Goal: Transaction & Acquisition: Book appointment/travel/reservation

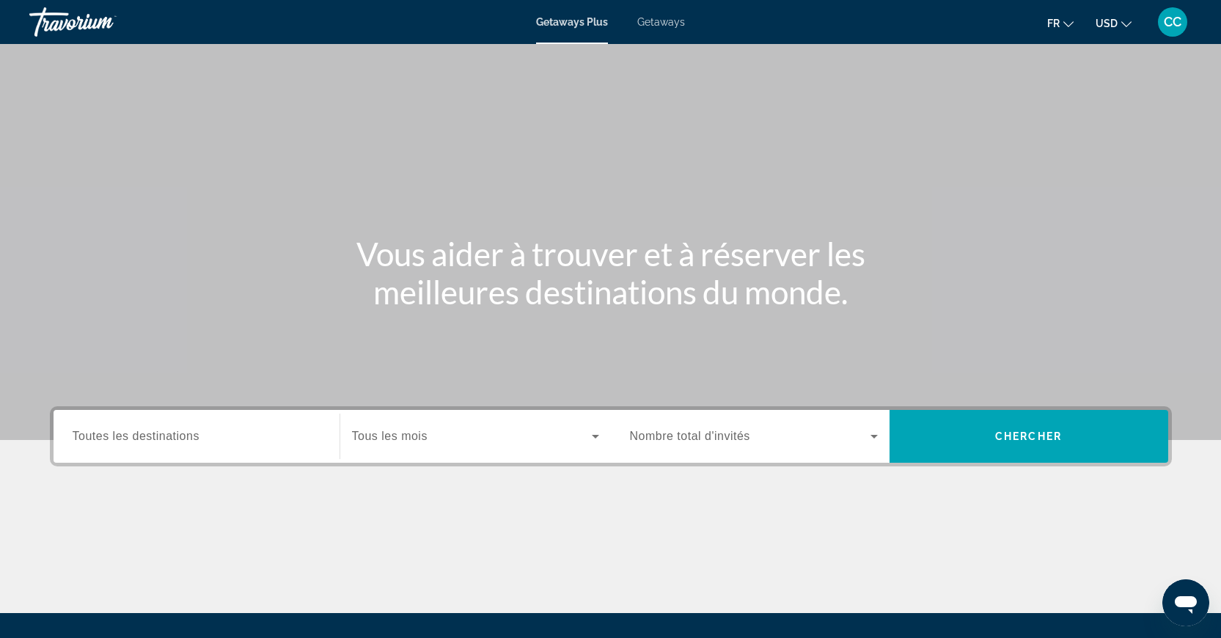
scroll to position [155, 0]
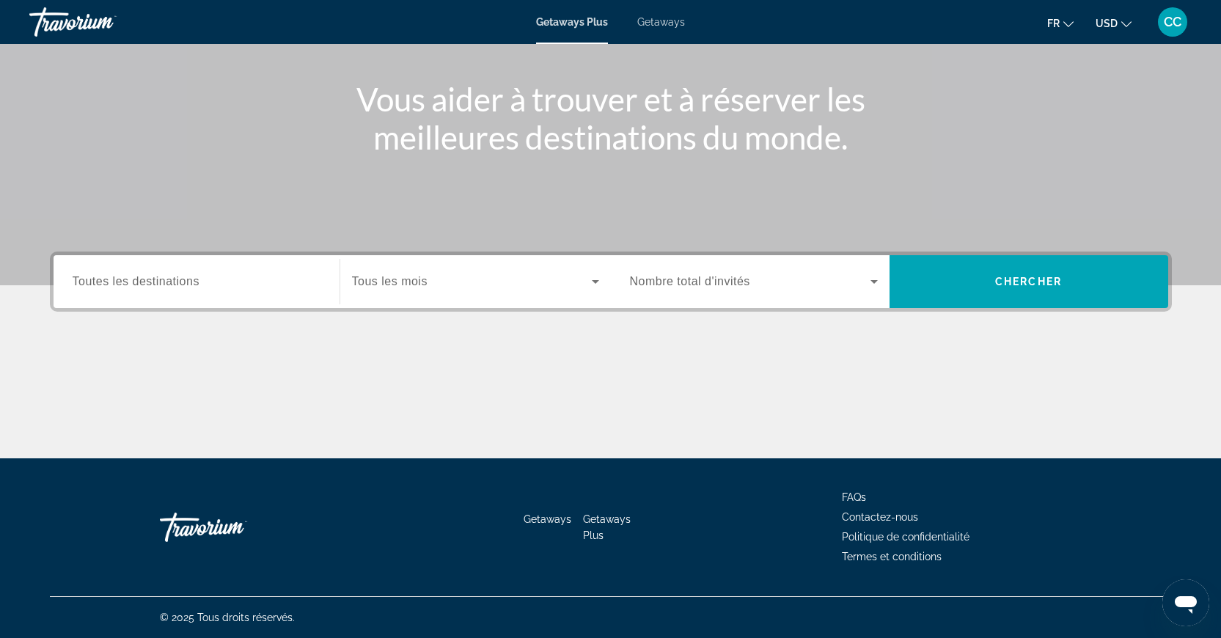
click at [821, 268] on div "Search widget" at bounding box center [754, 281] width 248 height 41
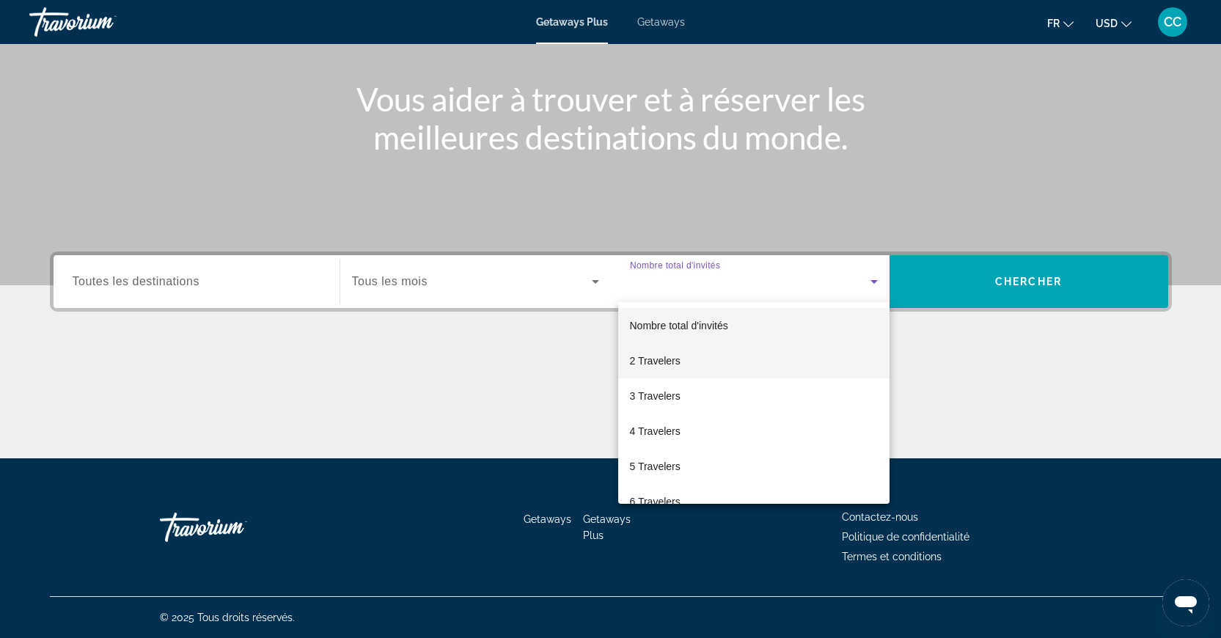
click at [721, 352] on mat-option "2 Travelers" at bounding box center [753, 360] width 271 height 35
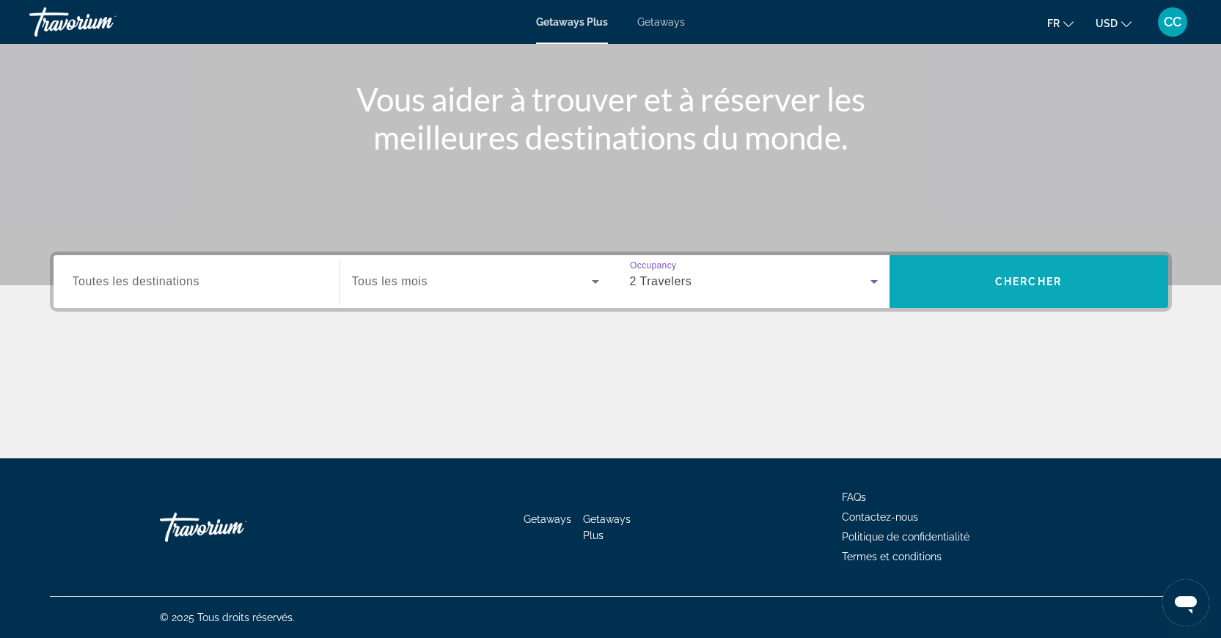
click at [933, 287] on span "Search widget" at bounding box center [1028, 281] width 279 height 35
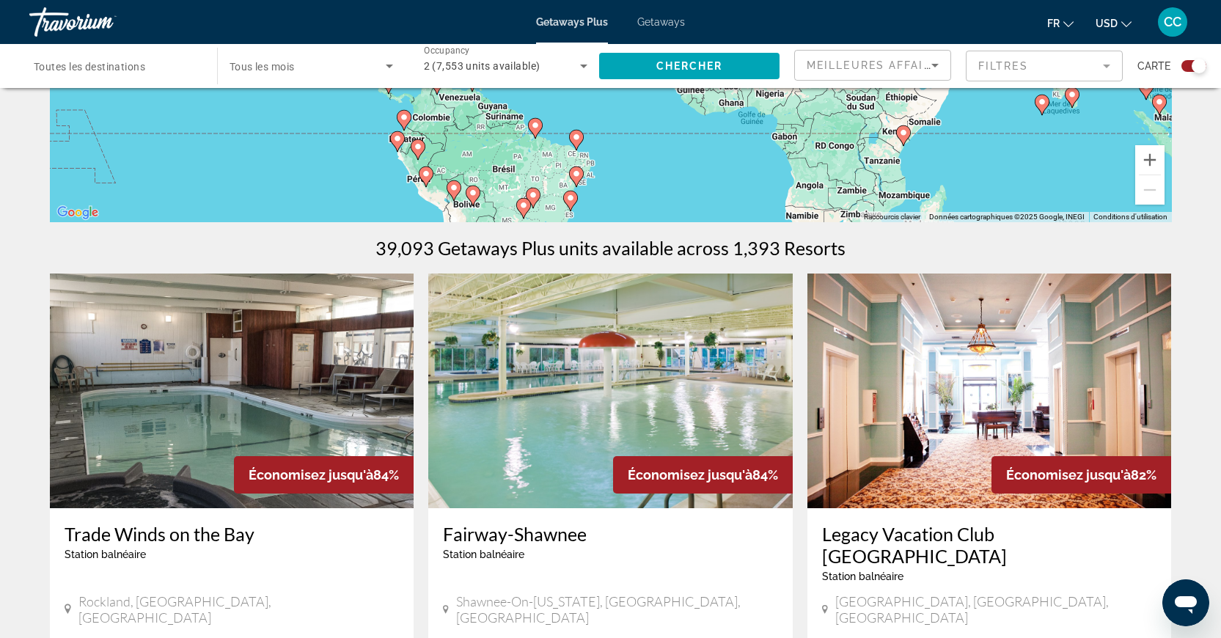
scroll to position [518, 0]
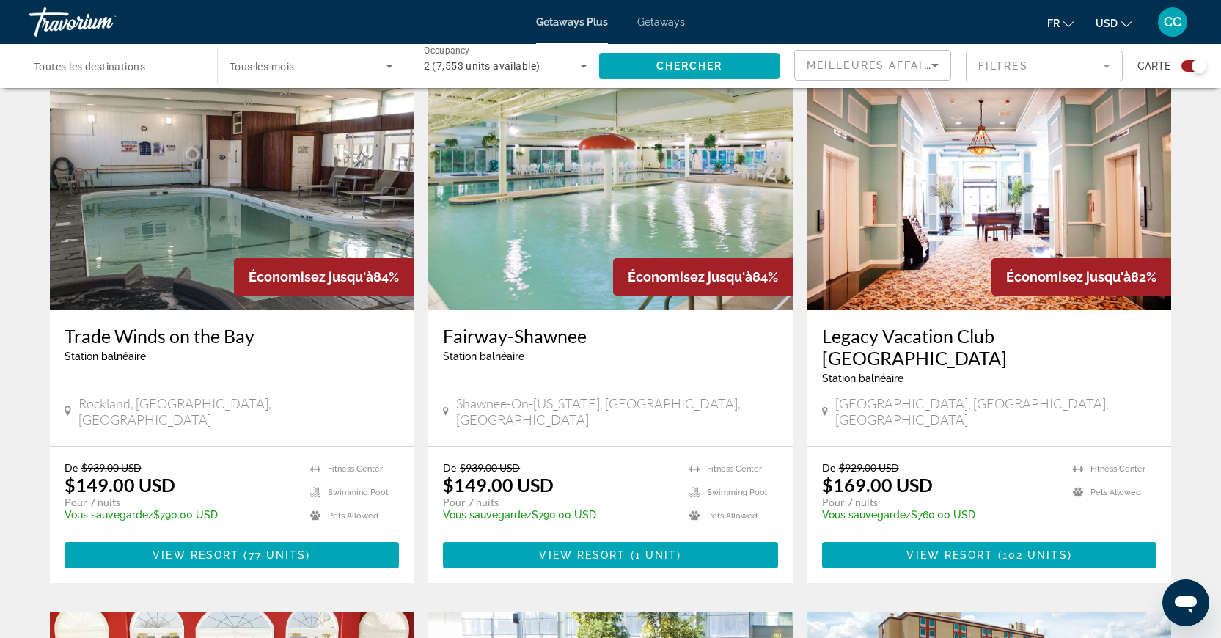
click at [249, 202] on img "Main content" at bounding box center [232, 193] width 364 height 235
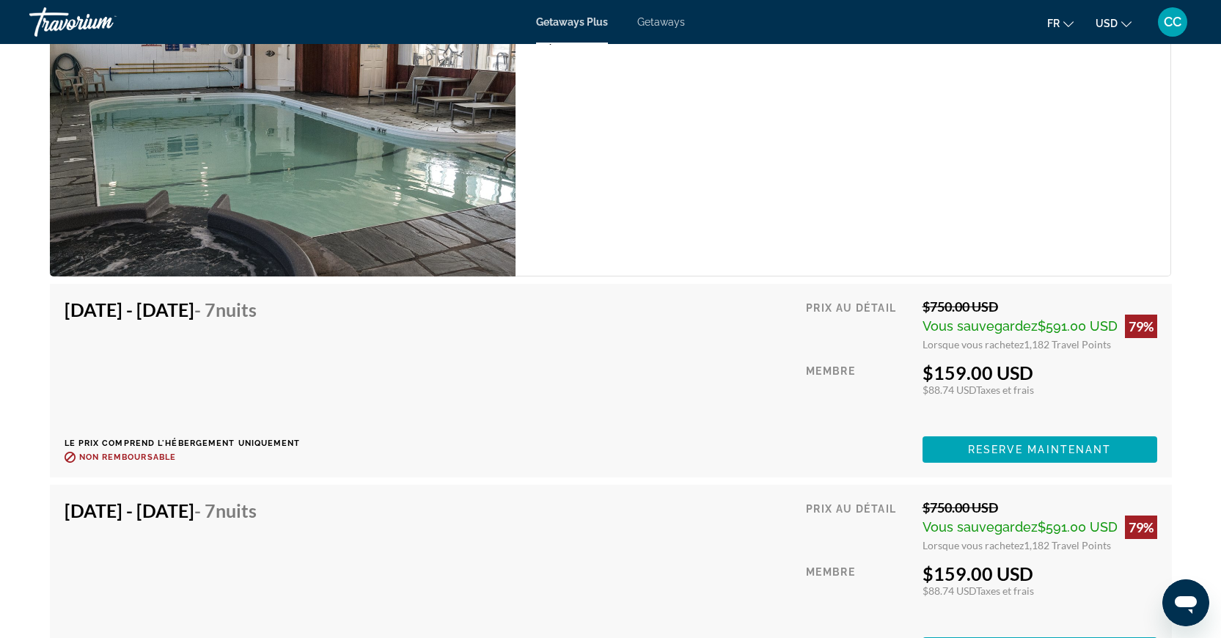
scroll to position [2569, 0]
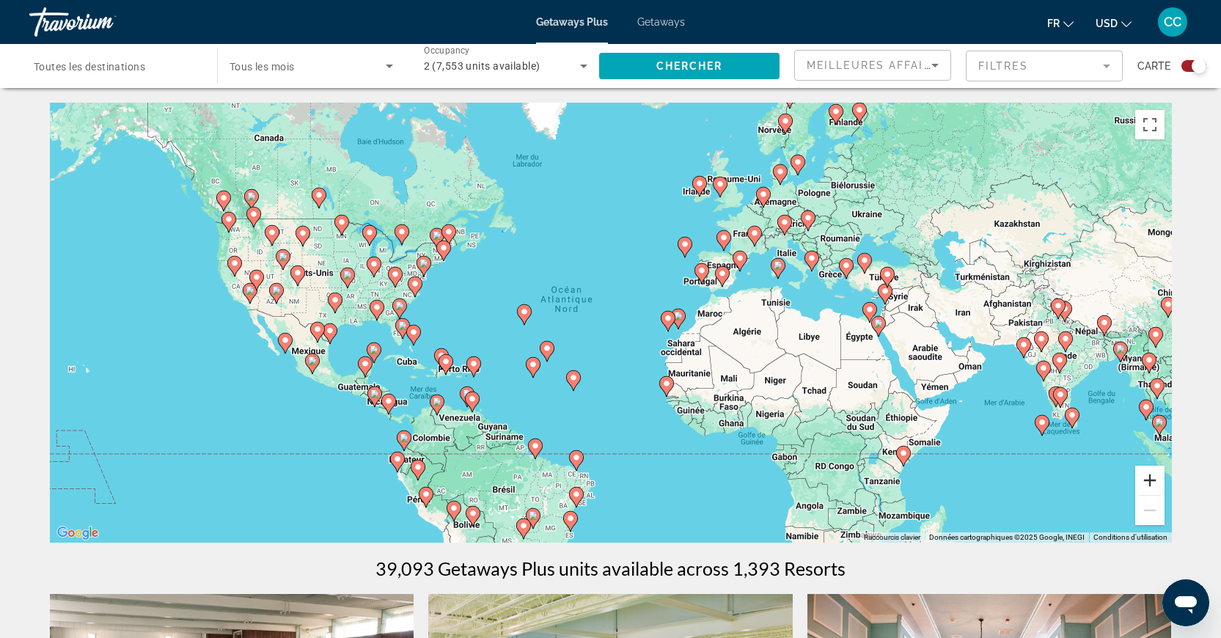
click at [1145, 485] on button "Zoom avant" at bounding box center [1149, 480] width 29 height 29
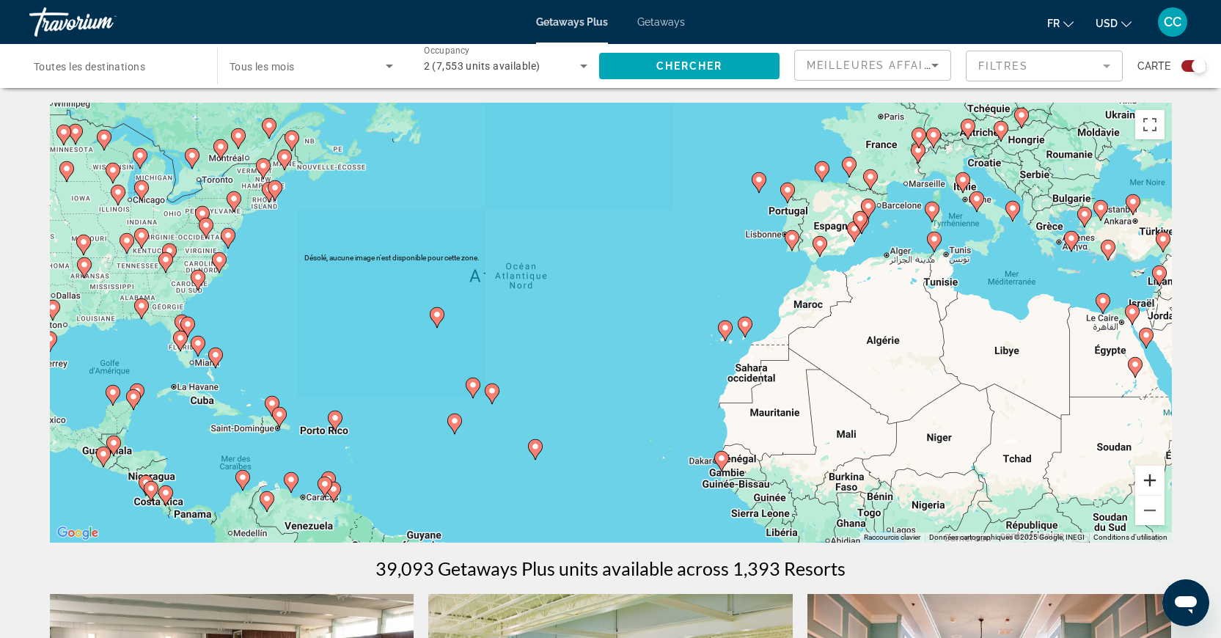
click at [1145, 485] on button "Zoom avant" at bounding box center [1149, 480] width 29 height 29
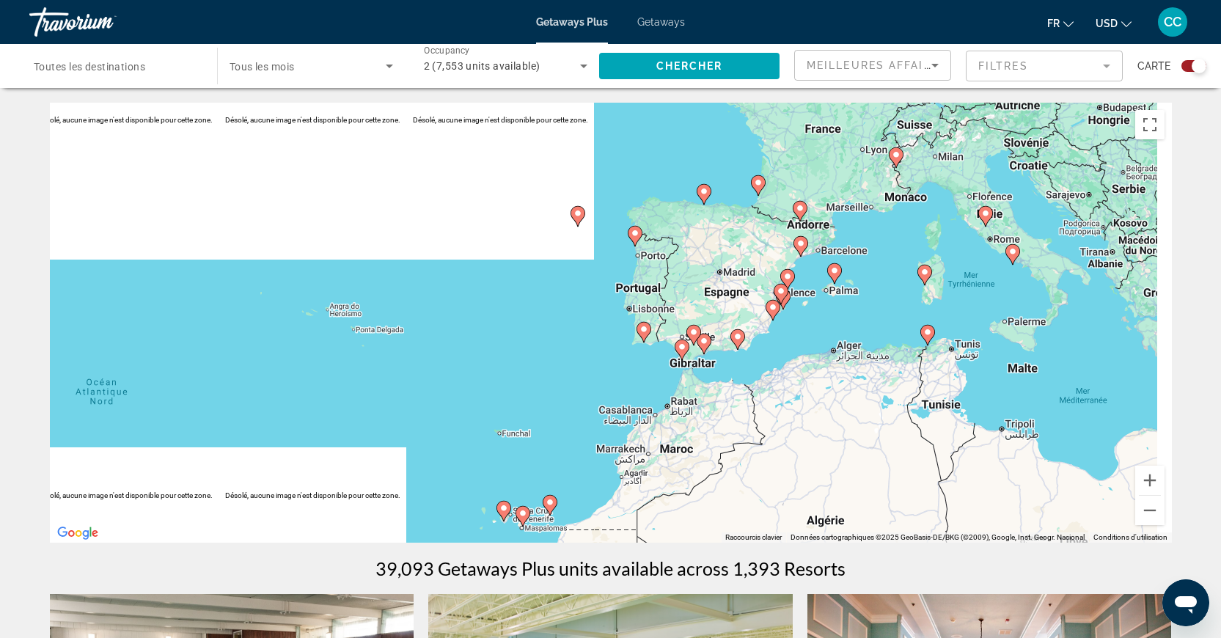
drag, startPoint x: 913, startPoint y: 238, endPoint x: 576, endPoint y: 405, distance: 375.8
click at [576, 405] on div "Pour activer le glissement avec le clavier, appuyez sur Alt+Entrée. Une fois ce…" at bounding box center [611, 323] width 1122 height 440
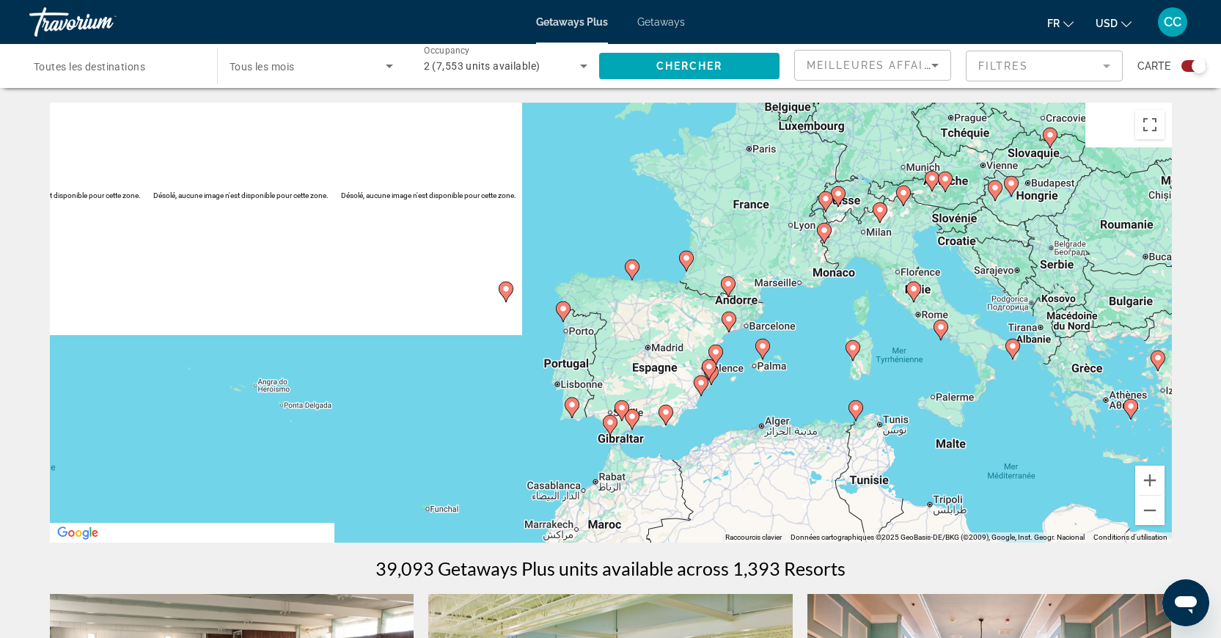
drag, startPoint x: 980, startPoint y: 327, endPoint x: 937, endPoint y: 393, distance: 78.9
click at [937, 392] on div "Pour activer le glissement avec le clavier, appuyez sur Alt+Entrée. Une fois ce…" at bounding box center [611, 323] width 1122 height 440
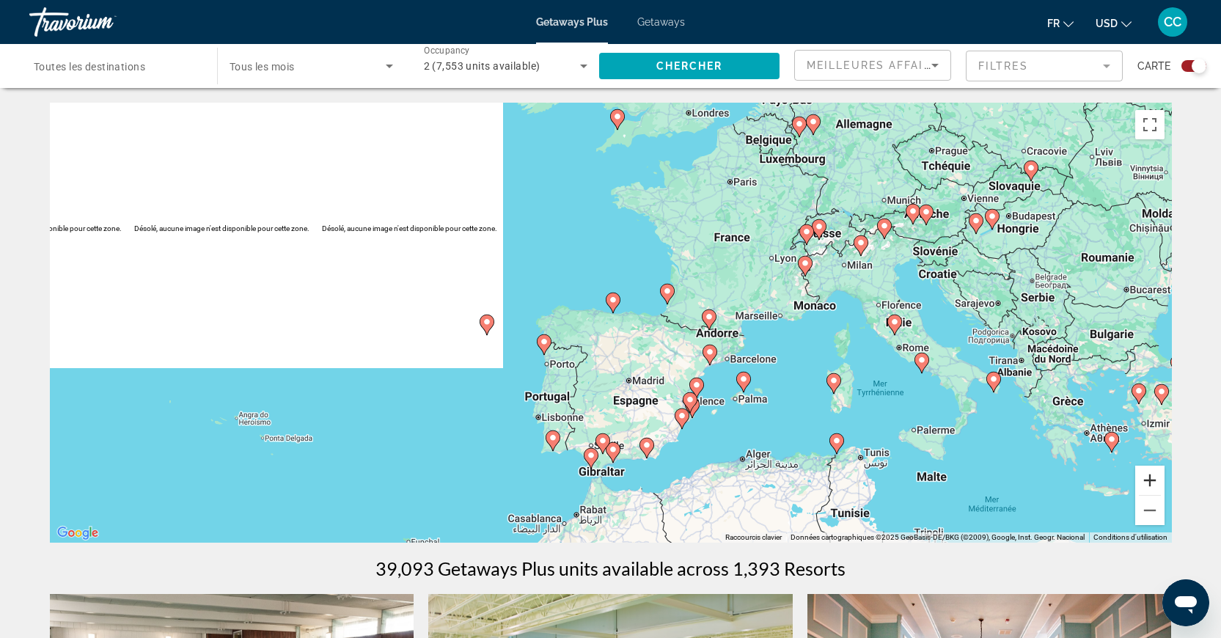
click at [1155, 478] on button "Zoom avant" at bounding box center [1149, 480] width 29 height 29
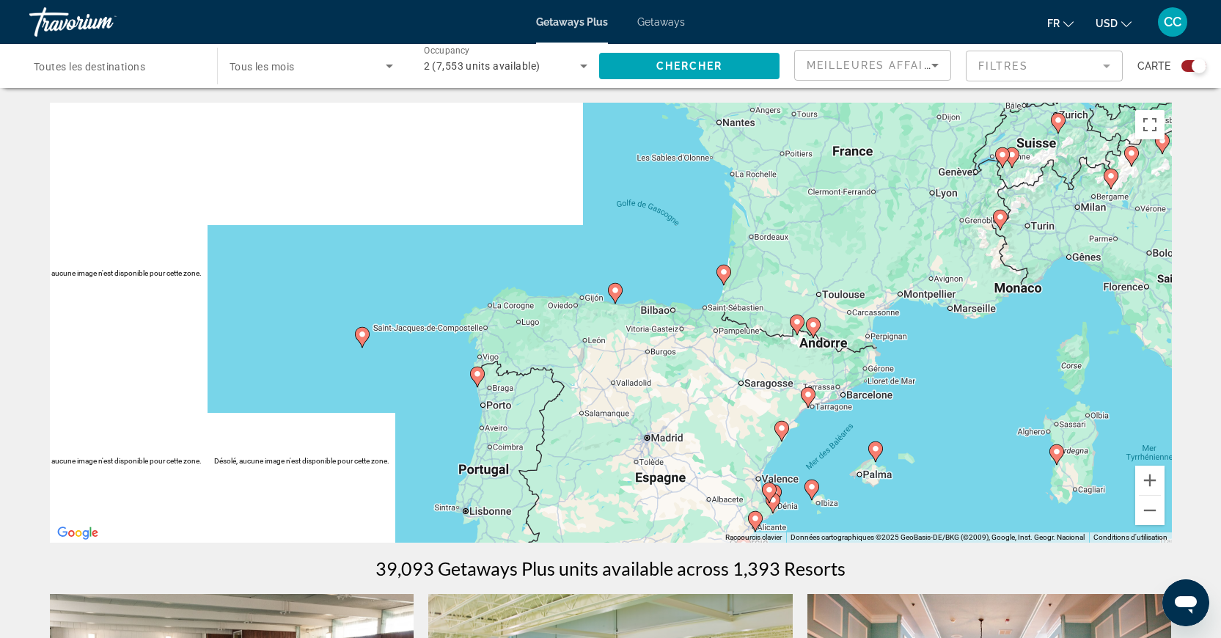
click at [724, 280] on icon "Main content" at bounding box center [722, 274] width 13 height 19
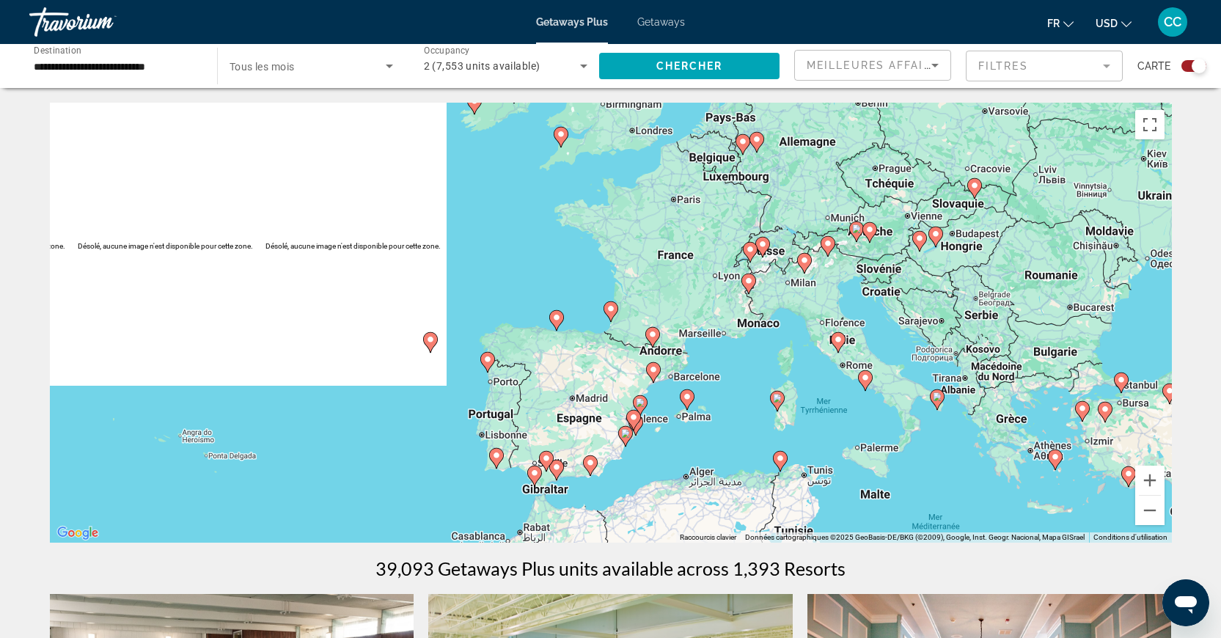
click at [610, 310] on image "Main content" at bounding box center [610, 308] width 9 height 9
type input "**********"
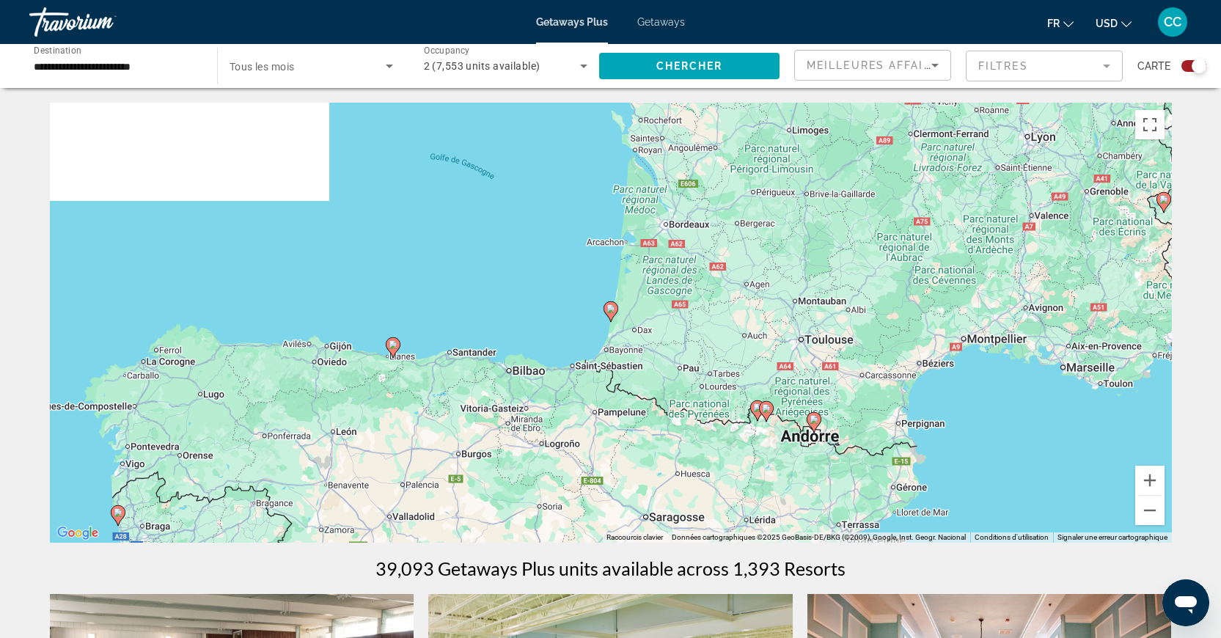
click at [610, 310] on image "Main content" at bounding box center [610, 308] width 9 height 9
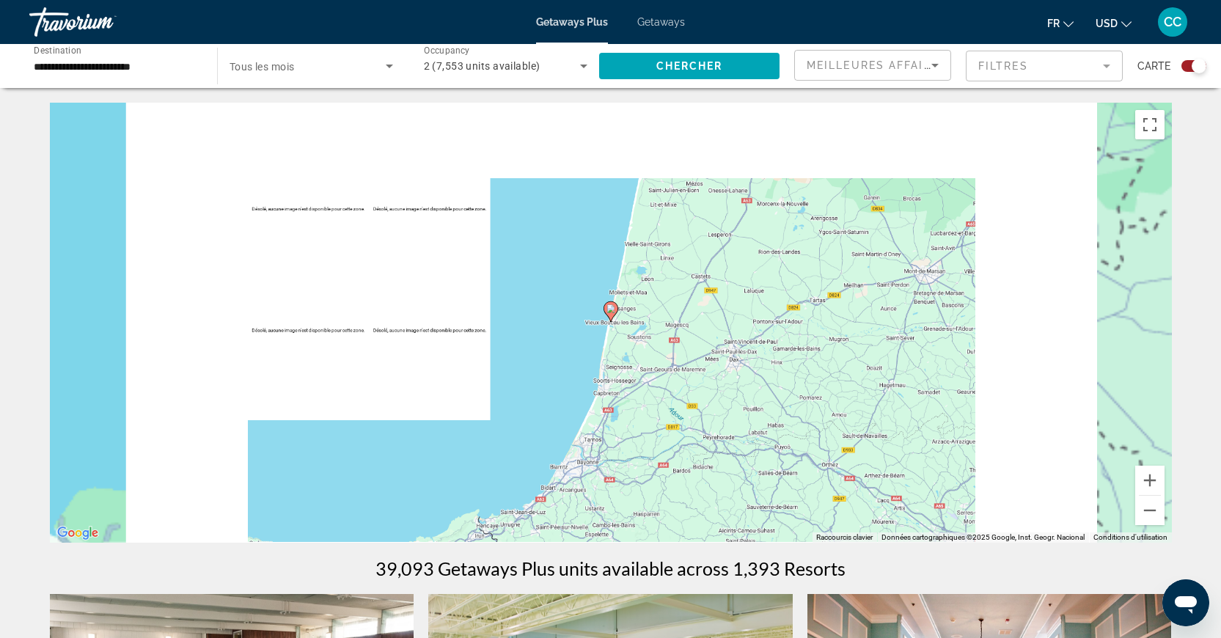
click at [610, 310] on image "Main content" at bounding box center [610, 308] width 9 height 9
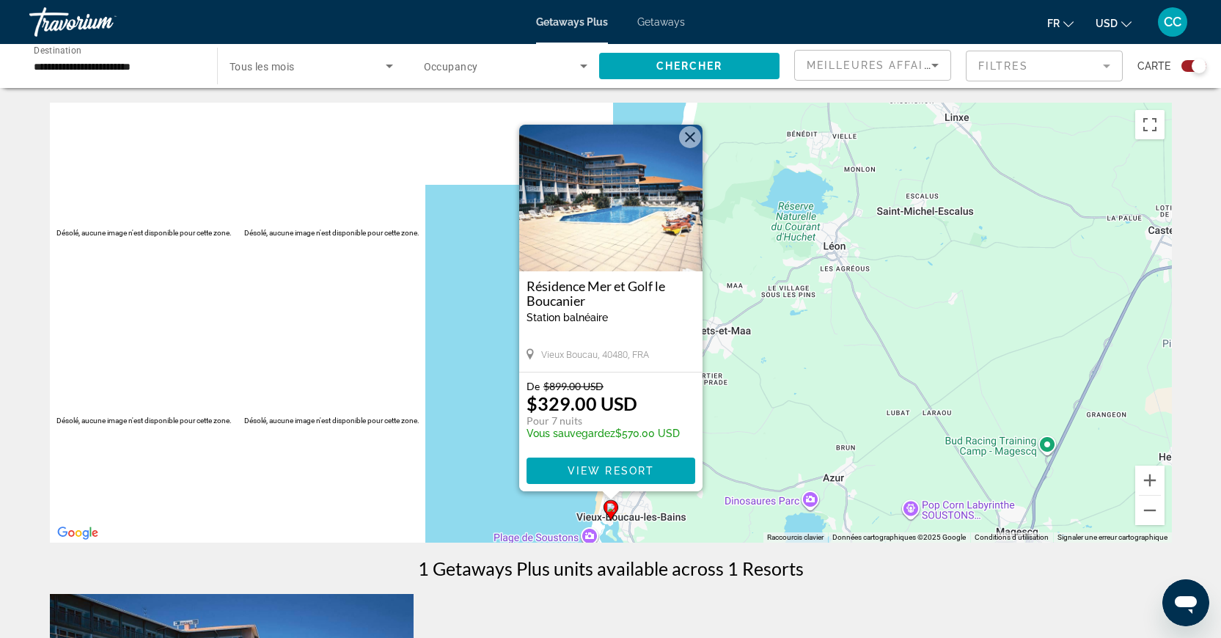
click at [636, 219] on img "Main content" at bounding box center [610, 198] width 183 height 147
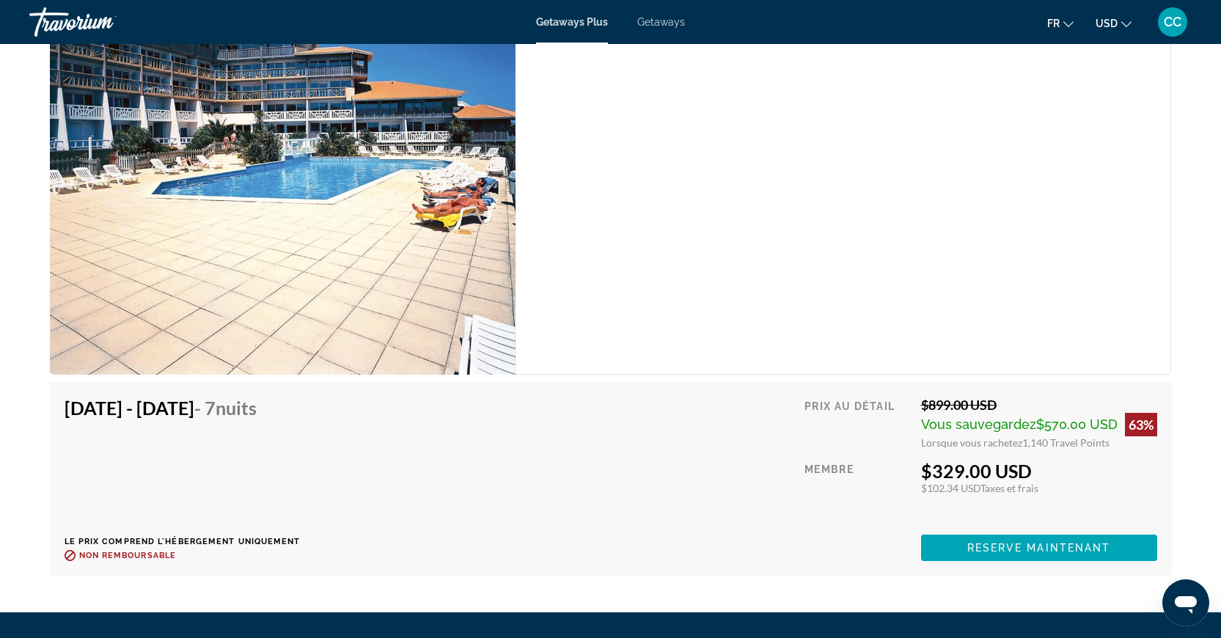
scroll to position [2255, 0]
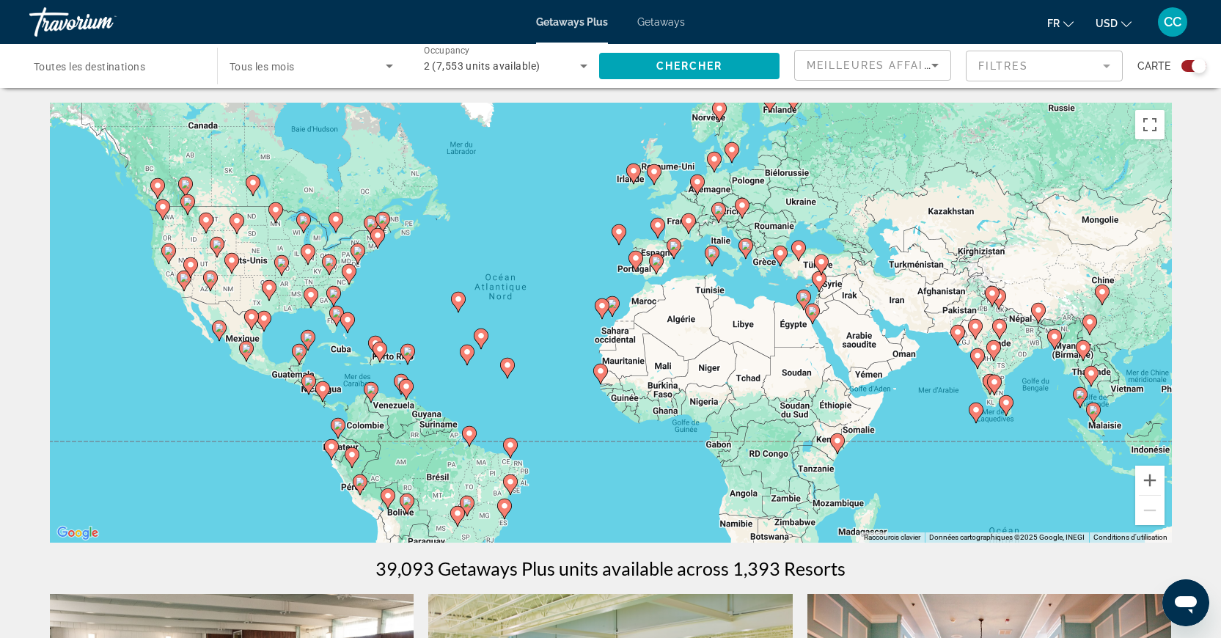
drag, startPoint x: 1069, startPoint y: 485, endPoint x: 935, endPoint y: 466, distance: 135.4
click at [936, 466] on div "Pour activer le glissement avec le clavier, appuyez sur Alt+Entrée. Une fois ce…" at bounding box center [611, 323] width 1122 height 440
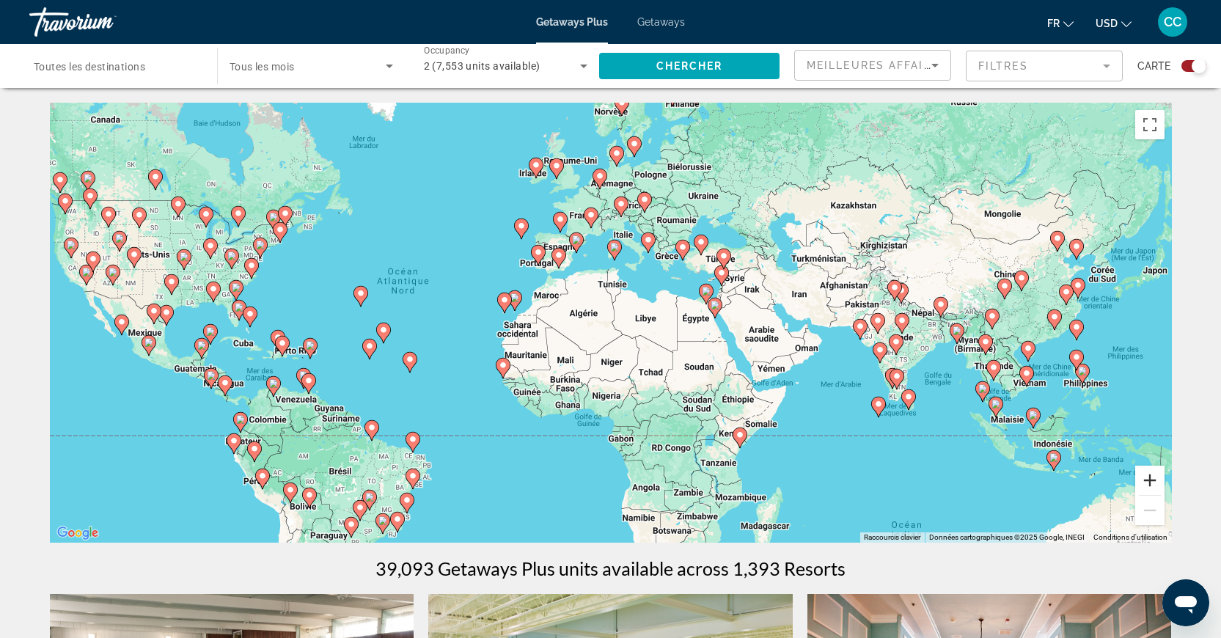
click at [1149, 486] on button "Zoom avant" at bounding box center [1149, 480] width 29 height 29
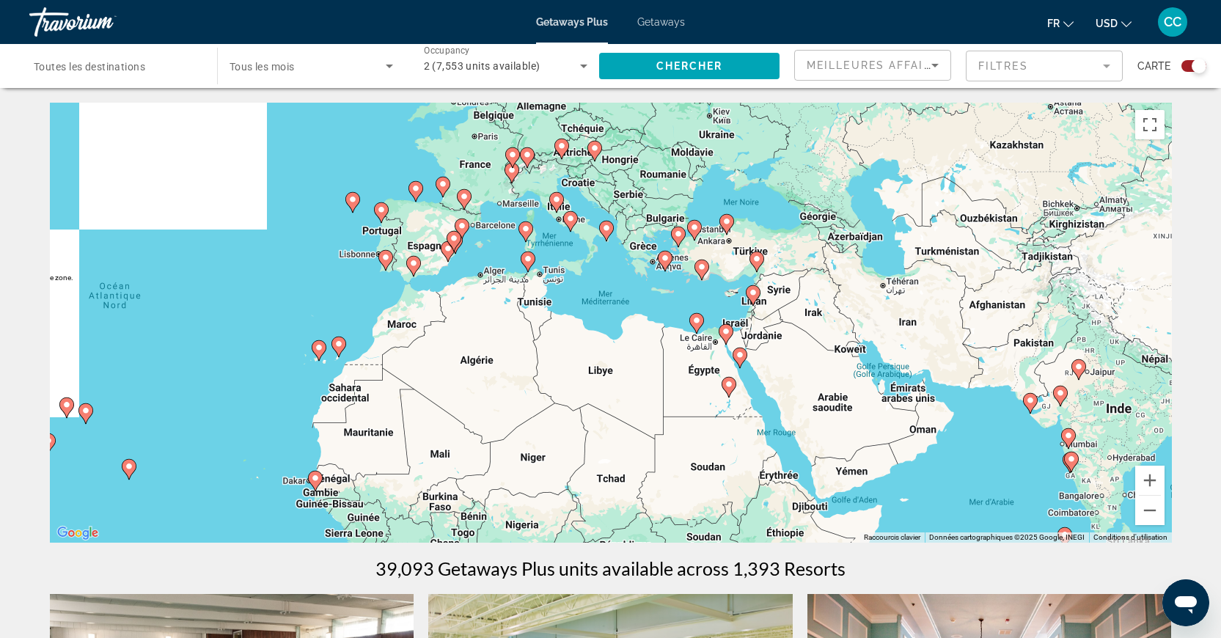
drag, startPoint x: 1046, startPoint y: 430, endPoint x: 964, endPoint y: 506, distance: 112.1
click at [964, 506] on div "Pour activer le glissement avec le clavier, appuyez sur Alt+Entrée. Une fois ce…" at bounding box center [611, 323] width 1122 height 440
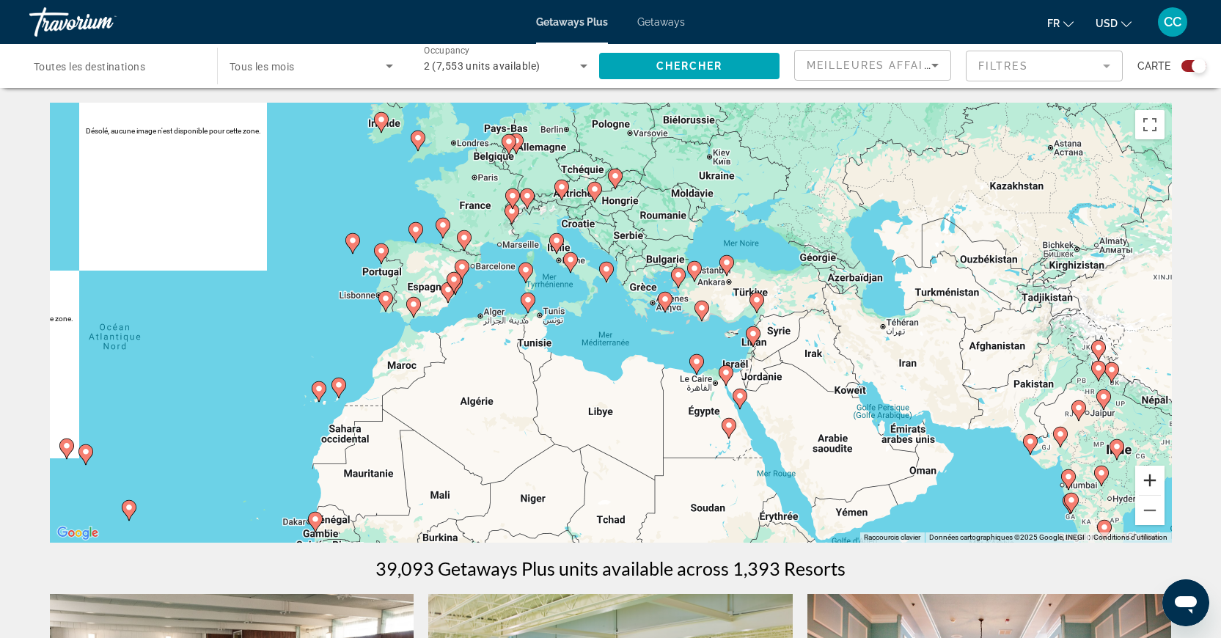
click at [1145, 482] on button "Zoom avant" at bounding box center [1149, 480] width 29 height 29
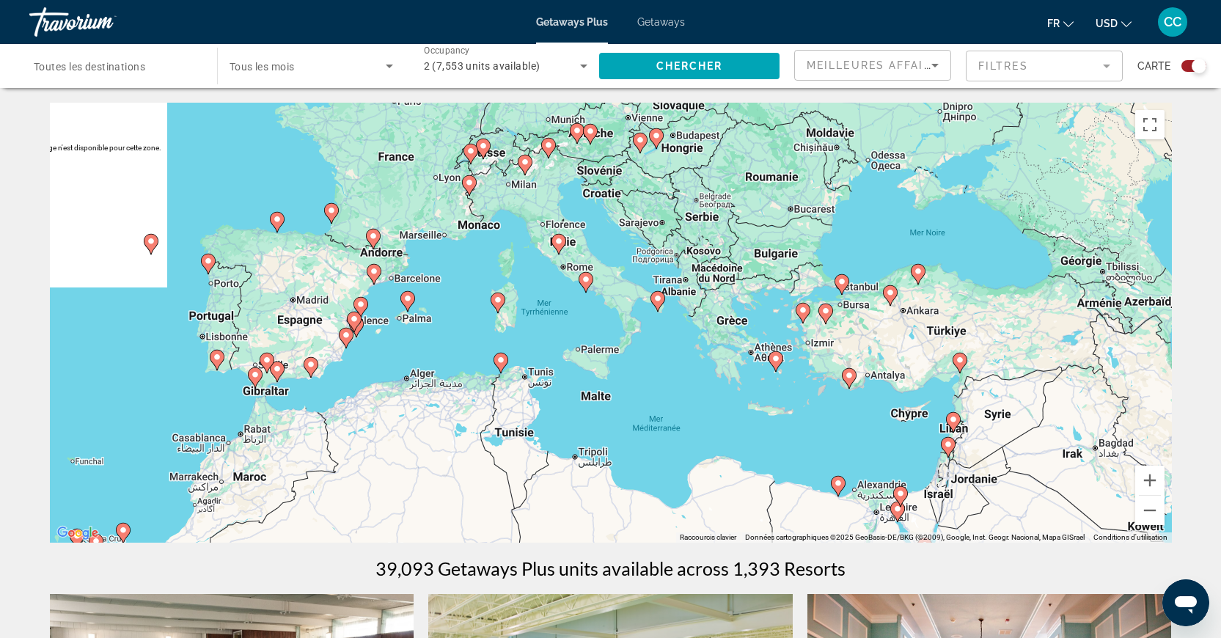
drag, startPoint x: 645, startPoint y: 305, endPoint x: 763, endPoint y: 423, distance: 167.0
click at [763, 423] on div "Pour activer le glissement avec le clavier, appuyez sur Alt+Entrée. Une fois ce…" at bounding box center [611, 323] width 1122 height 440
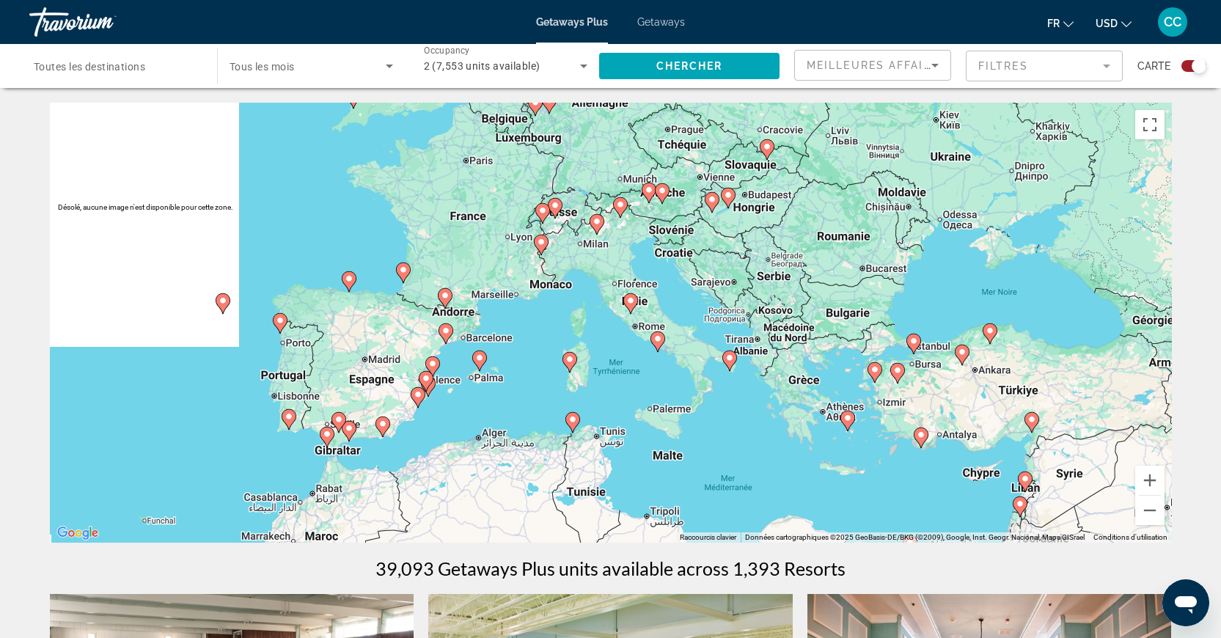
click at [849, 421] on image "Main content" at bounding box center [847, 418] width 9 height 9
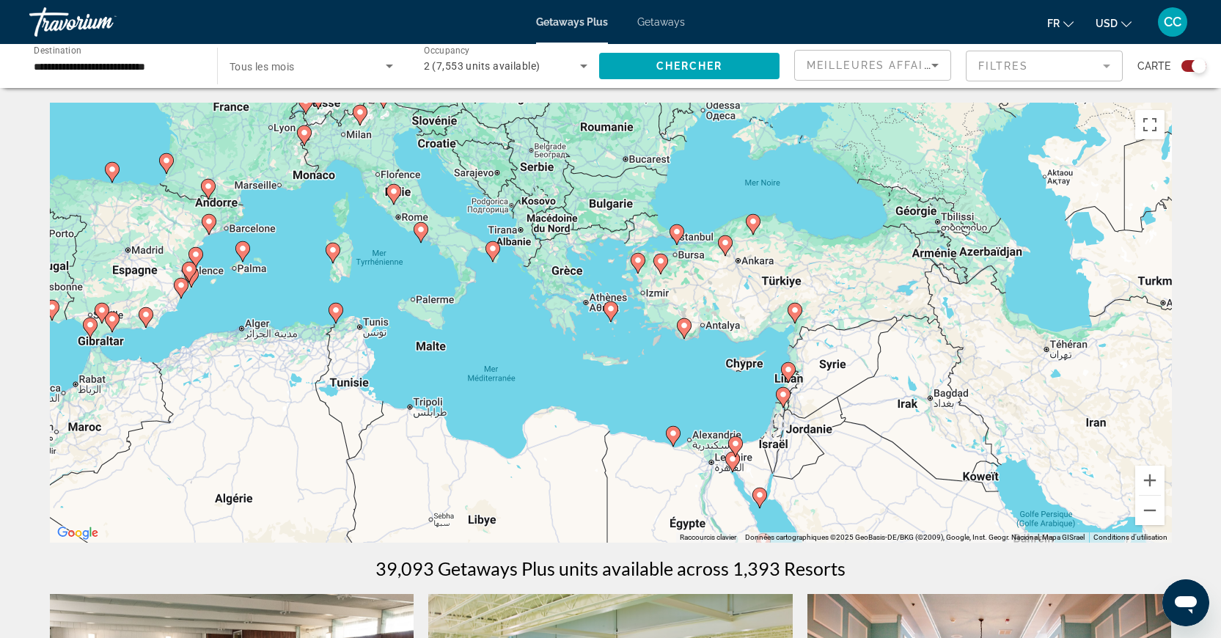
click at [614, 315] on icon "Main content" at bounding box center [610, 311] width 15 height 21
type input "**********"
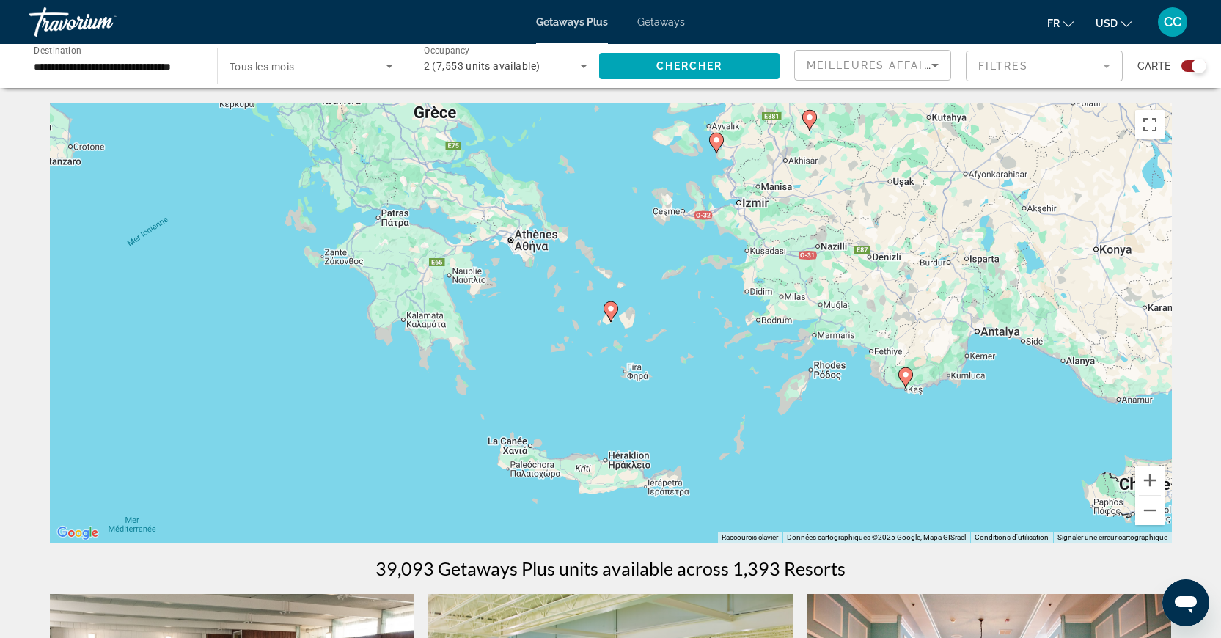
click at [611, 314] on icon "Main content" at bounding box center [609, 311] width 13 height 19
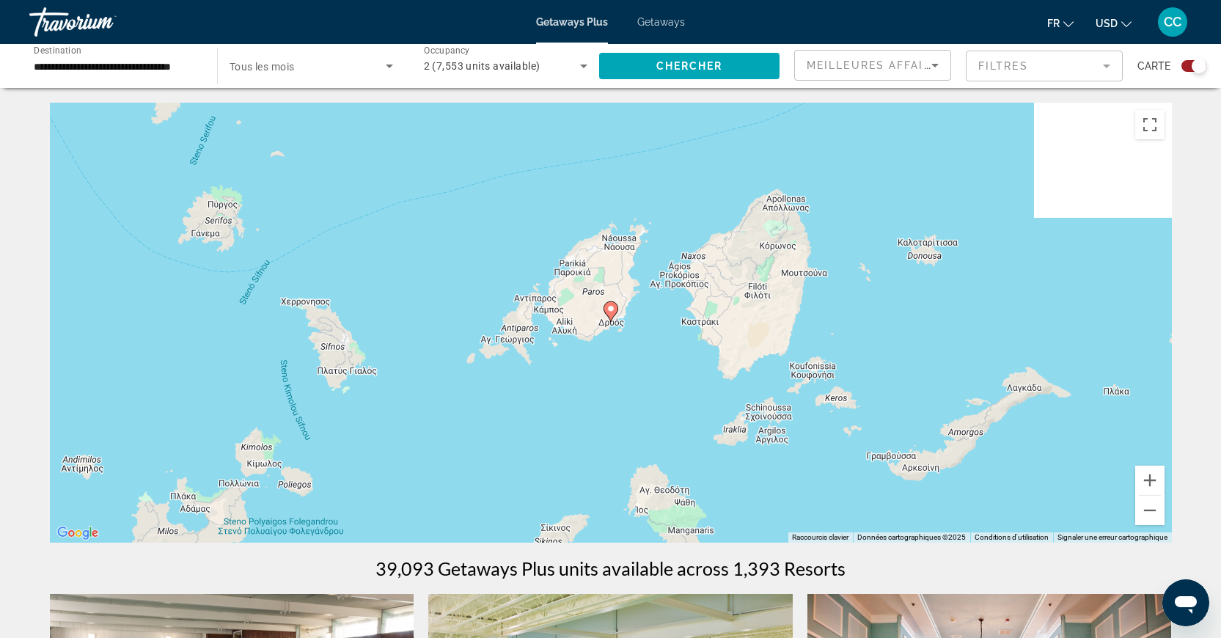
click at [609, 311] on image "Main content" at bounding box center [610, 308] width 9 height 9
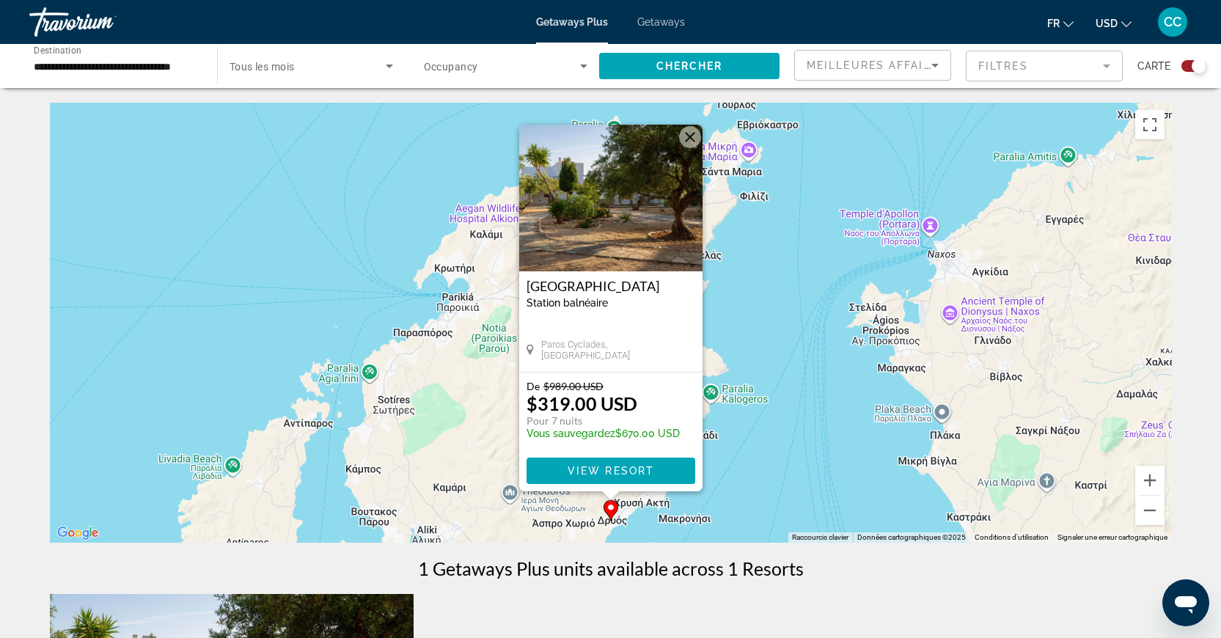
click at [592, 213] on img "Main content" at bounding box center [610, 198] width 183 height 147
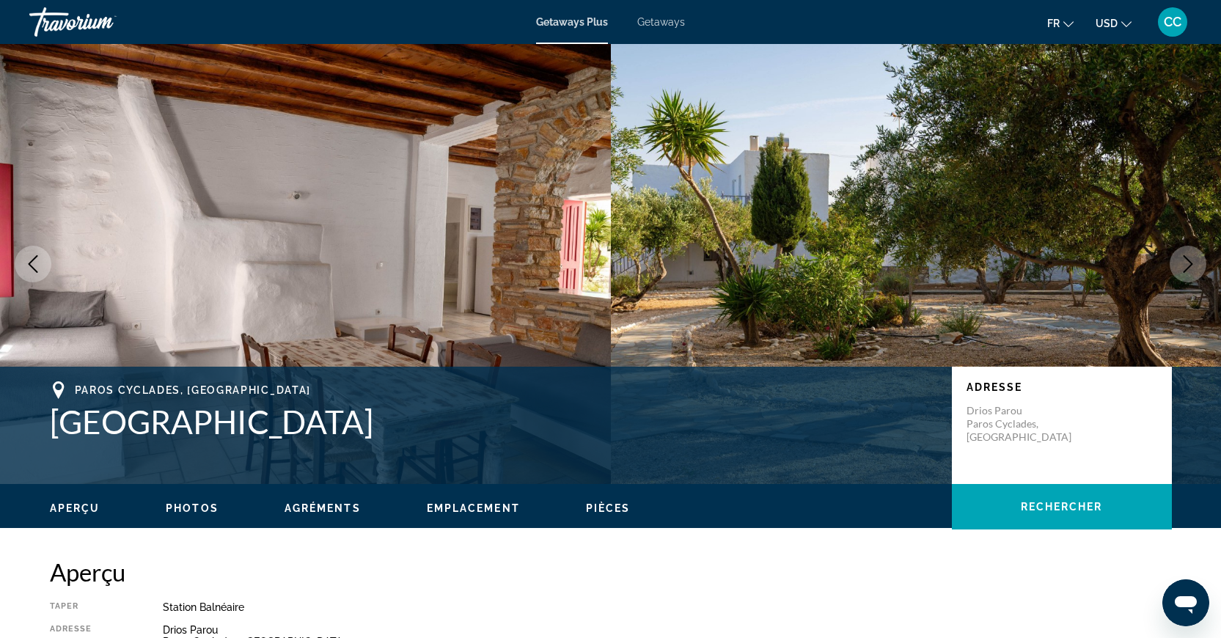
click at [1195, 274] on button "Next image" at bounding box center [1188, 264] width 37 height 37
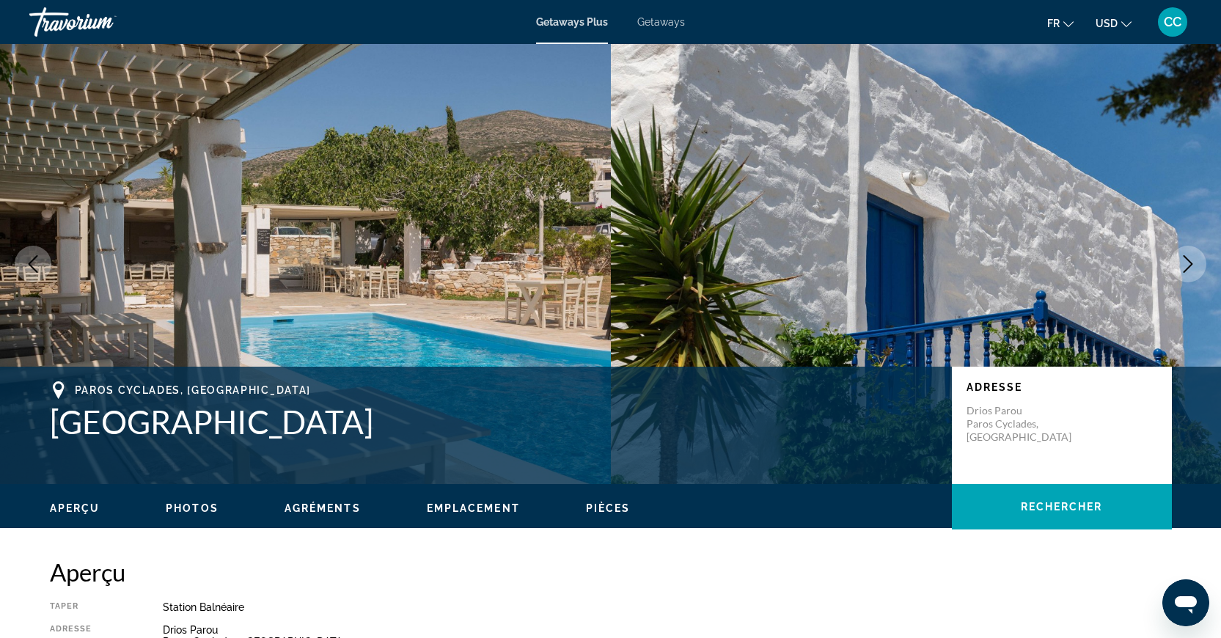
click at [1195, 274] on button "Next image" at bounding box center [1188, 264] width 37 height 37
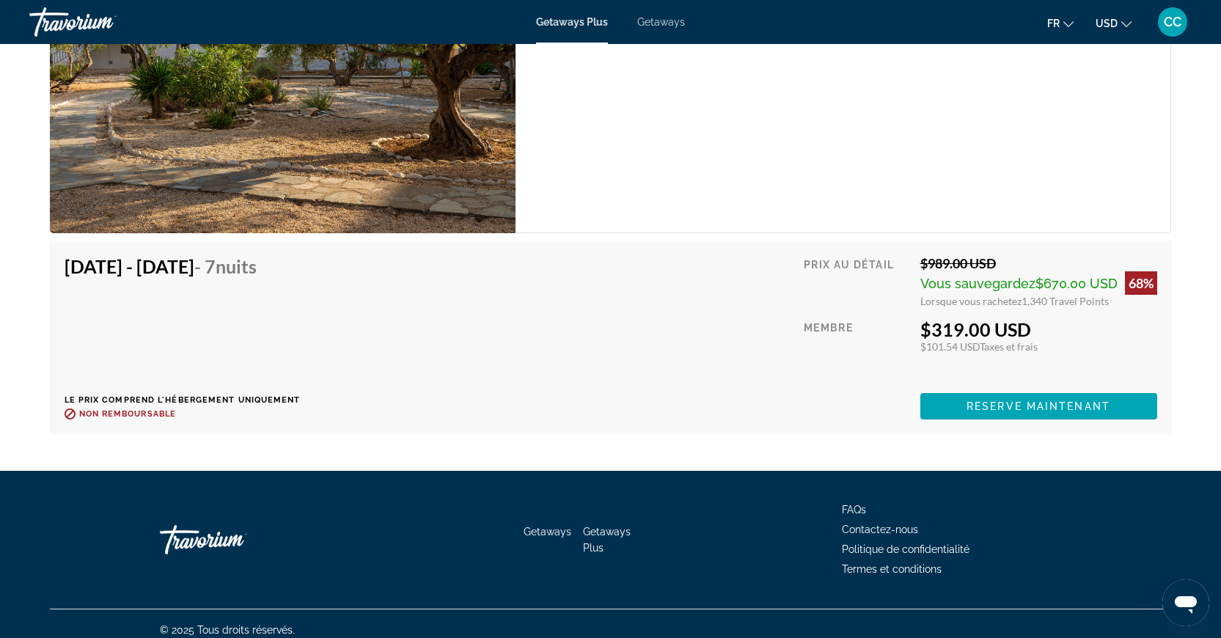
scroll to position [2786, 0]
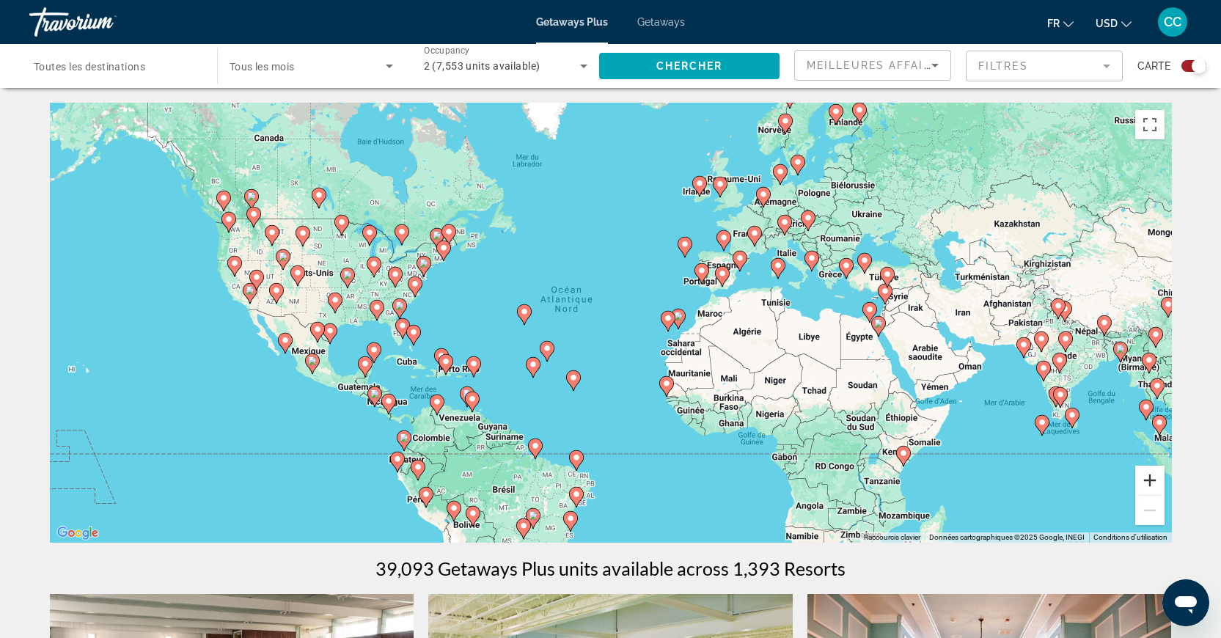
click at [1147, 482] on button "Zoom avant" at bounding box center [1149, 480] width 29 height 29
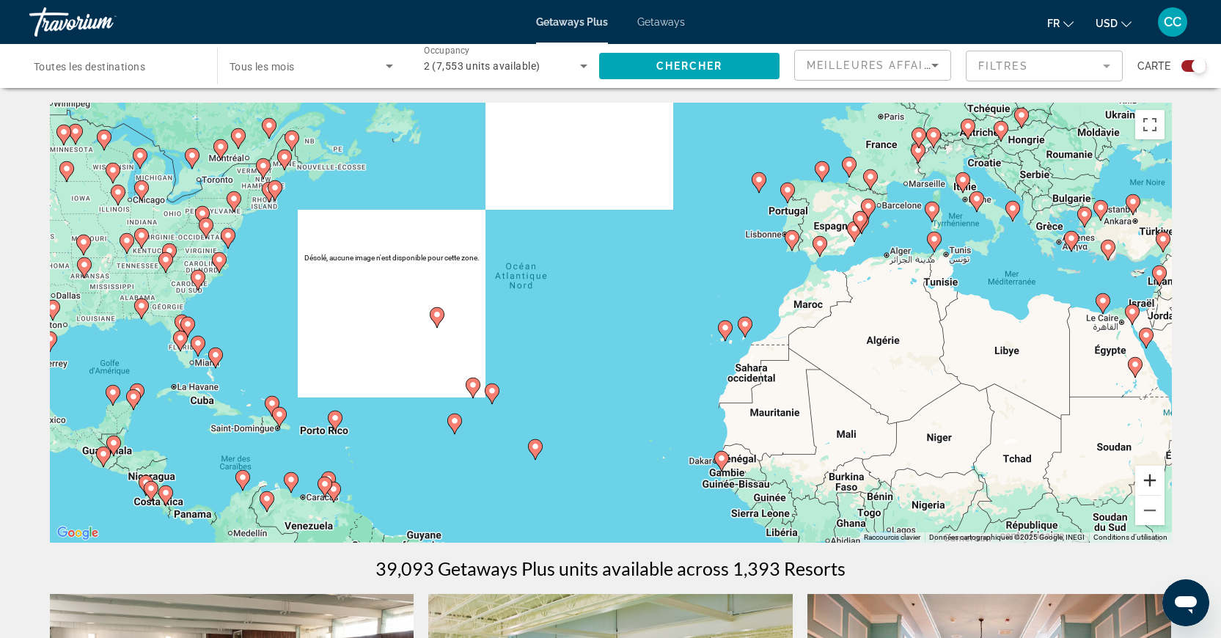
click at [1147, 482] on button "Zoom avant" at bounding box center [1149, 480] width 29 height 29
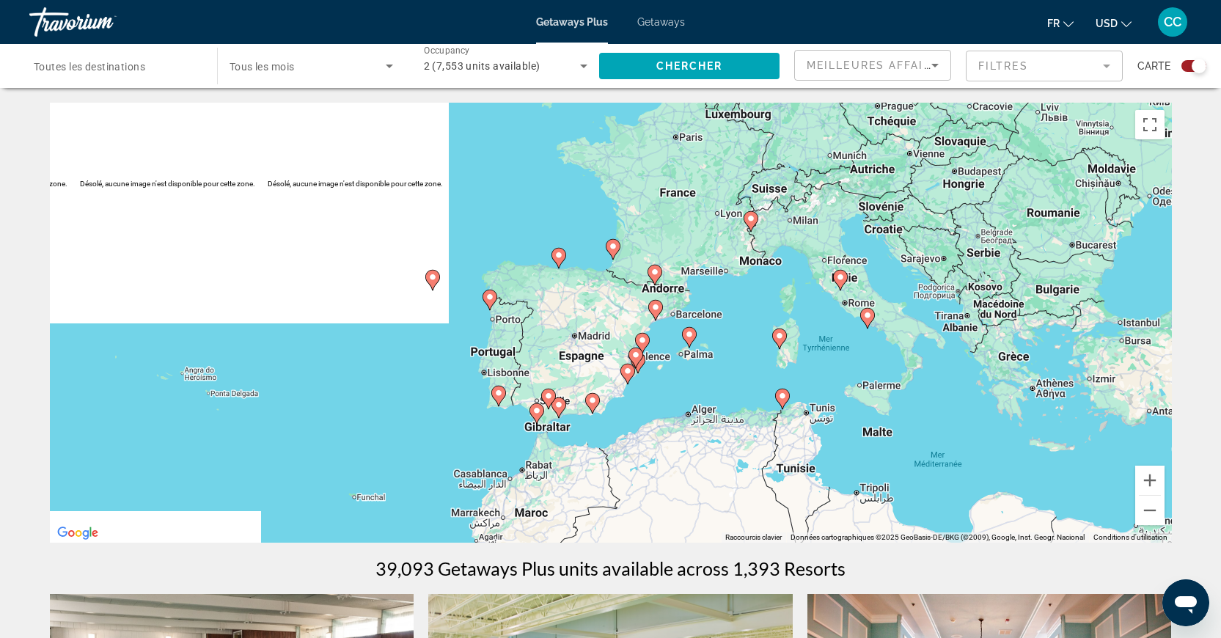
drag, startPoint x: 981, startPoint y: 218, endPoint x: 504, endPoint y: 445, distance: 528.1
click at [504, 445] on div "Pour activer le glissement avec le clavier, appuyez sur Alt+Entrée. Une fois ce…" at bounding box center [611, 323] width 1122 height 440
click at [1161, 488] on button "Zoom avant" at bounding box center [1149, 480] width 29 height 29
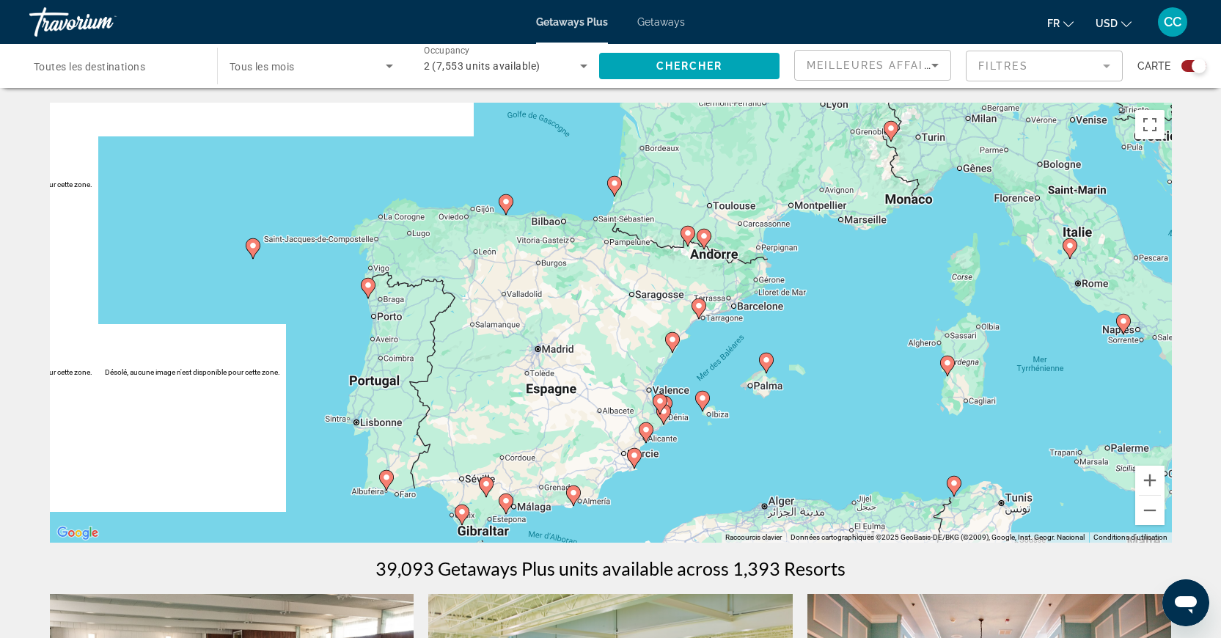
click at [950, 367] on image "Main content" at bounding box center [947, 363] width 9 height 9
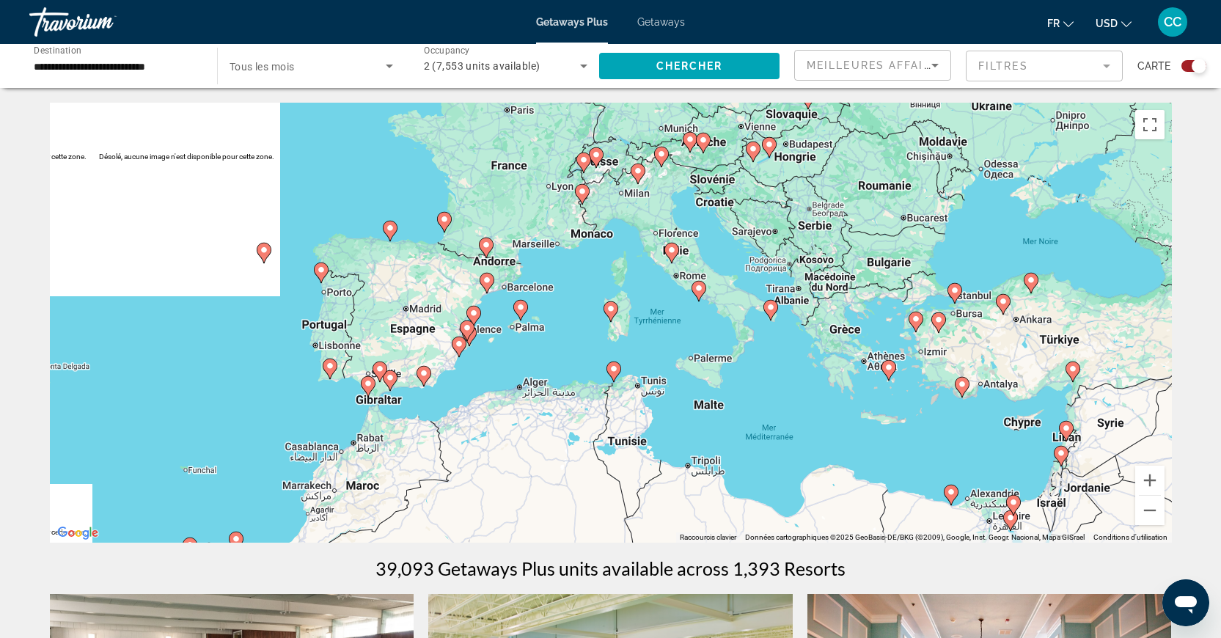
click at [611, 316] on icon "Main content" at bounding box center [609, 311] width 13 height 19
type input "**********"
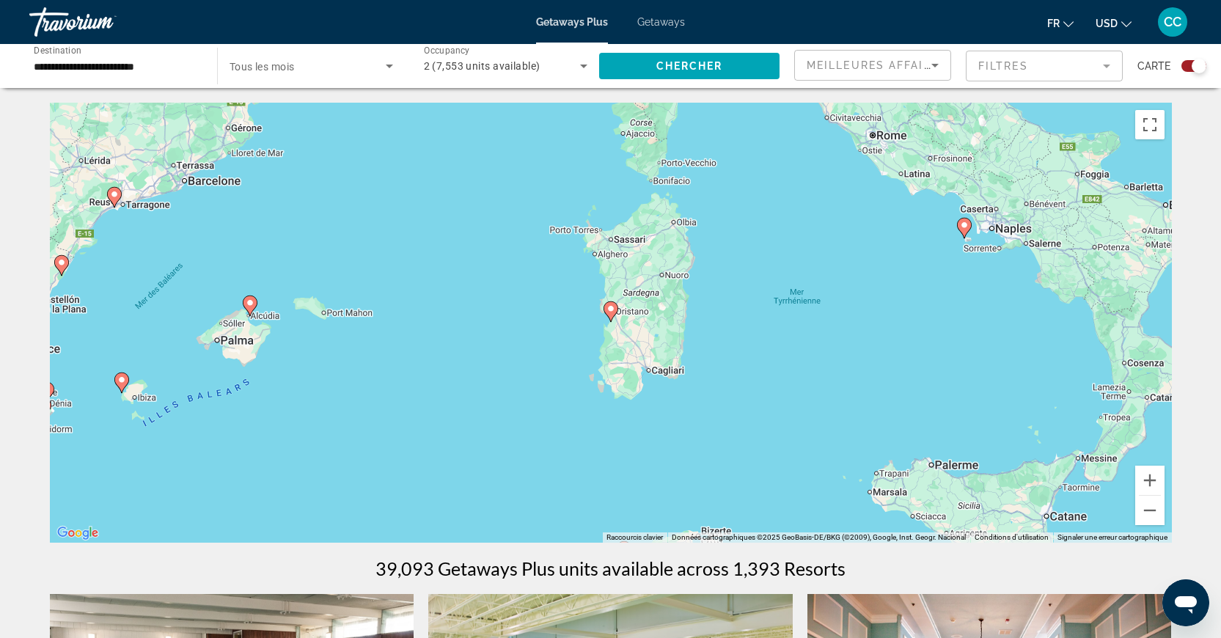
click at [611, 316] on icon "Main content" at bounding box center [609, 311] width 13 height 19
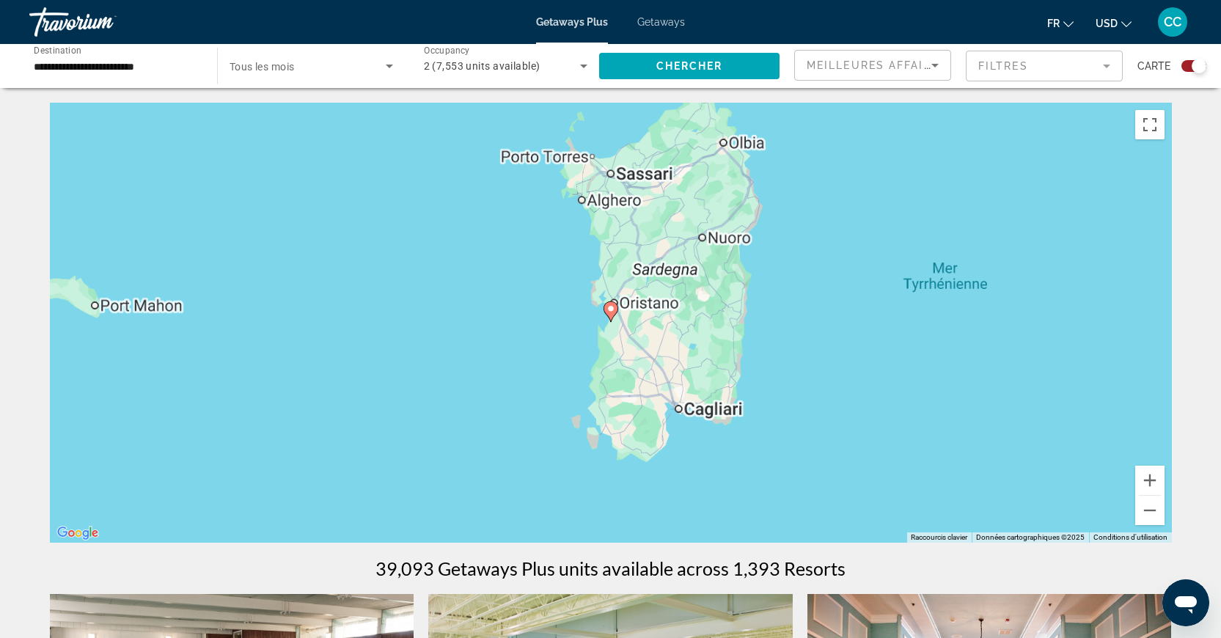
scroll to position [3, 0]
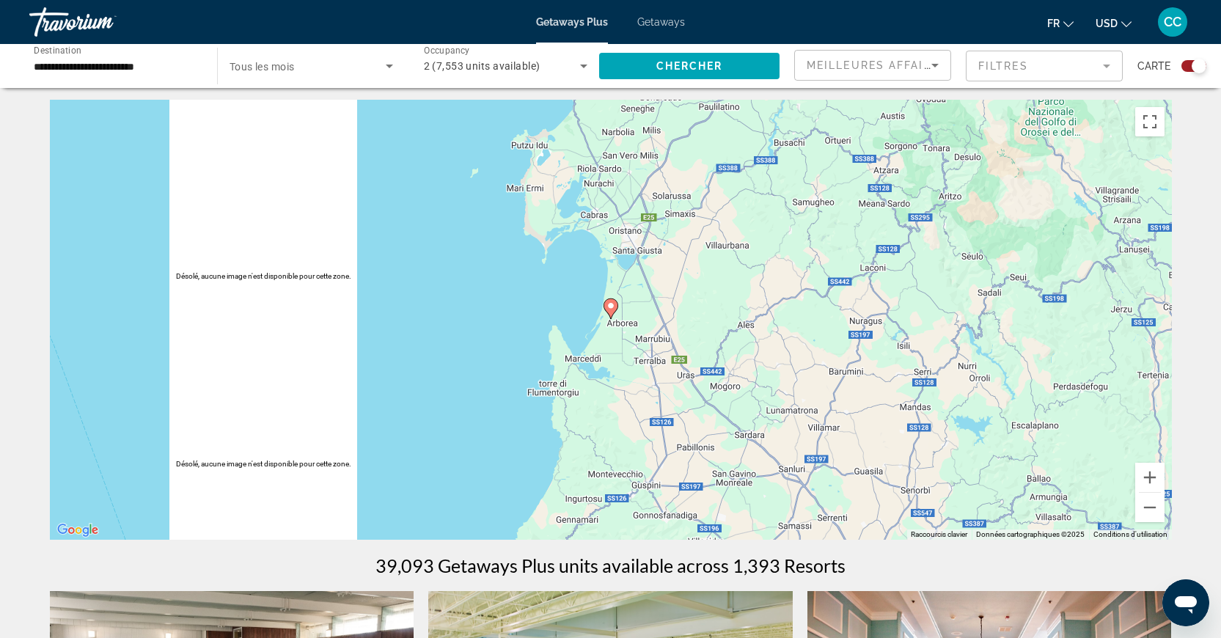
click at [609, 307] on image "Main content" at bounding box center [610, 305] width 9 height 9
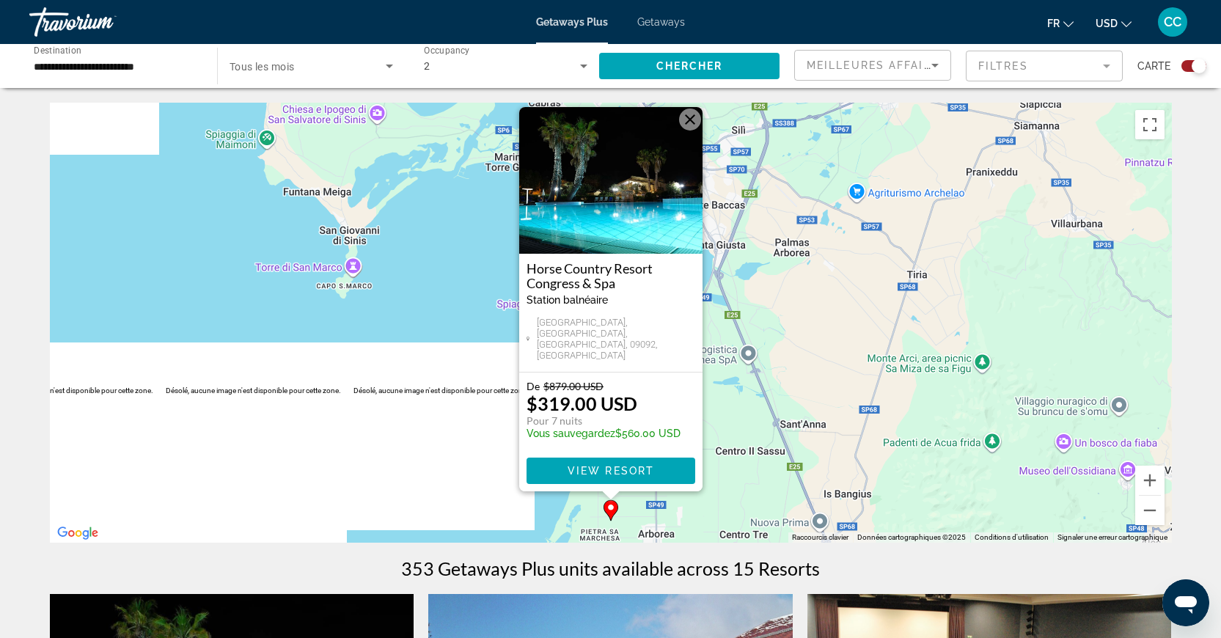
click at [691, 131] on button "Fermer" at bounding box center [690, 120] width 22 height 22
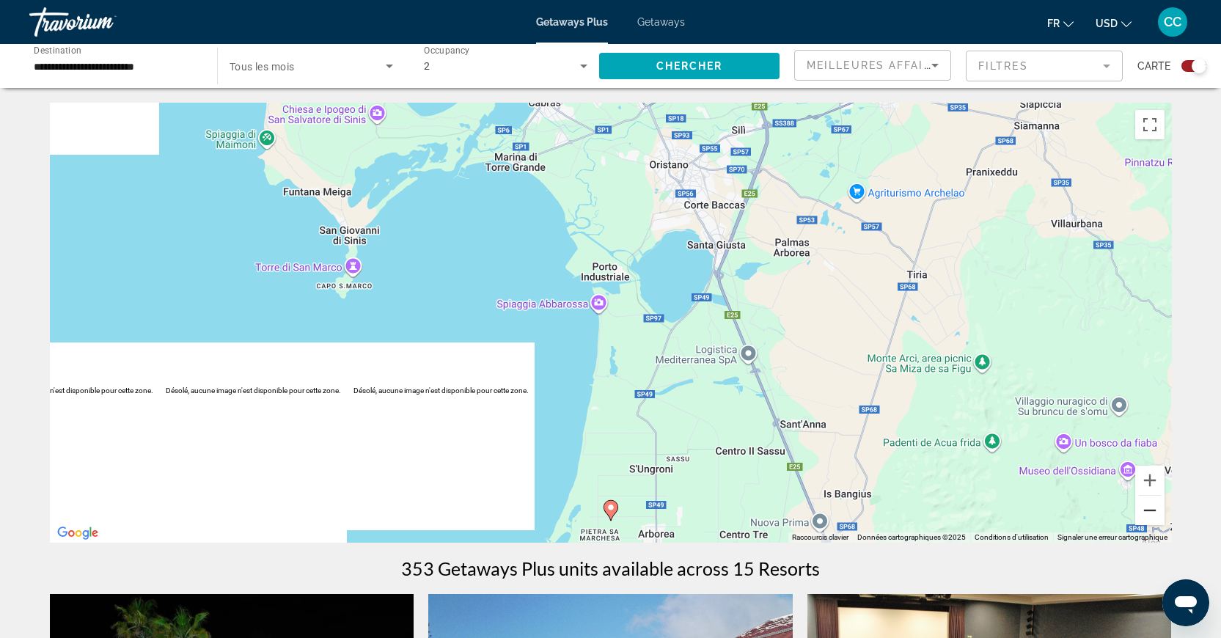
click at [1140, 508] on button "Zoom arrière" at bounding box center [1149, 510] width 29 height 29
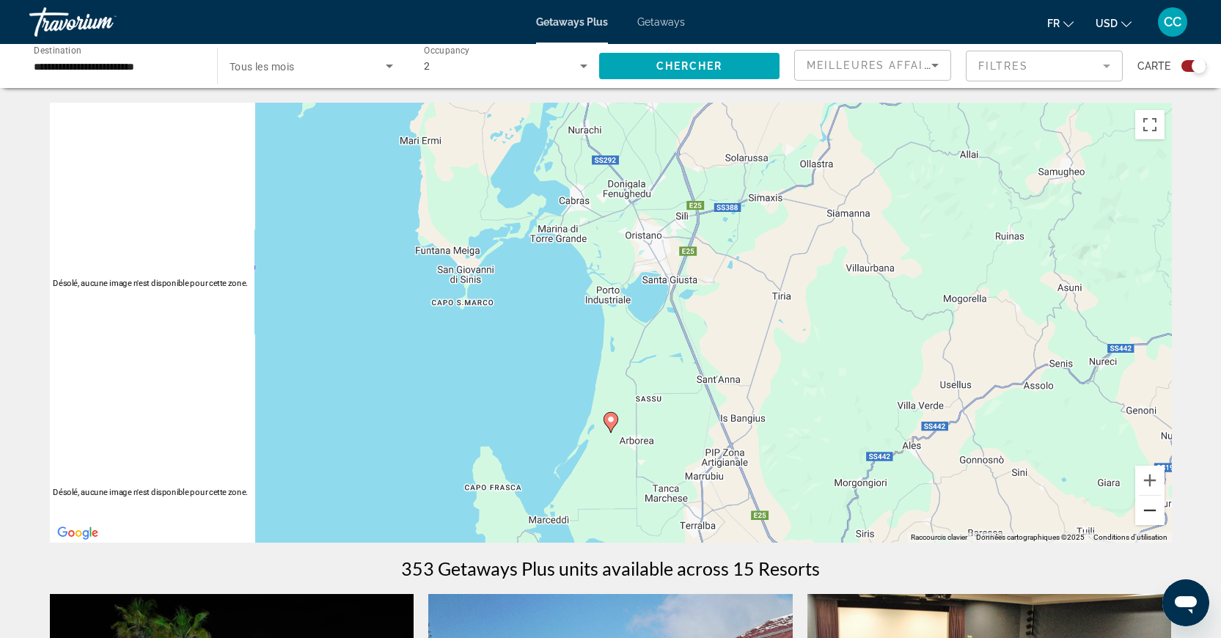
click at [1140, 508] on button "Zoom arrière" at bounding box center [1149, 510] width 29 height 29
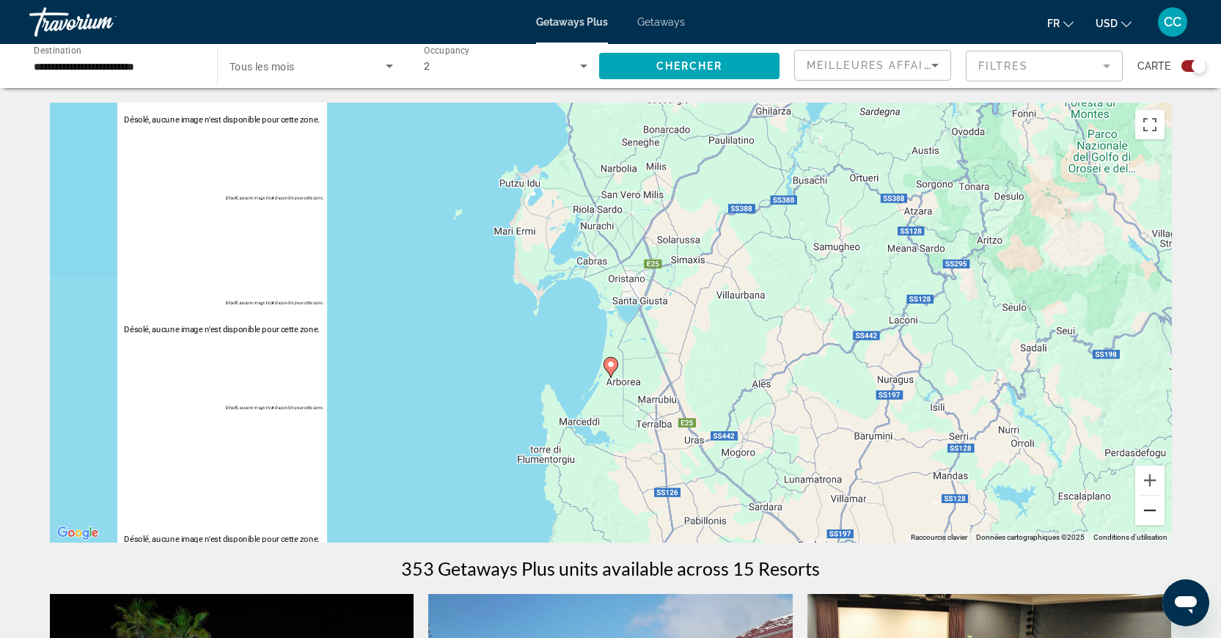
click at [1140, 508] on button "Zoom arrière" at bounding box center [1149, 510] width 29 height 29
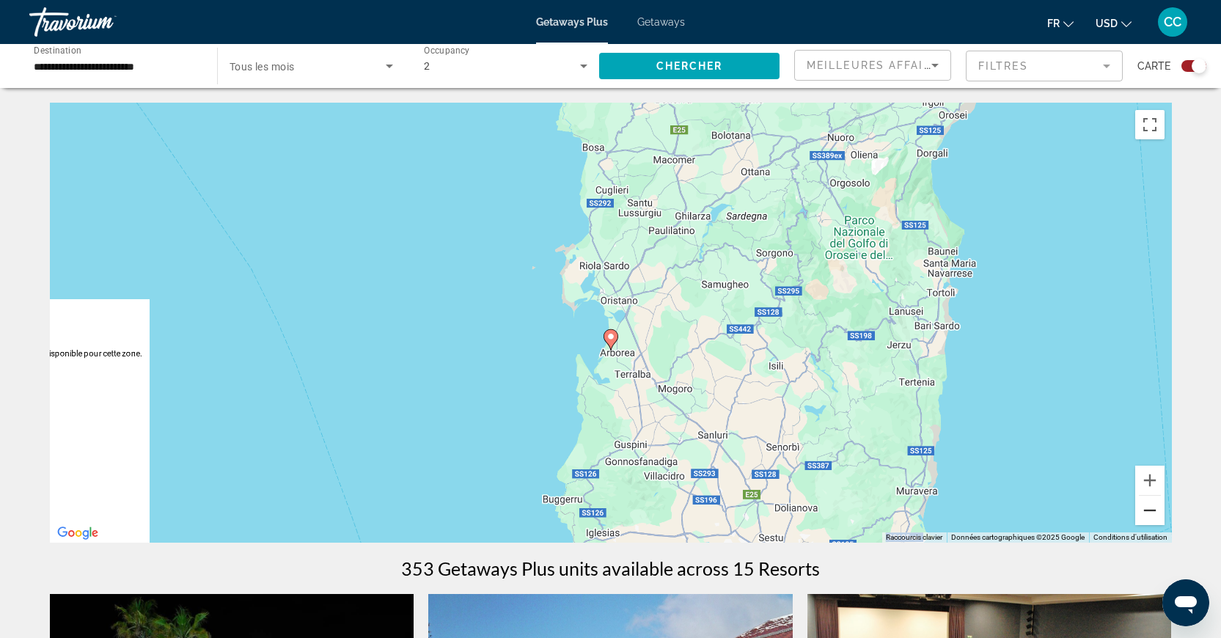
click at [1140, 508] on button "Zoom arrière" at bounding box center [1149, 510] width 29 height 29
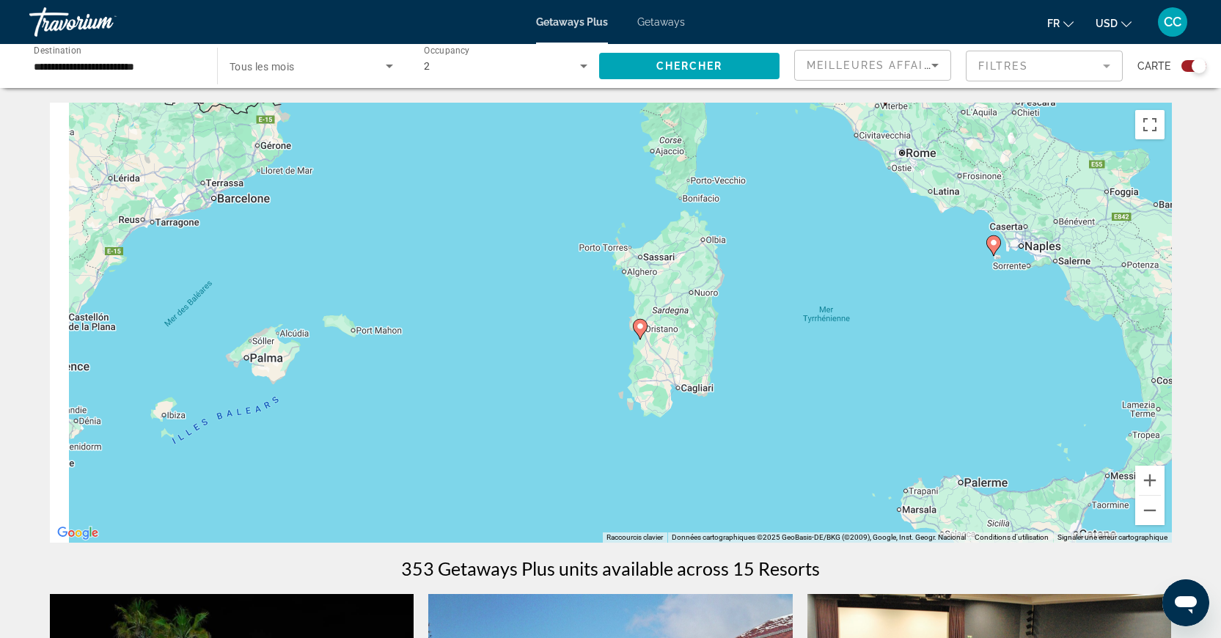
drag, startPoint x: 397, startPoint y: 370, endPoint x: 874, endPoint y: 441, distance: 482.0
click at [874, 441] on div "Pour activer le glissement avec le clavier, appuyez sur Alt+Entrée. Une fois ce…" at bounding box center [611, 323] width 1122 height 440
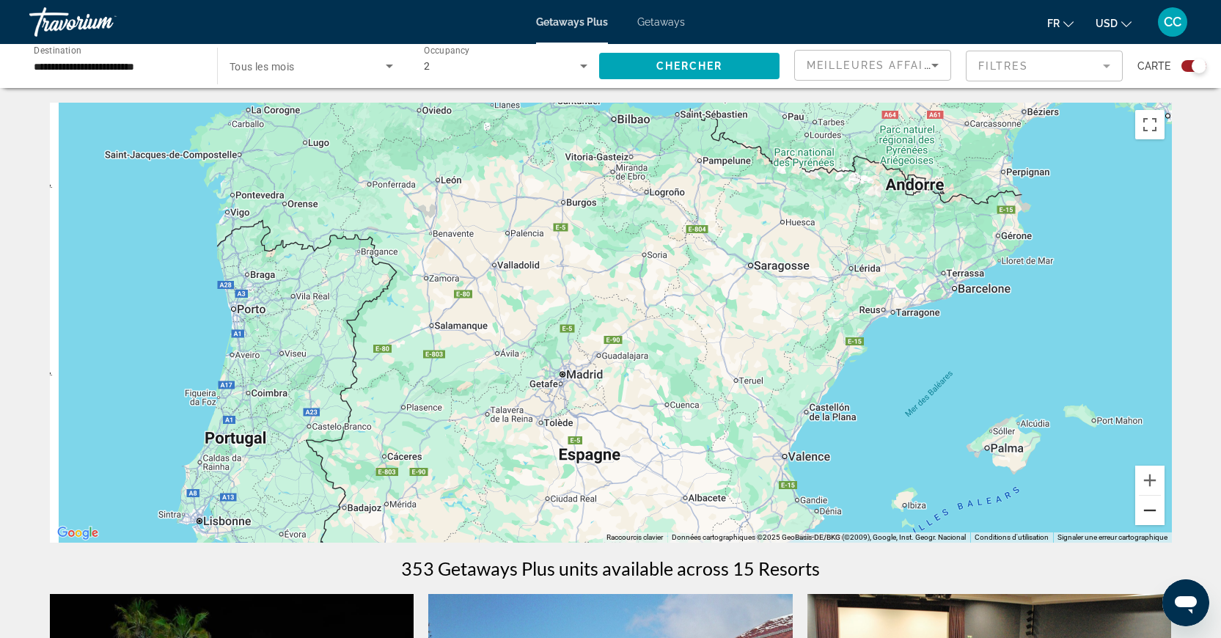
click at [1155, 521] on button "Zoom arrière" at bounding box center [1149, 510] width 29 height 29
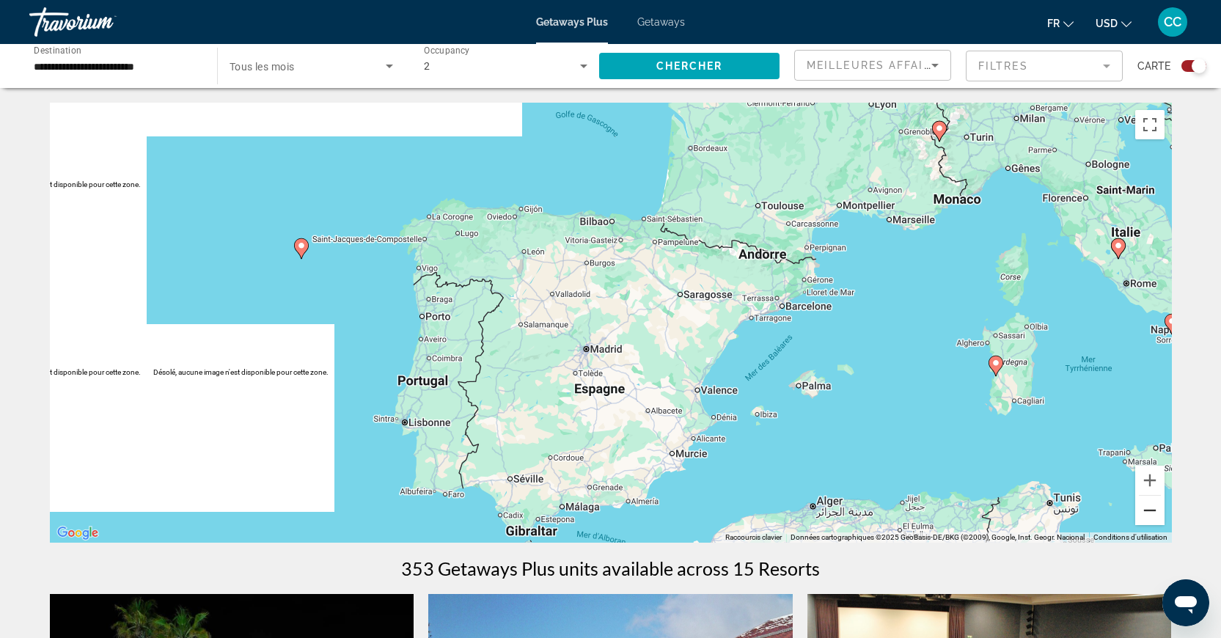
click at [1155, 521] on button "Zoom arrière" at bounding box center [1149, 510] width 29 height 29
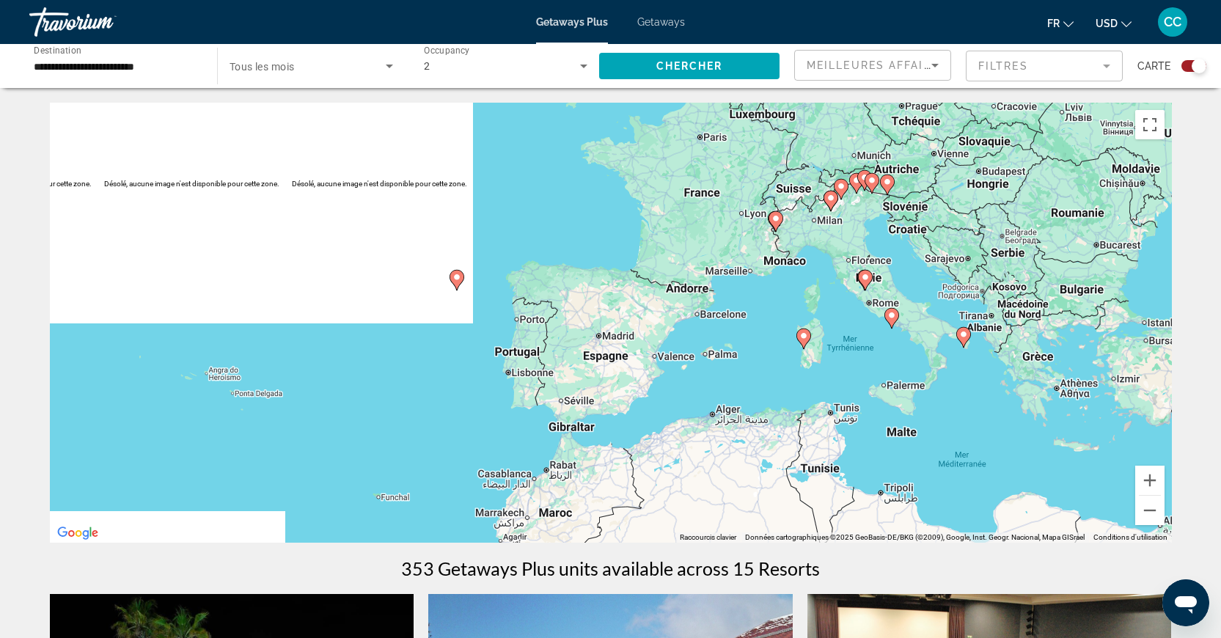
click at [455, 280] on image "Main content" at bounding box center [456, 277] width 9 height 9
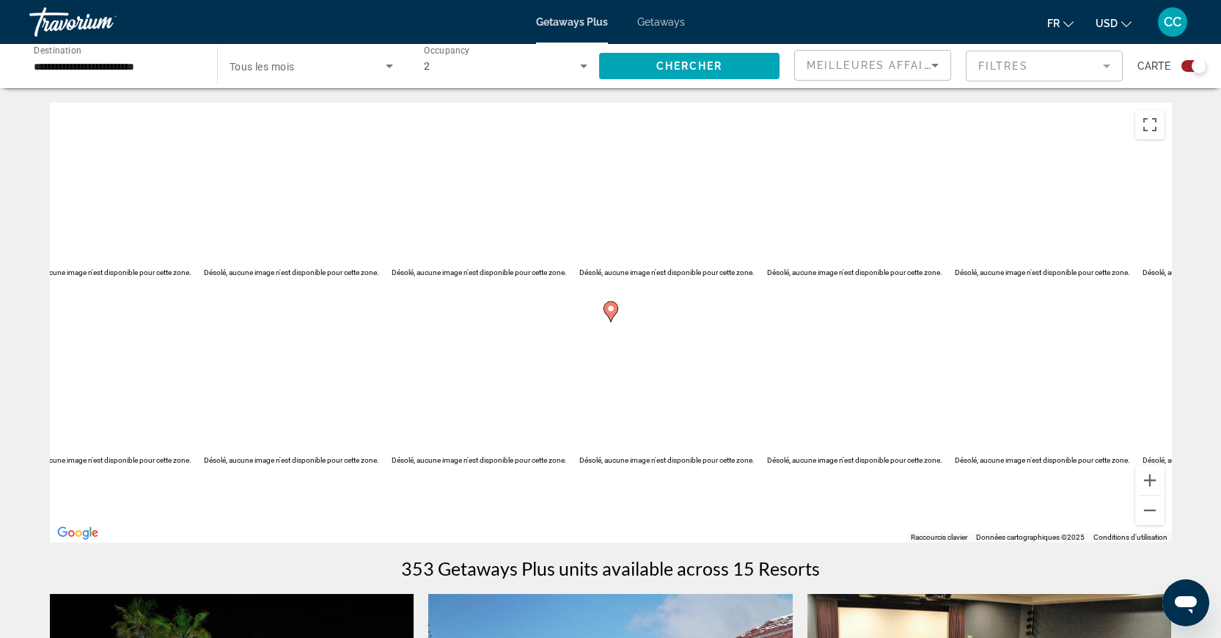
click at [607, 313] on icon "Main content" at bounding box center [609, 311] width 13 height 19
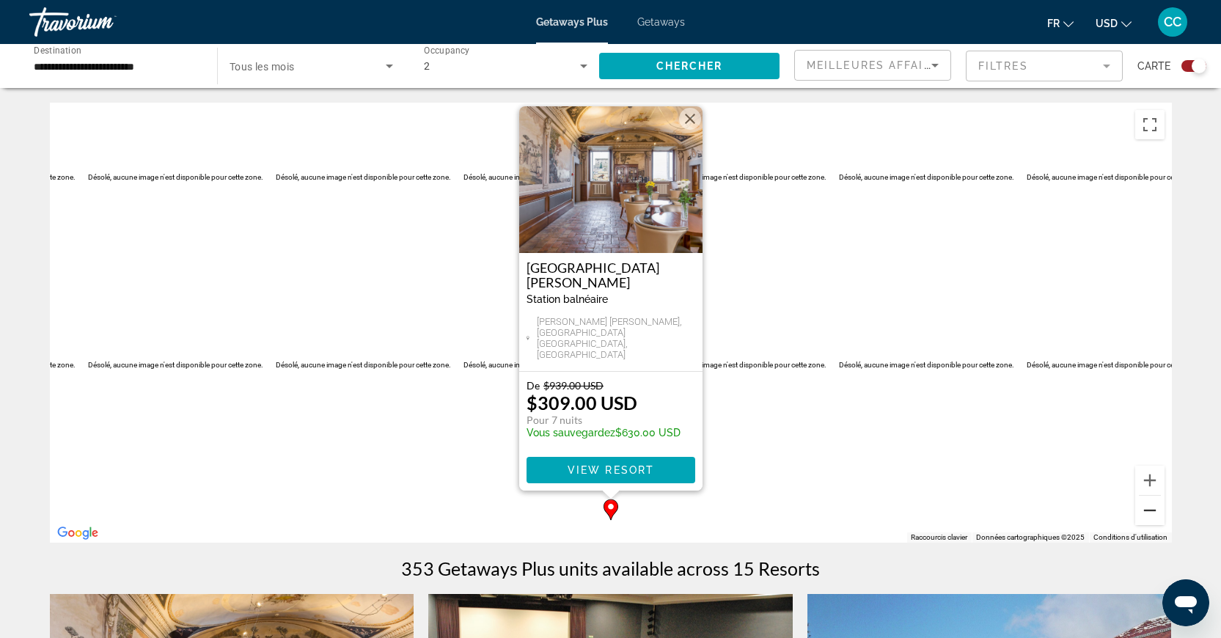
click at [1147, 519] on button "Zoom arrière" at bounding box center [1149, 510] width 29 height 29
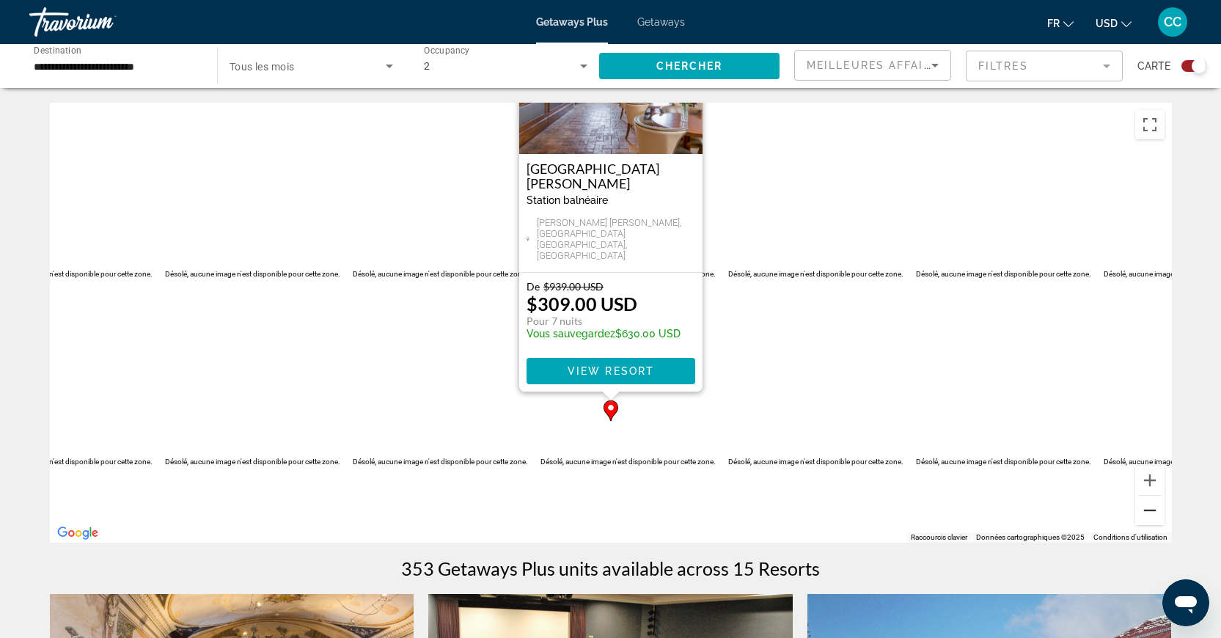
click at [1147, 519] on button "Zoom arrière" at bounding box center [1149, 510] width 29 height 29
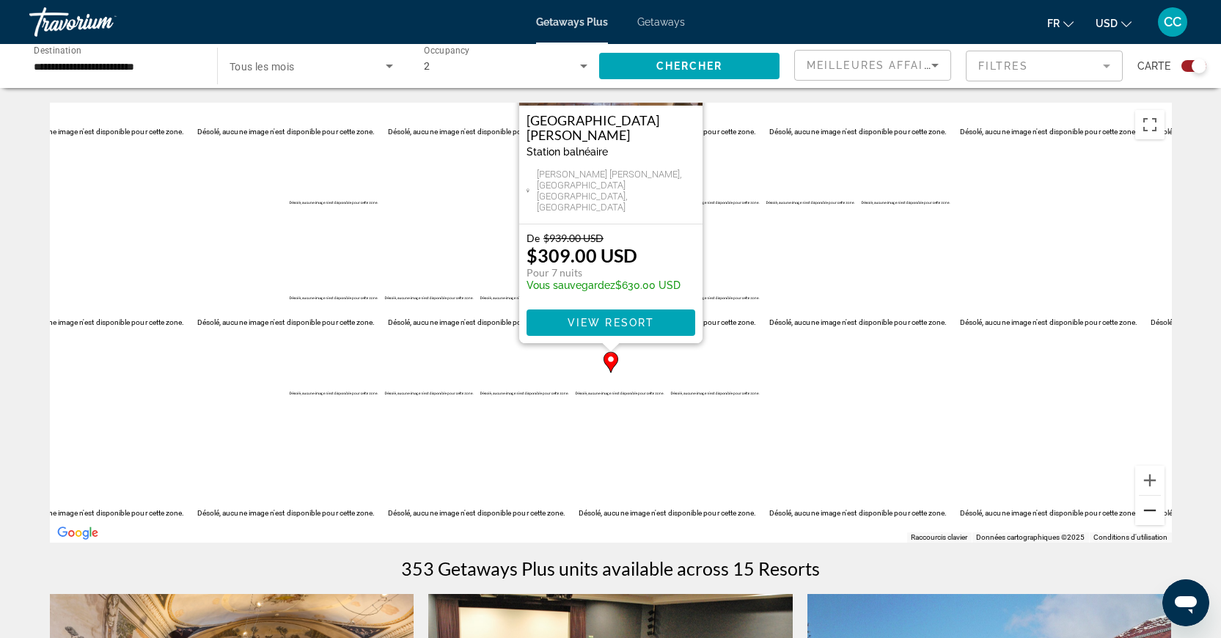
click at [1147, 519] on button "Zoom arrière" at bounding box center [1149, 510] width 29 height 29
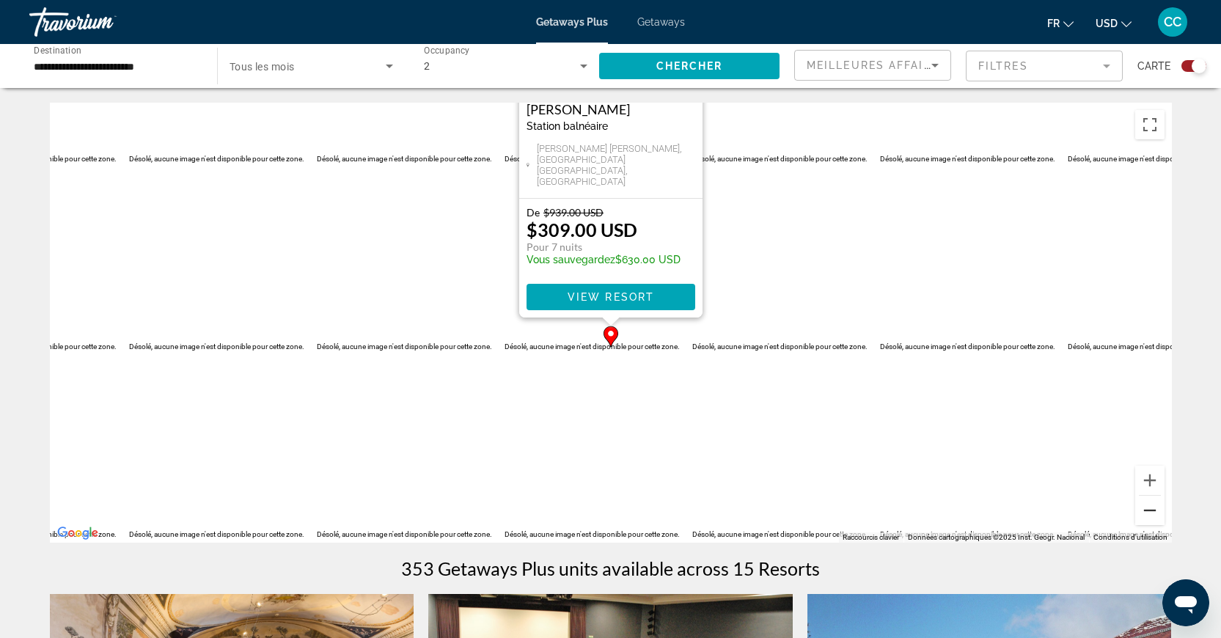
click at [1147, 519] on button "Zoom arrière" at bounding box center [1149, 510] width 29 height 29
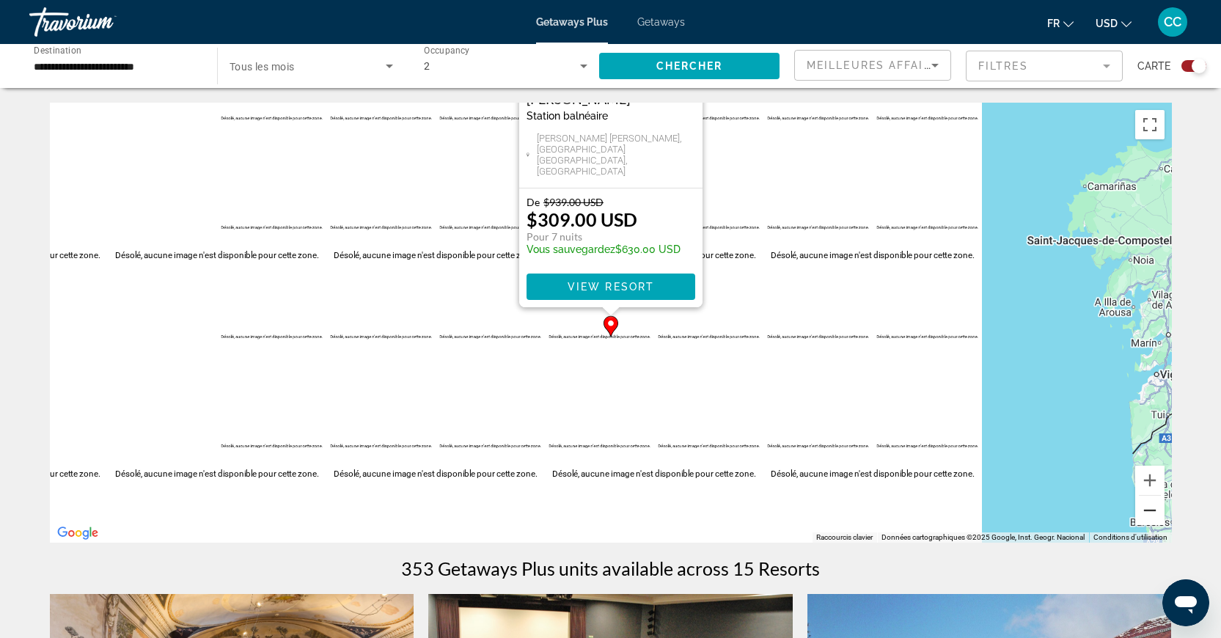
click at [1147, 519] on button "Zoom arrière" at bounding box center [1149, 510] width 29 height 29
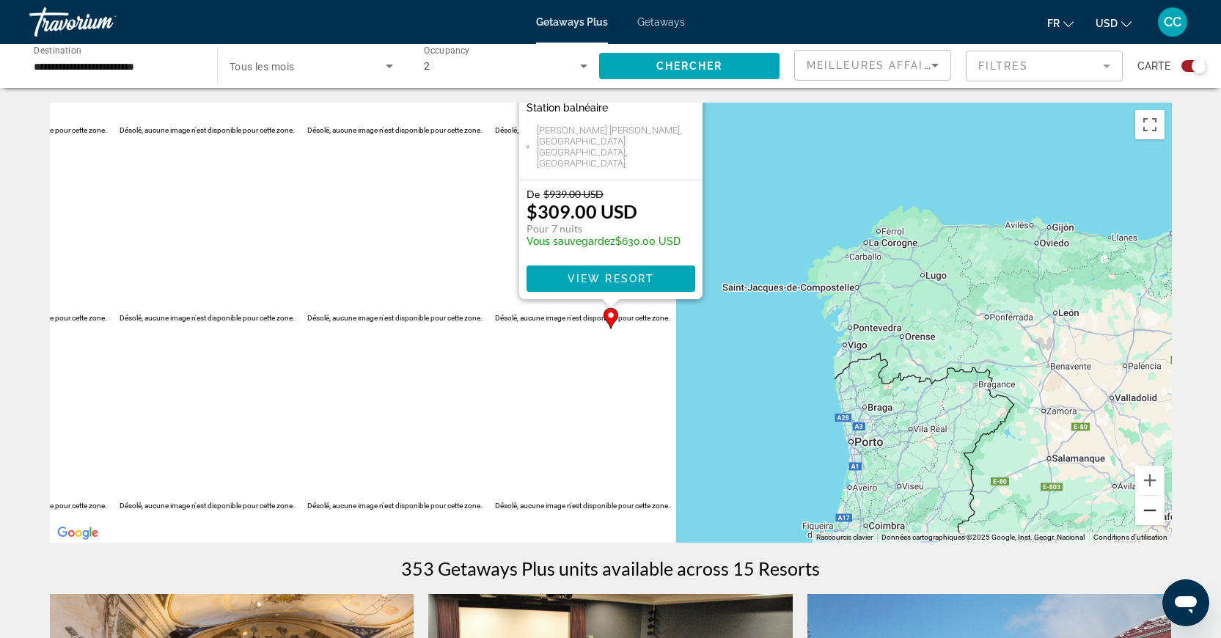
click at [1159, 511] on button "Zoom arrière" at bounding box center [1149, 510] width 29 height 29
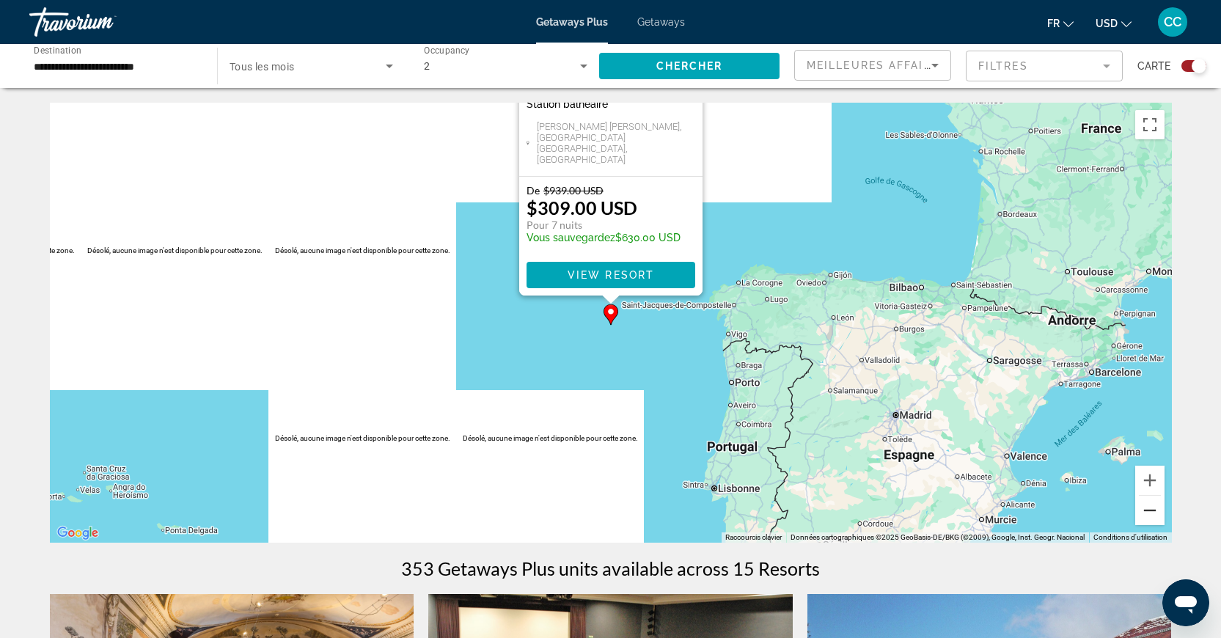
click at [1159, 511] on button "Zoom arrière" at bounding box center [1149, 510] width 29 height 29
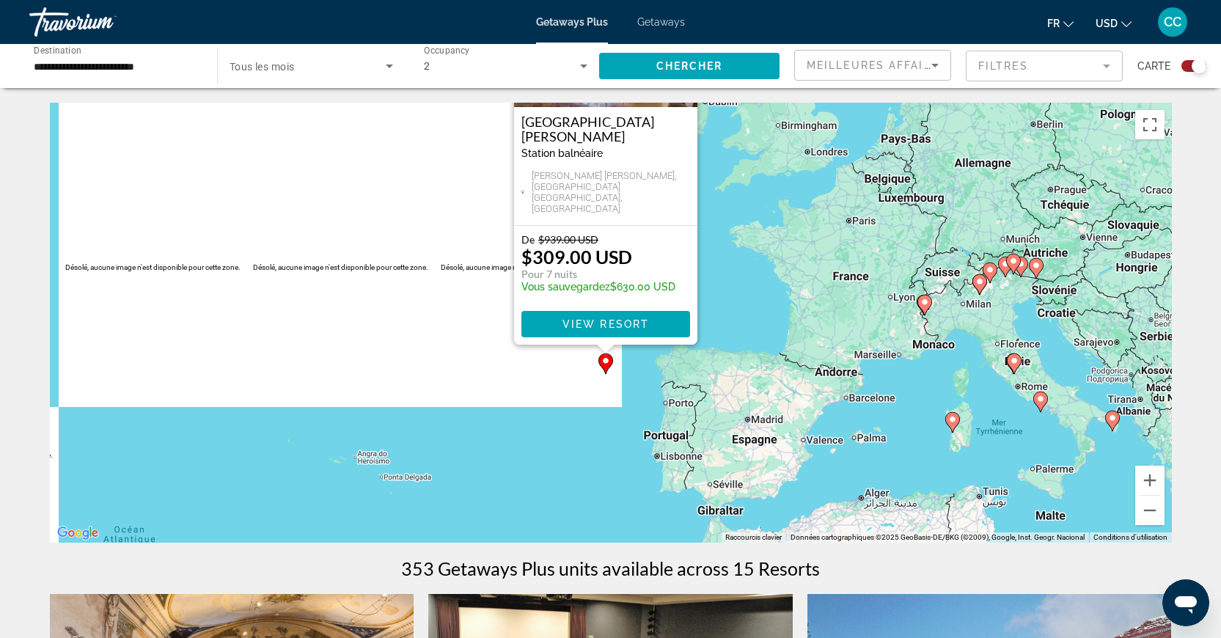
drag, startPoint x: 919, startPoint y: 329, endPoint x: 895, endPoint y: 389, distance: 65.2
click at [904, 389] on div "Pour activer le glissement avec le clavier, appuyez sur Alt+Entrée. Une fois ce…" at bounding box center [611, 323] width 1122 height 440
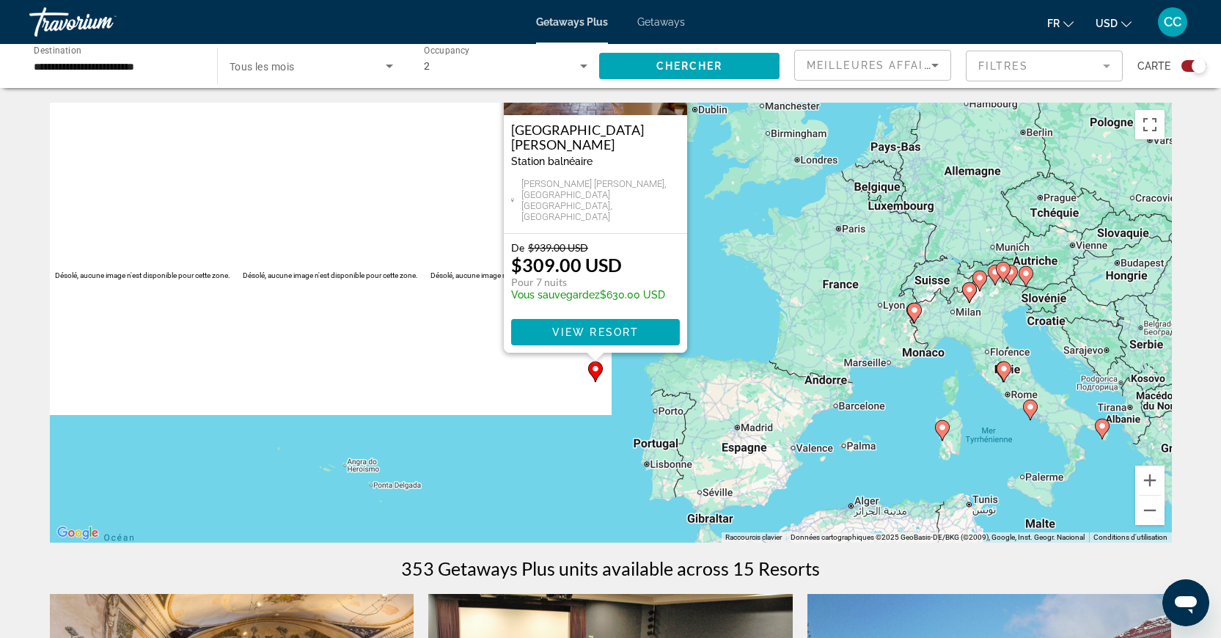
click at [685, 291] on div "De $939.00 USD $309.00 USD Pour 7 nuits Vous sauvegardez $630.00 USD View Resort" at bounding box center [595, 293] width 183 height 119
click at [705, 291] on div "Pour activer le glissement avec le clavier, appuyez sur Alt+Entrée. Une fois ce…" at bounding box center [611, 323] width 1122 height 440
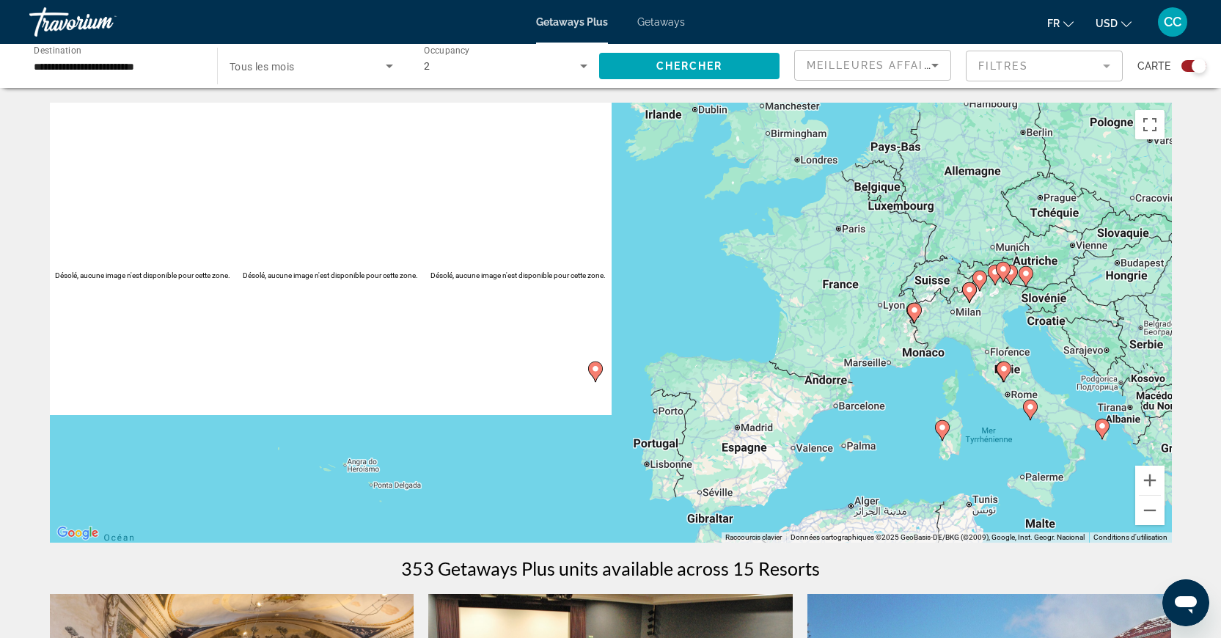
click at [688, 293] on div "Pour activer le glissement avec le clavier, appuyez sur Alt+Entrée. Une fois ce…" at bounding box center [611, 323] width 1122 height 440
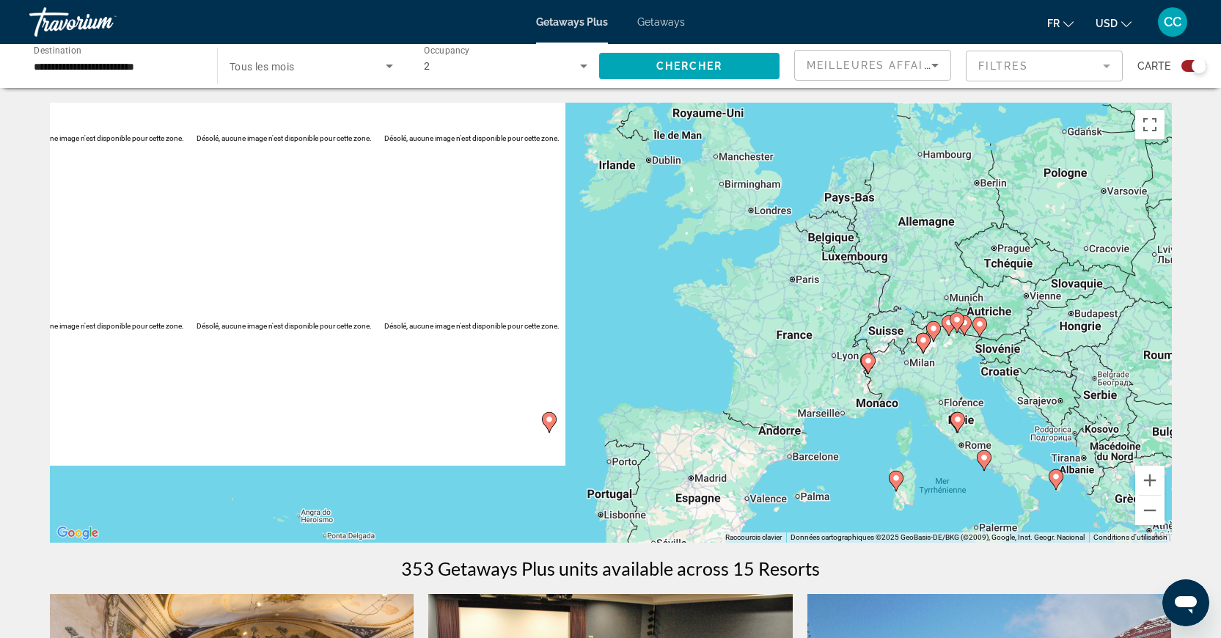
drag, startPoint x: 711, startPoint y: 285, endPoint x: 665, endPoint y: 338, distance: 70.2
click at [665, 338] on div "Pour activer le glissement avec le clavier, appuyez sur Alt+Entrée. Une fois ce…" at bounding box center [611, 323] width 1122 height 440
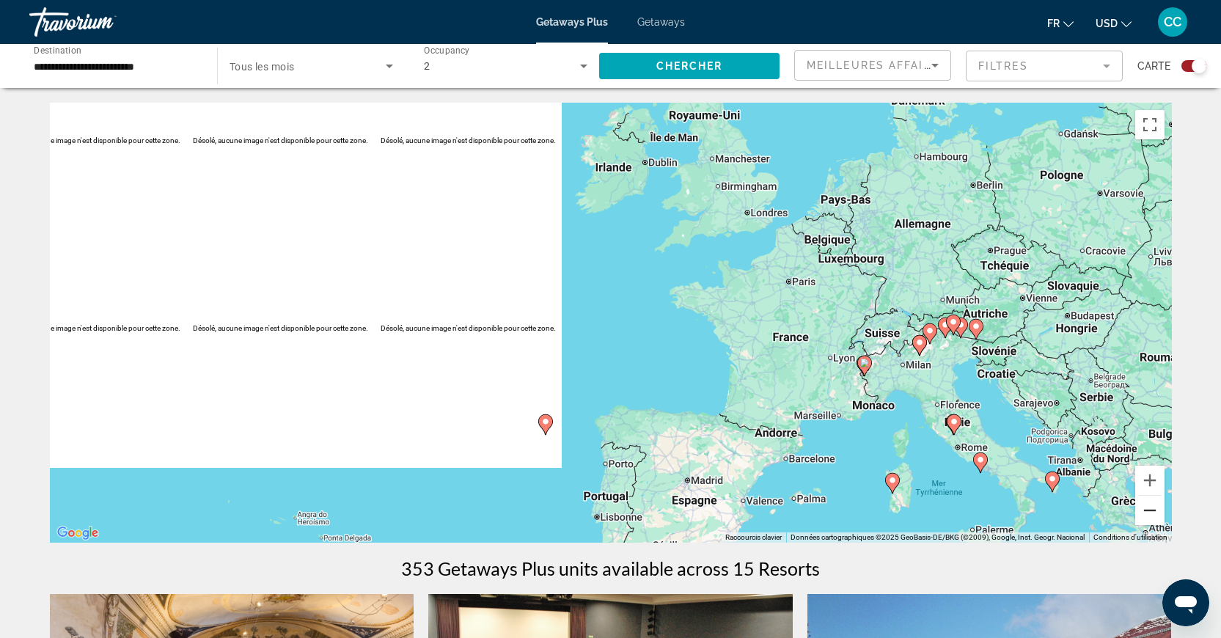
click at [1157, 510] on button "Zoom arrière" at bounding box center [1149, 510] width 29 height 29
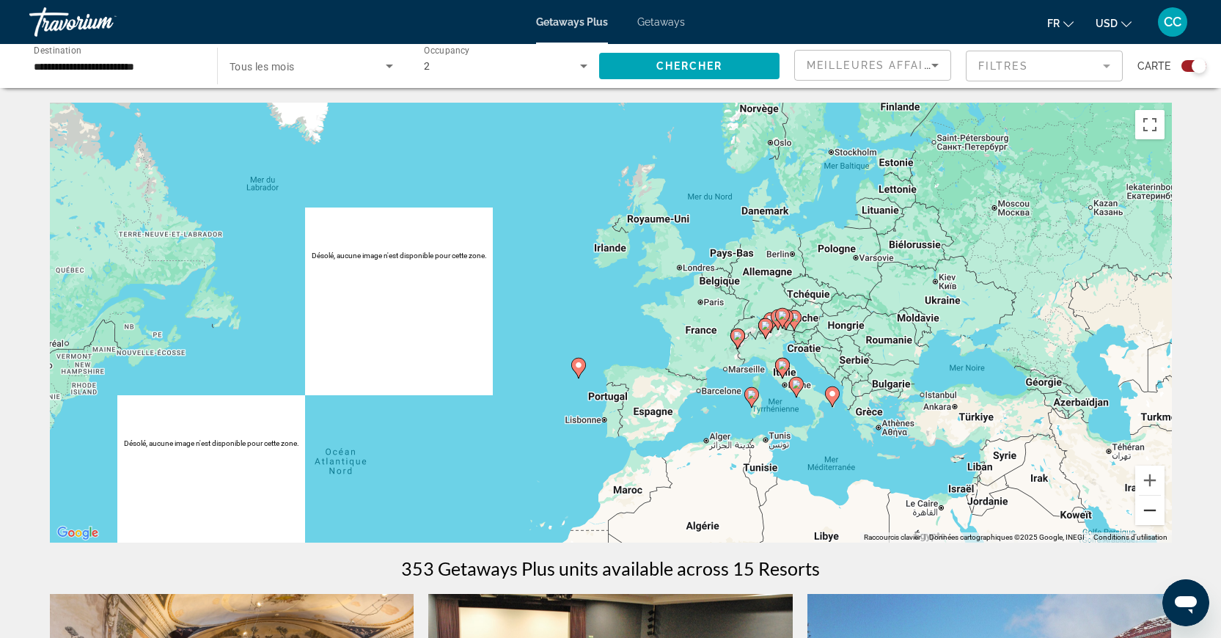
click at [1146, 515] on button "Zoom arrière" at bounding box center [1149, 510] width 29 height 29
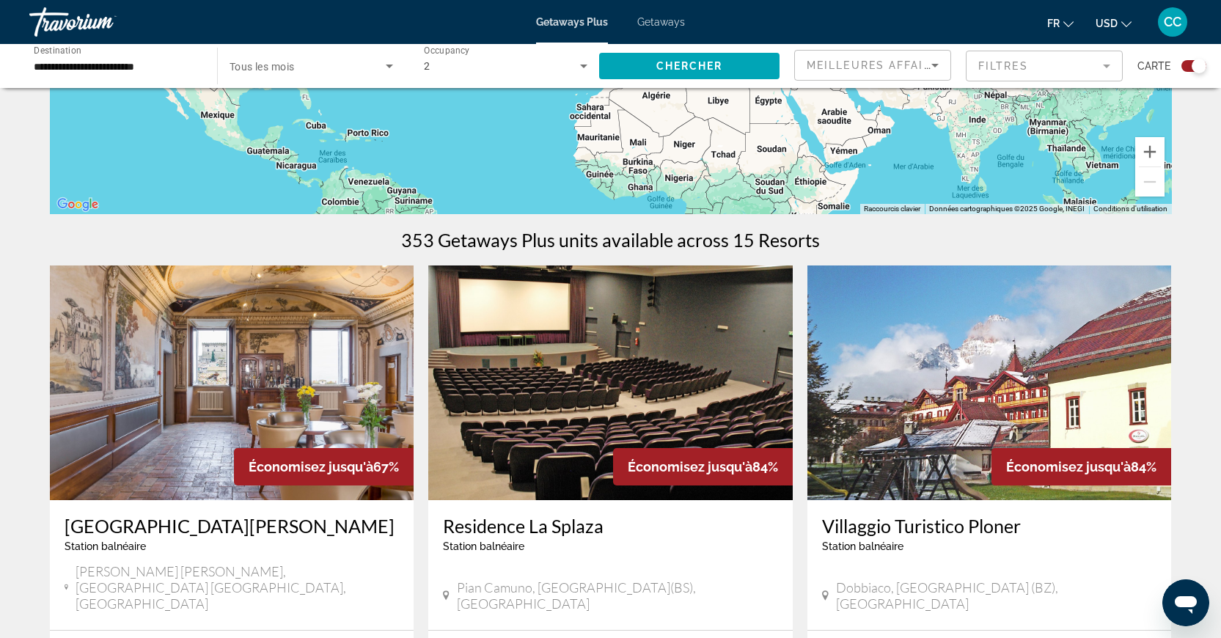
scroll to position [64, 0]
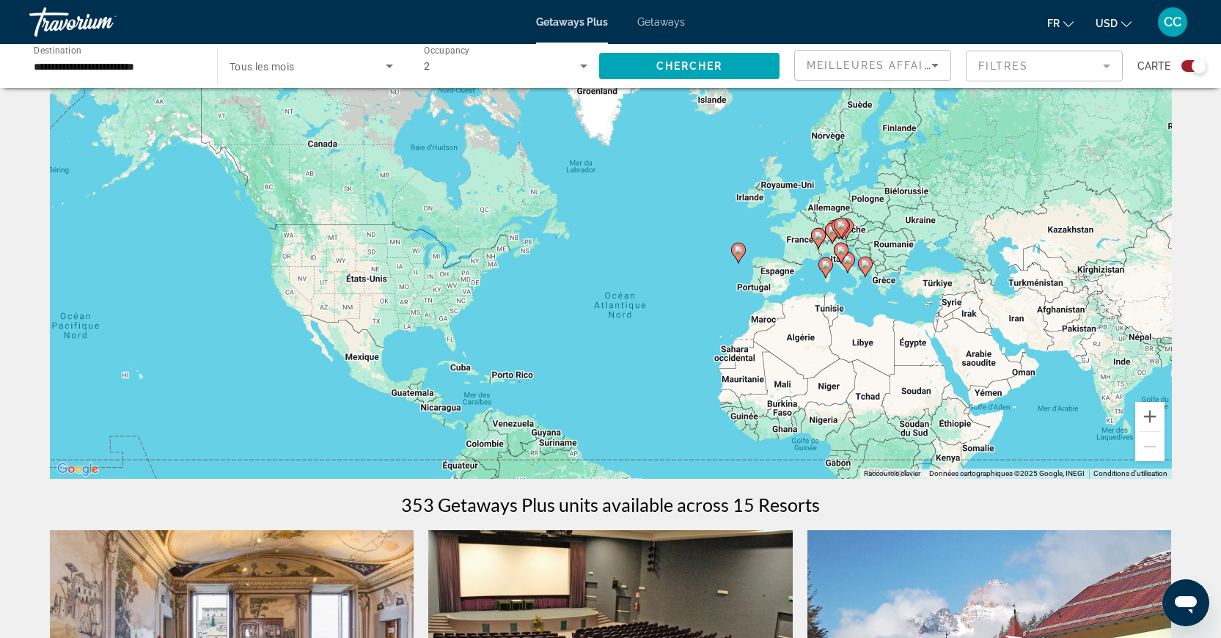
drag, startPoint x: 360, startPoint y: 298, endPoint x: 506, endPoint y: 274, distance: 147.9
click at [506, 274] on div "Pour activer le glissement avec le clavier, appuyez sur Alt+Entrée. Une fois ce…" at bounding box center [611, 259] width 1122 height 440
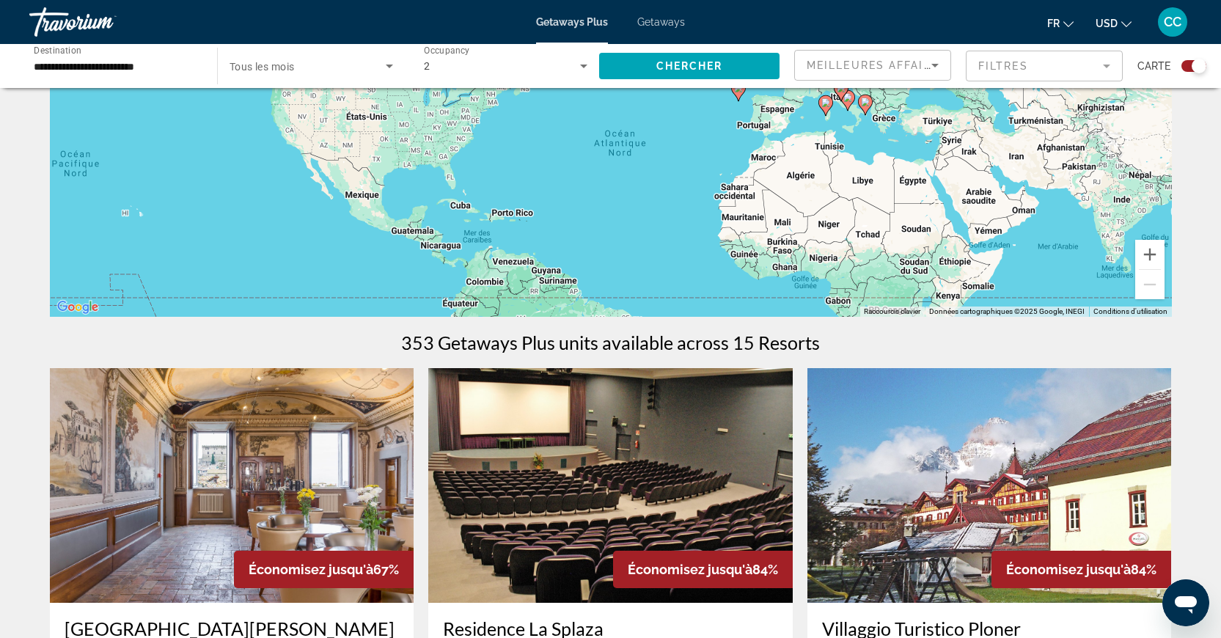
scroll to position [0, 0]
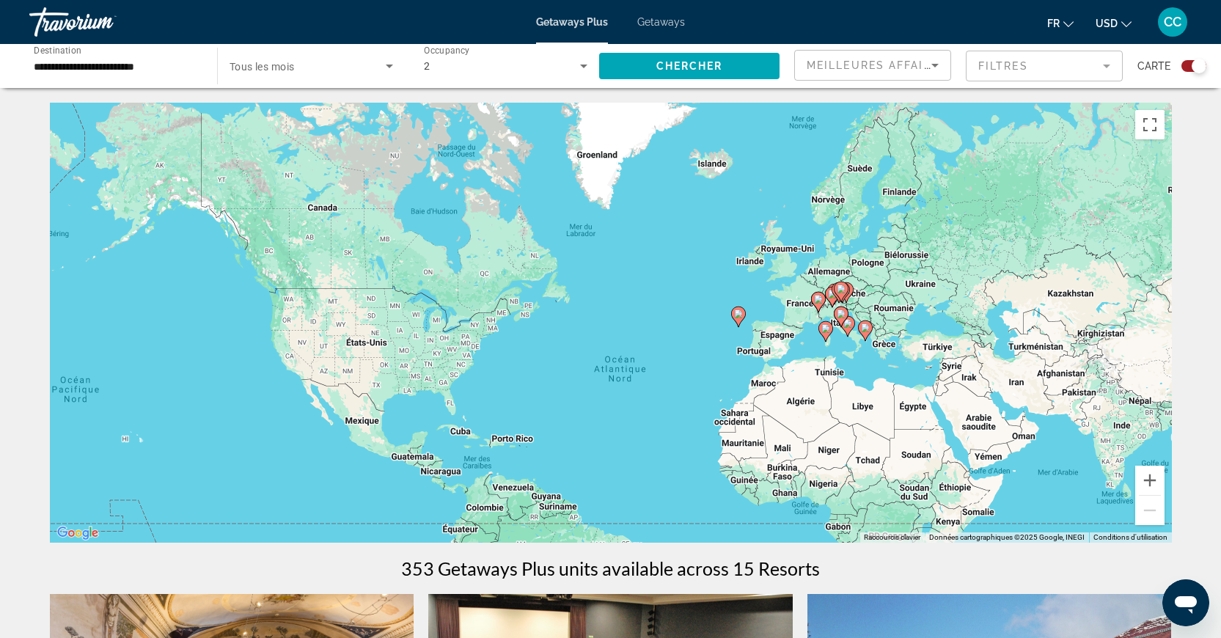
click at [669, 285] on div "Pour activer le glissement avec le clavier, appuyez sur Alt+Entrée. Une fois ce…" at bounding box center [611, 323] width 1122 height 440
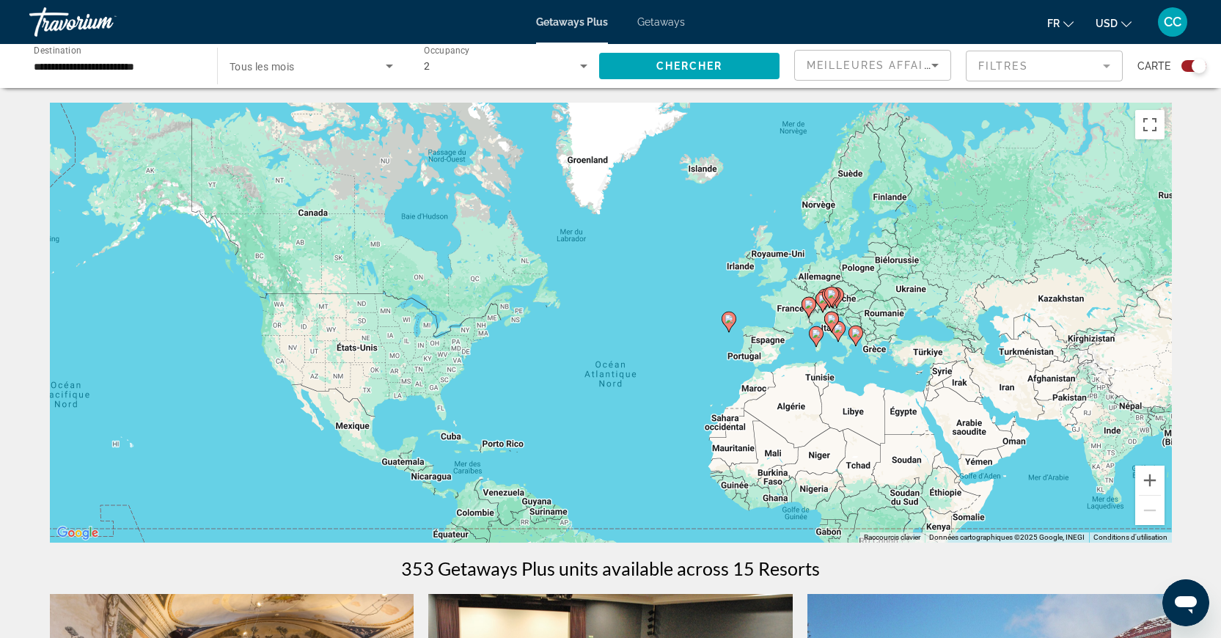
drag, startPoint x: 753, startPoint y: 297, endPoint x: 631, endPoint y: 345, distance: 130.7
click at [631, 345] on div "Pour activer le glissement avec le clavier, appuyez sur Alt+Entrée. Une fois ce…" at bounding box center [611, 323] width 1122 height 440
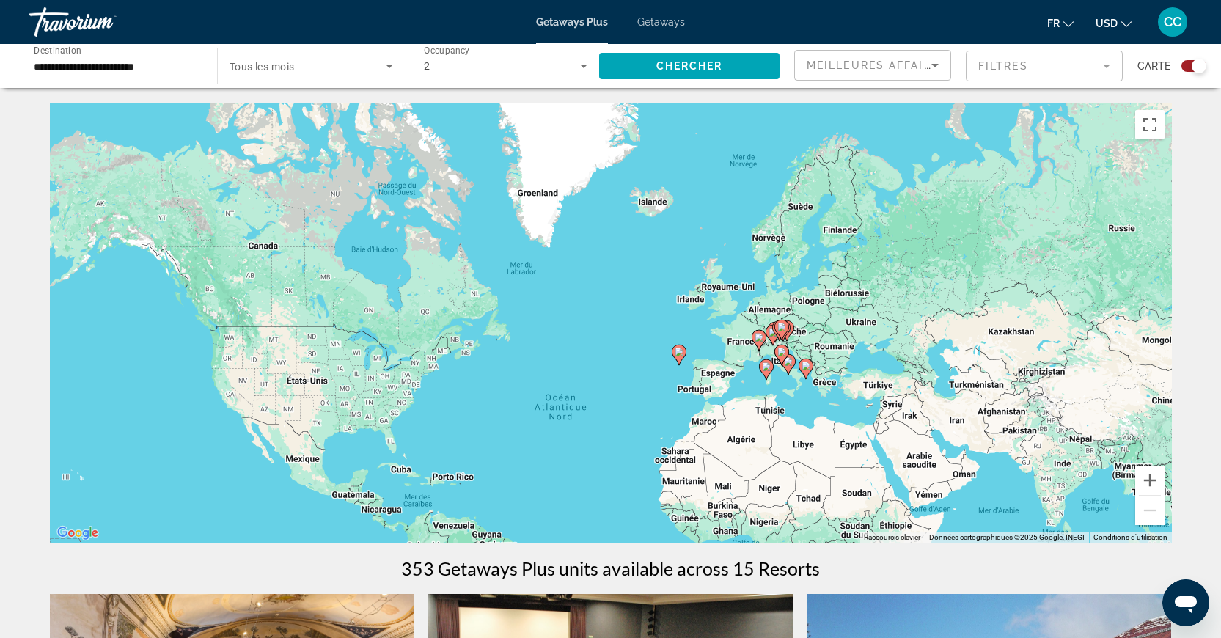
drag, startPoint x: 502, startPoint y: 297, endPoint x: 601, endPoint y: 275, distance: 101.4
click at [601, 275] on div "Pour activer le glissement avec le clavier, appuyez sur Alt+Entrée. Une fois ce…" at bounding box center [611, 323] width 1122 height 440
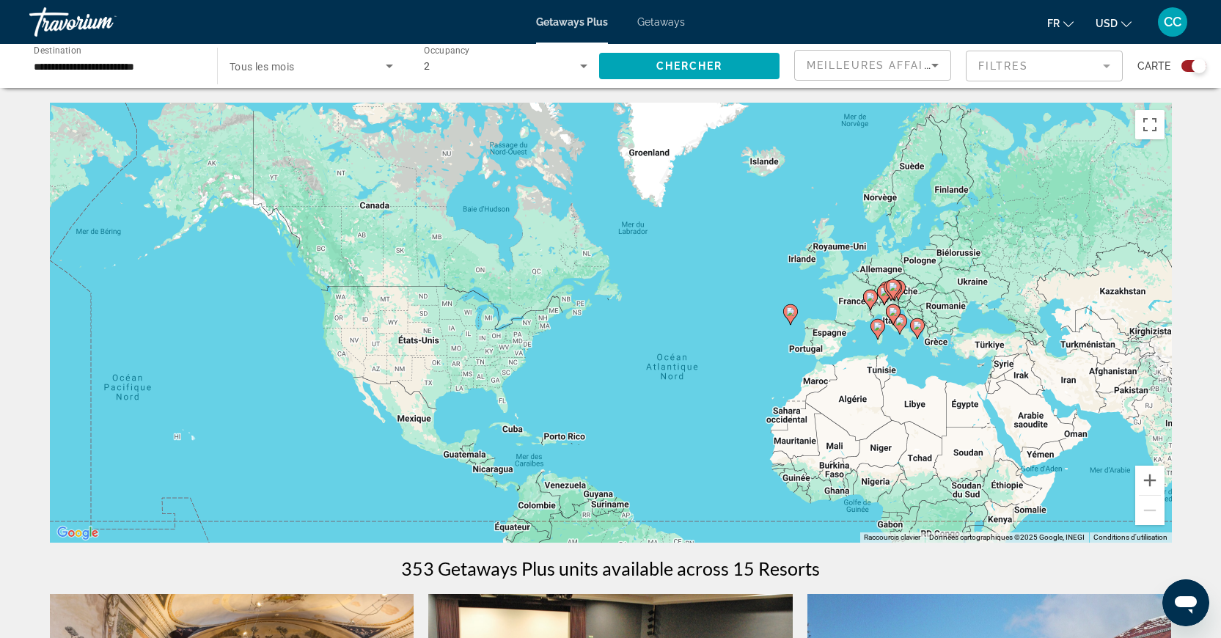
click at [663, 31] on div "Getaways Plus Getaways fr English Español Français Italiano Português русский U…" at bounding box center [610, 22] width 1221 height 38
click at [664, 30] on div "Getaways Plus Getaways fr English Español Français Italiano Português русский U…" at bounding box center [610, 22] width 1221 height 38
click at [664, 15] on div "Getaways Plus Getaways fr English Español Français Italiano Português русский U…" at bounding box center [610, 22] width 1221 height 38
click at [658, 34] on div "Getaways Plus Getaways fr English Español Français Italiano Português русский U…" at bounding box center [610, 22] width 1221 height 38
click at [658, 26] on span "Getaways" at bounding box center [661, 22] width 48 height 12
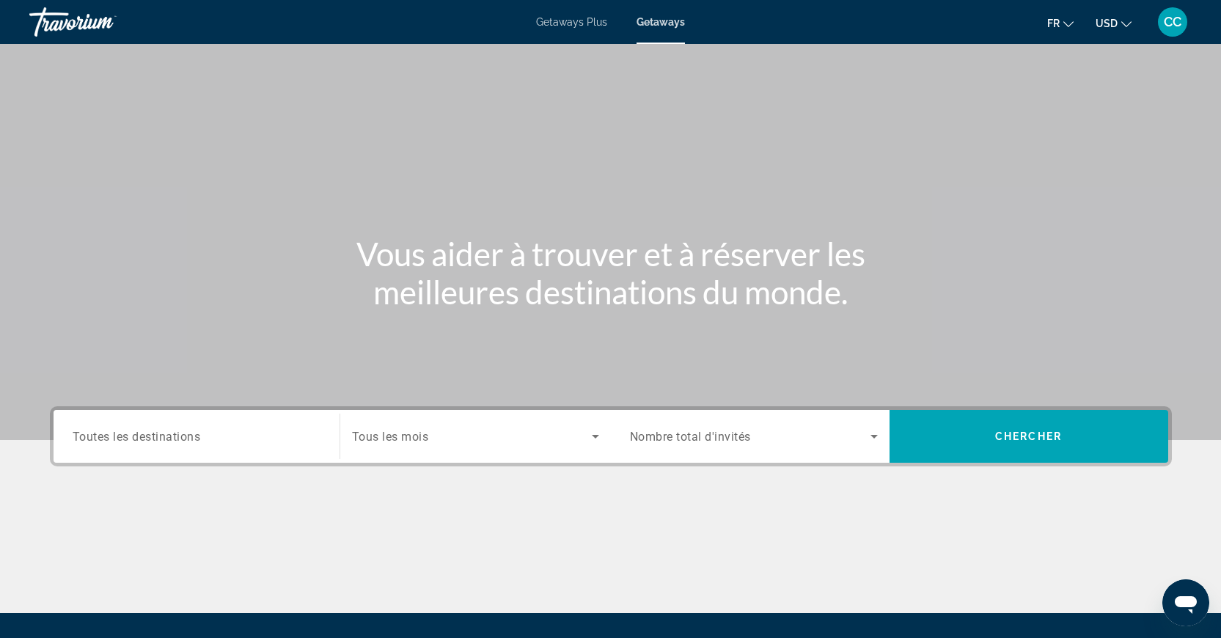
scroll to position [155, 0]
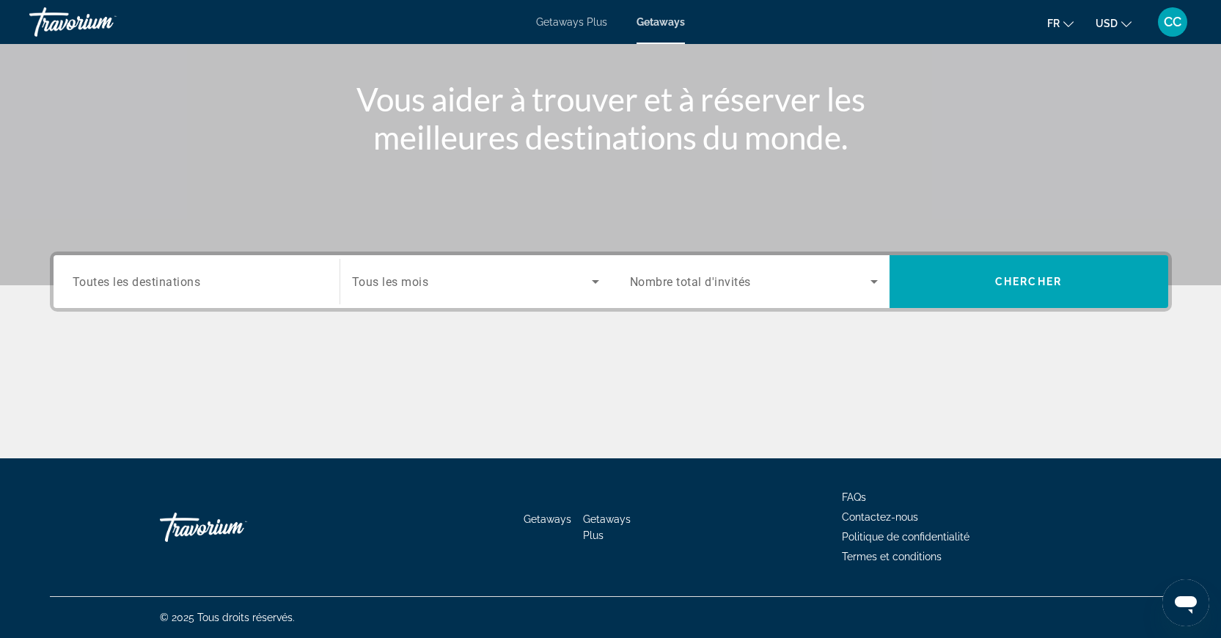
click at [687, 278] on span "Nombre total d'invités" at bounding box center [690, 282] width 121 height 14
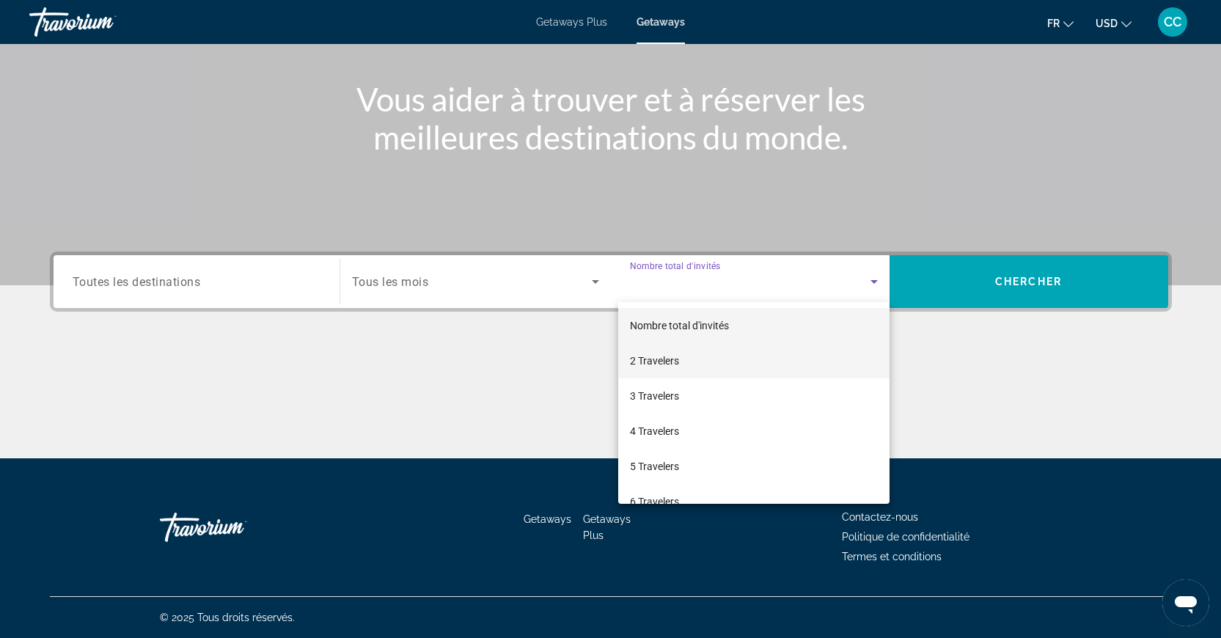
click at [688, 345] on mat-option "2 Travelers" at bounding box center [753, 360] width 271 height 35
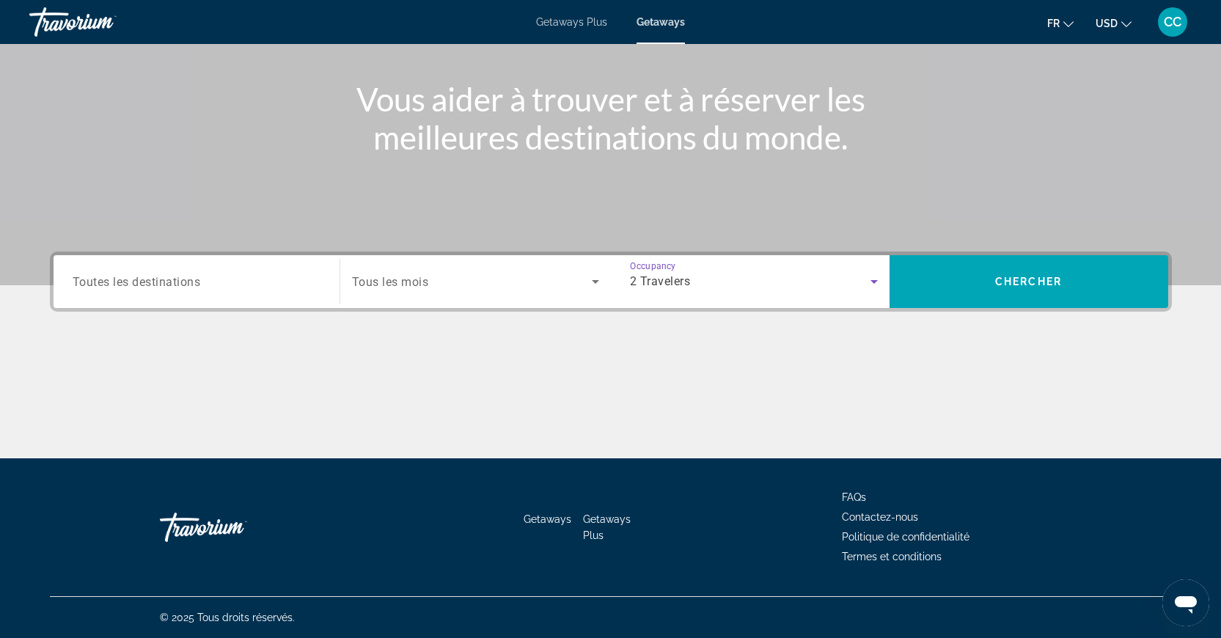
click at [976, 315] on div "Destination Toutes les destinations Start Month Tous les mois Occupancy Nombre …" at bounding box center [611, 355] width 1181 height 207
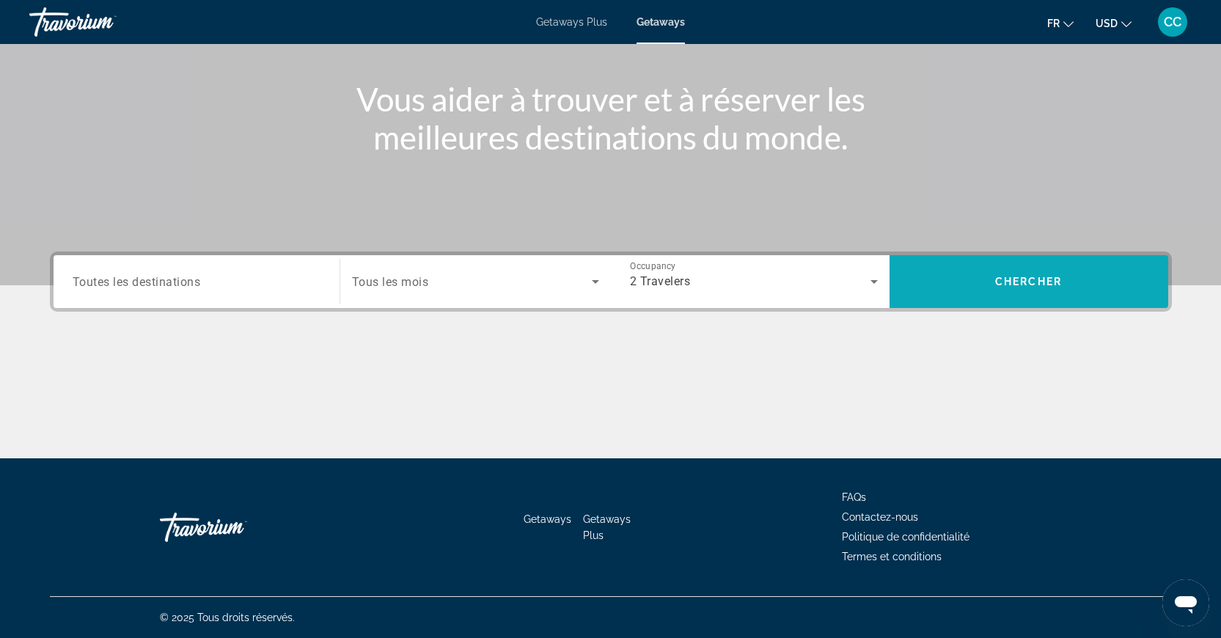
click at [977, 307] on span "Search widget" at bounding box center [1028, 281] width 279 height 53
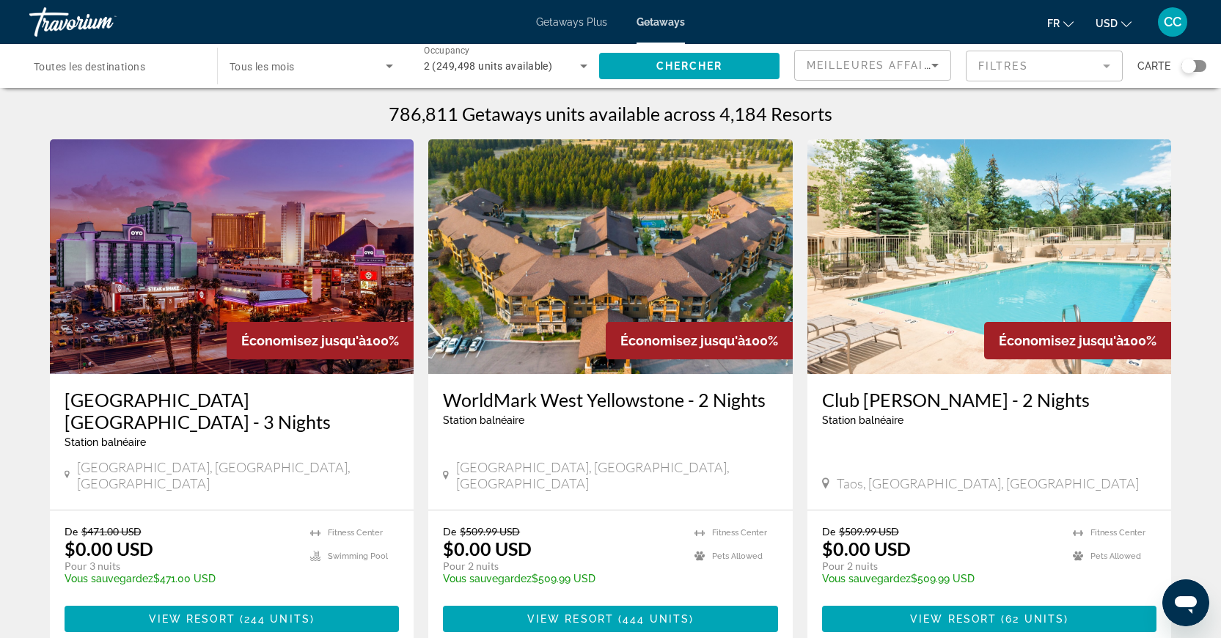
click at [131, 322] on img "Main content" at bounding box center [232, 256] width 364 height 235
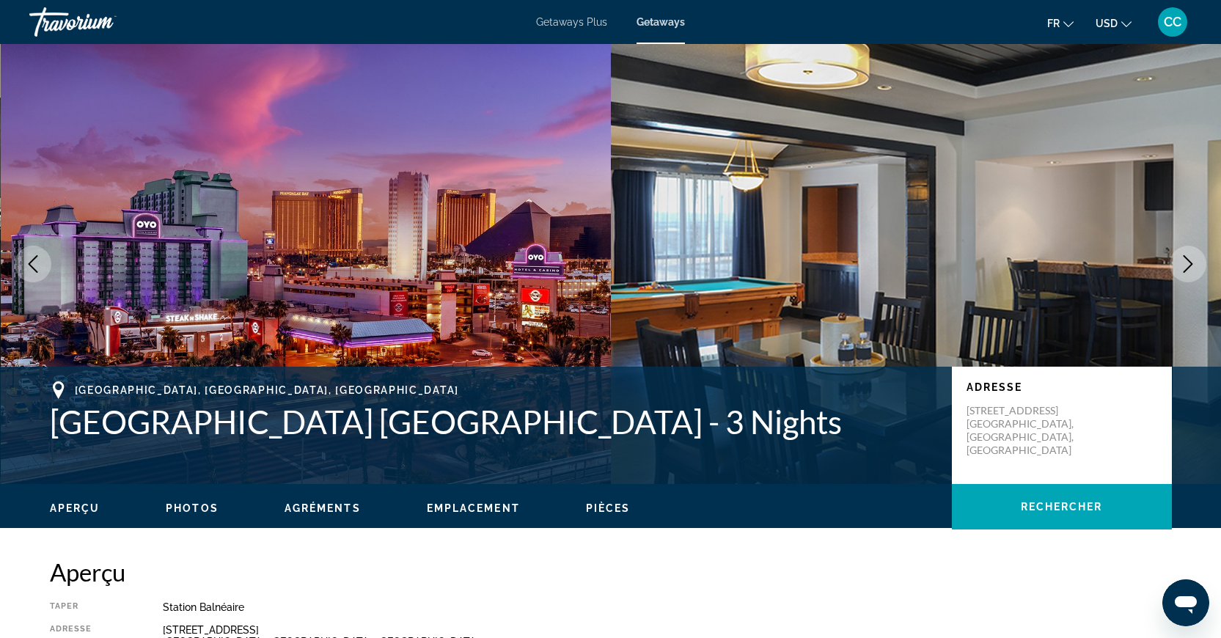
click at [1186, 265] on icon "Next image" at bounding box center [1188, 264] width 18 height 18
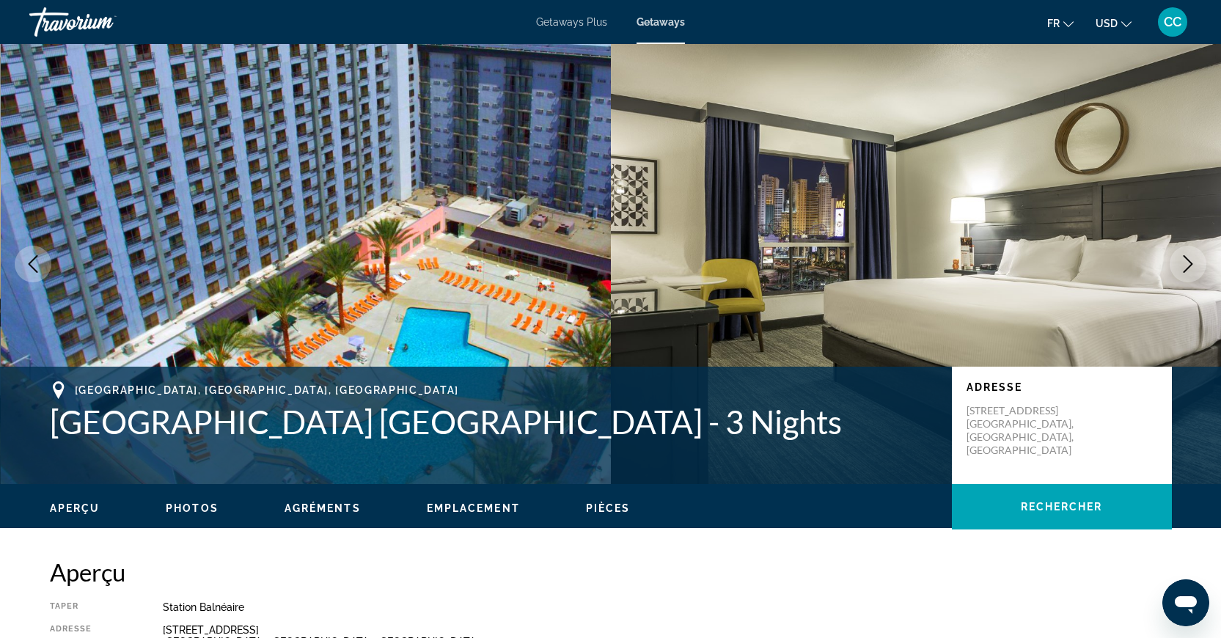
click at [1186, 265] on icon "Next image" at bounding box center [1188, 264] width 18 height 18
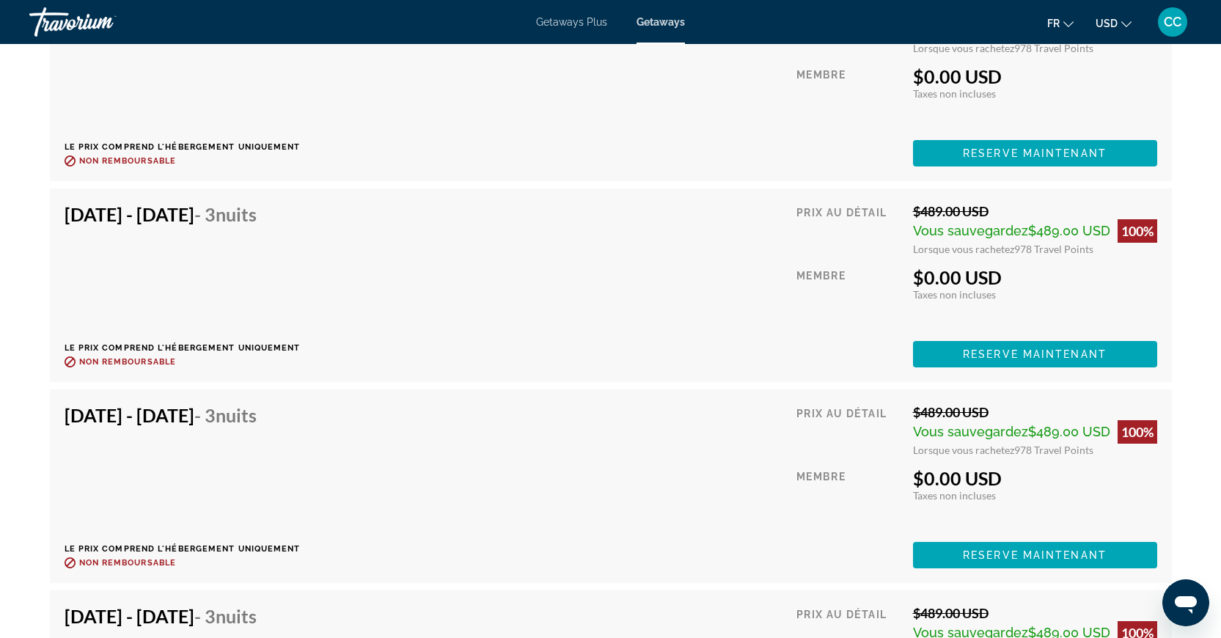
scroll to position [9232, 0]
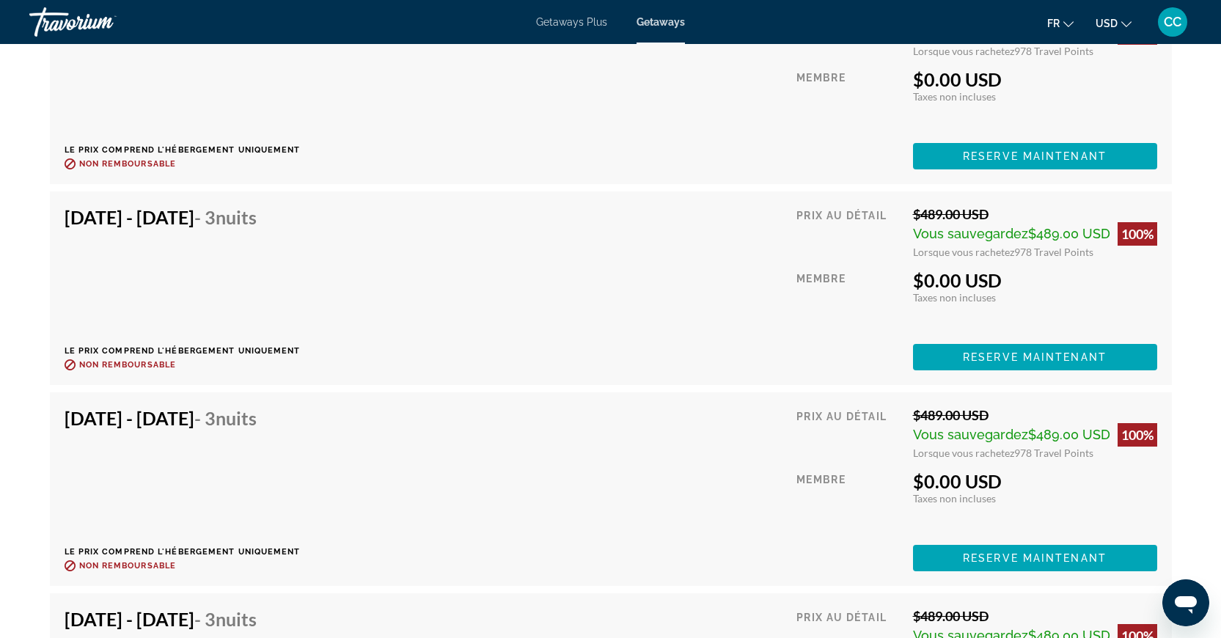
click at [641, 29] on div "Getaways Plus Getaways fr English Español Français Italiano Português русский U…" at bounding box center [610, 22] width 1221 height 38
click at [656, 30] on div "Getaways Plus Getaways fr English Español Français Italiano Português русский U…" at bounding box center [610, 22] width 1221 height 38
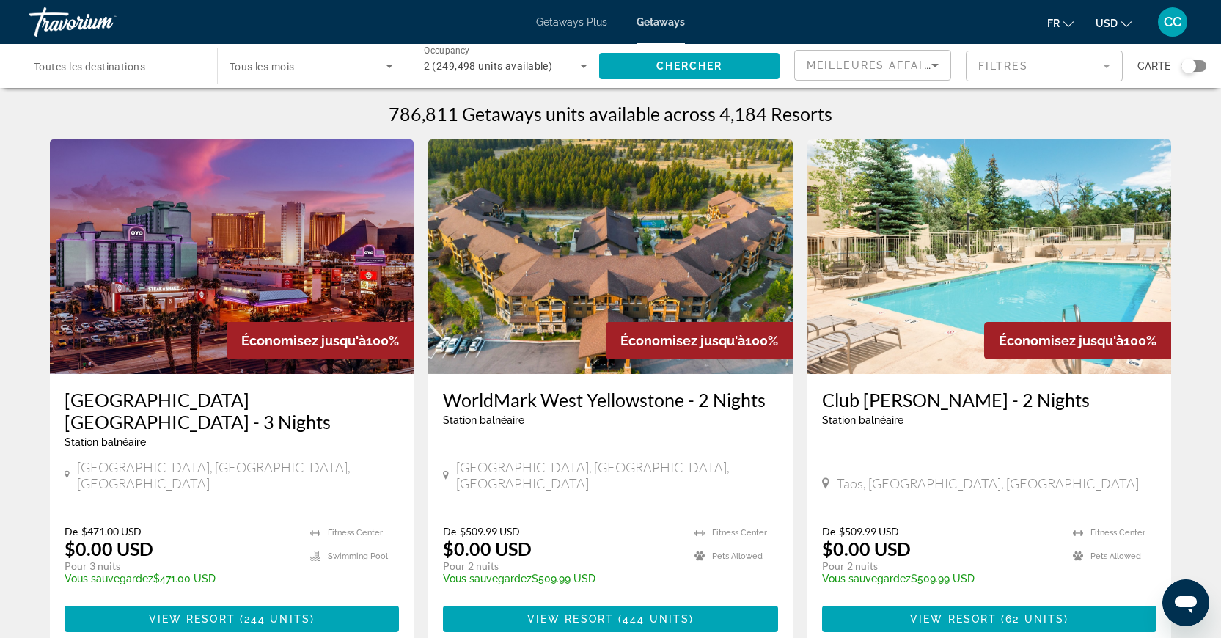
click at [1189, 67] on div "Search widget" at bounding box center [1188, 66] width 15 height 15
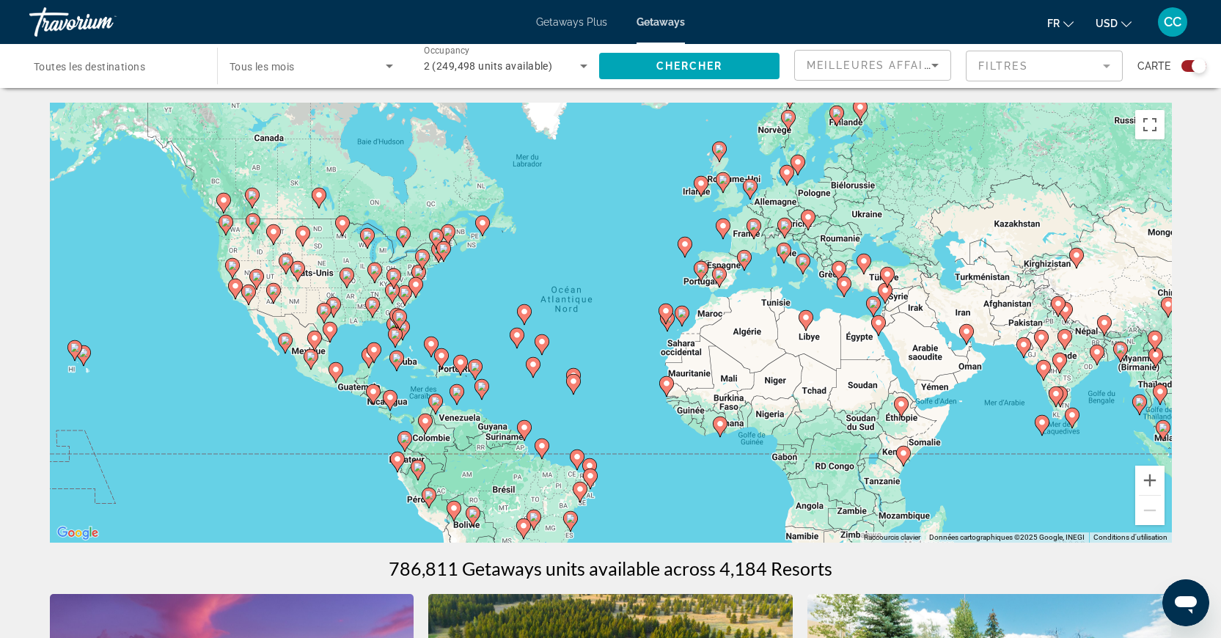
click at [705, 270] on icon "Main content" at bounding box center [700, 271] width 13 height 19
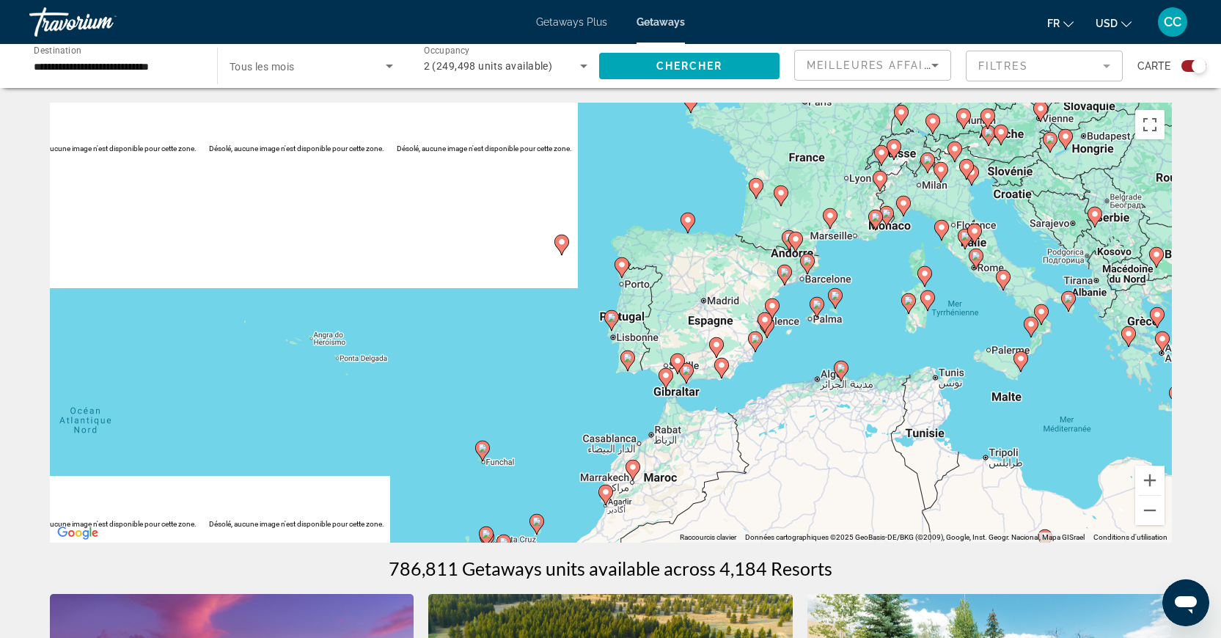
click at [614, 322] on icon "Main content" at bounding box center [610, 320] width 13 height 19
type input "**********"
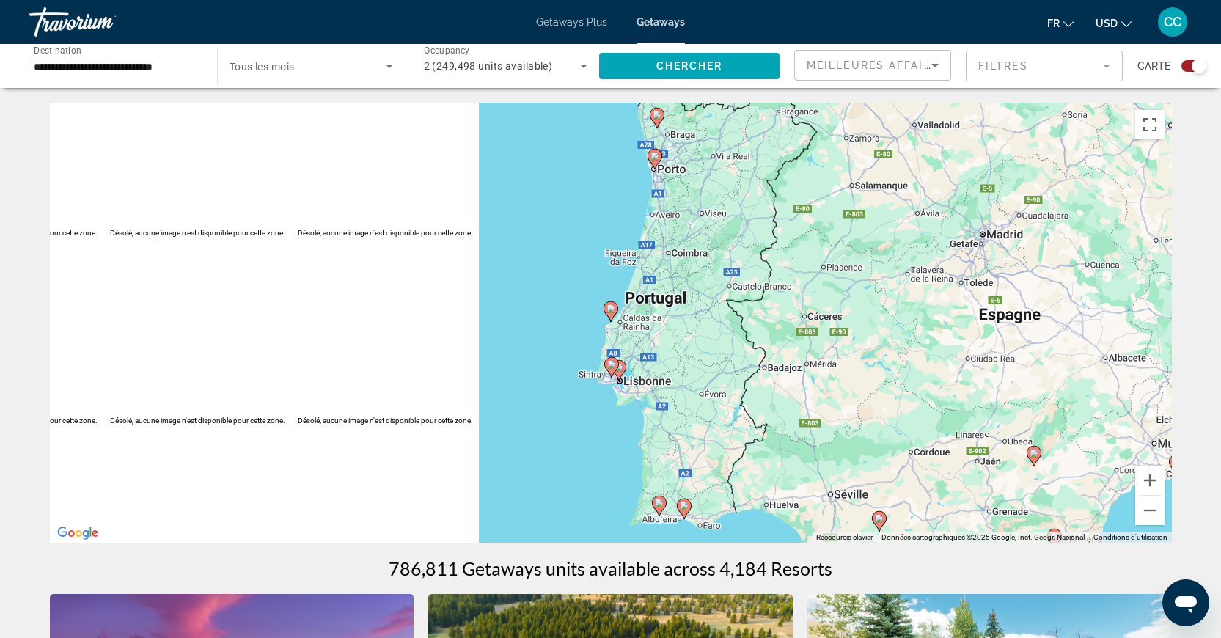
click at [612, 309] on image "Main content" at bounding box center [610, 308] width 9 height 9
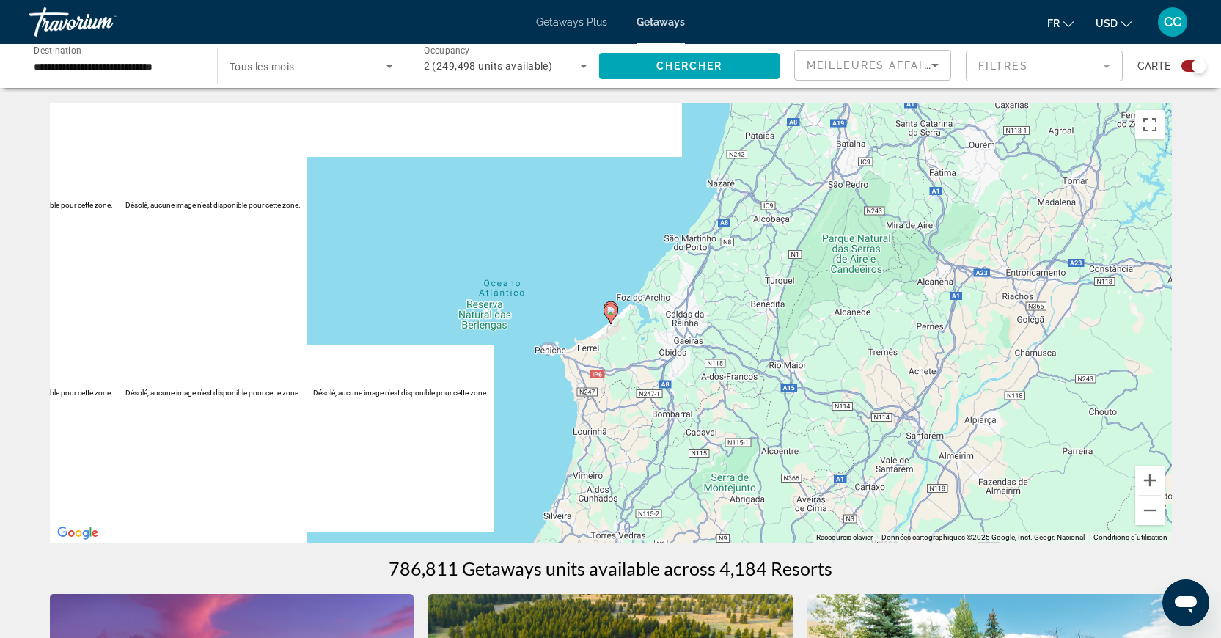
click at [609, 312] on image "Main content" at bounding box center [610, 311] width 9 height 9
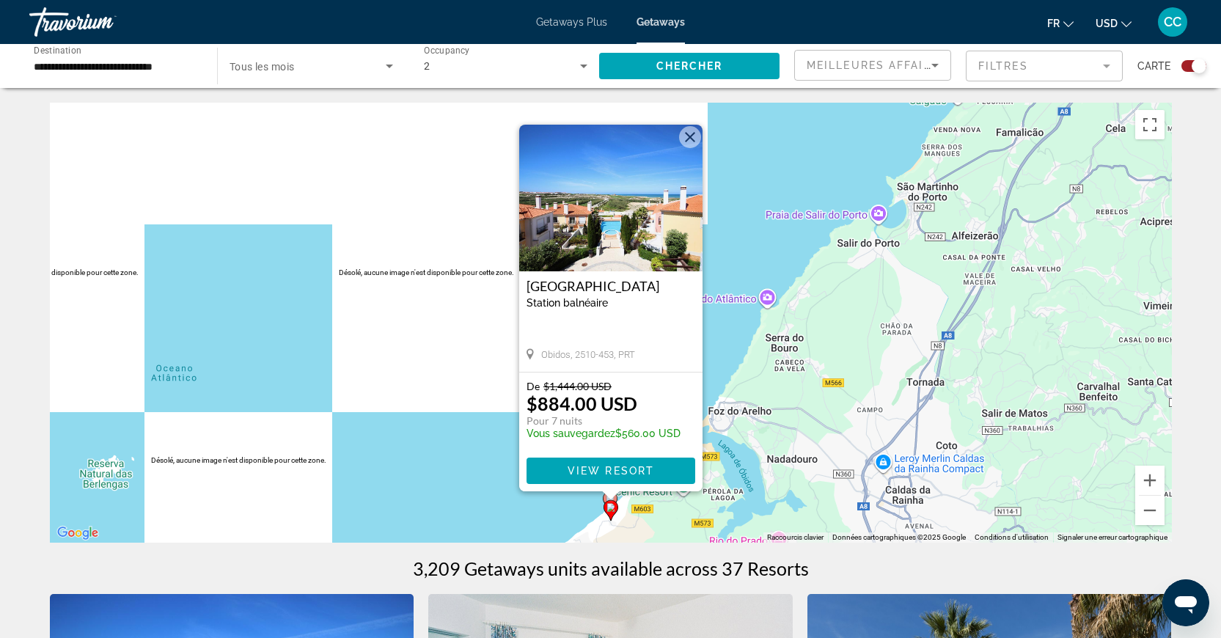
click at [738, 353] on div "Pour activer le glissement avec le clavier, appuyez sur Alt+Entrée. Une fois ce…" at bounding box center [611, 323] width 1122 height 440
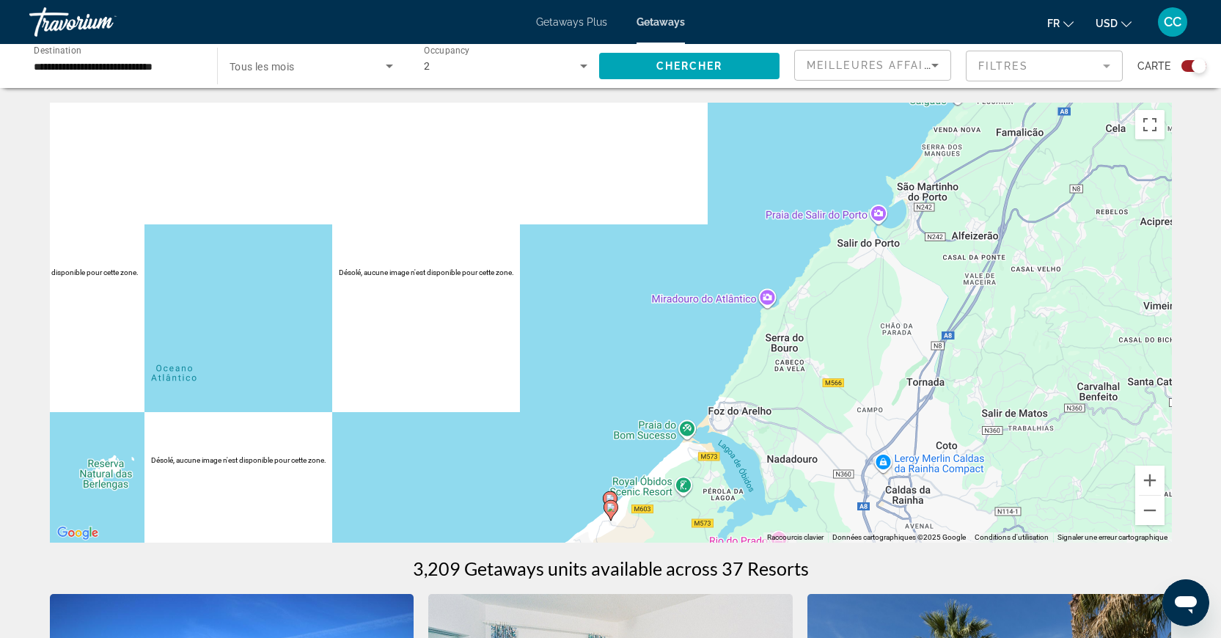
click at [609, 488] on div "Pour activer le glissement avec le clavier, appuyez sur Alt+Entrée. Une fois ce…" at bounding box center [611, 323] width 1122 height 440
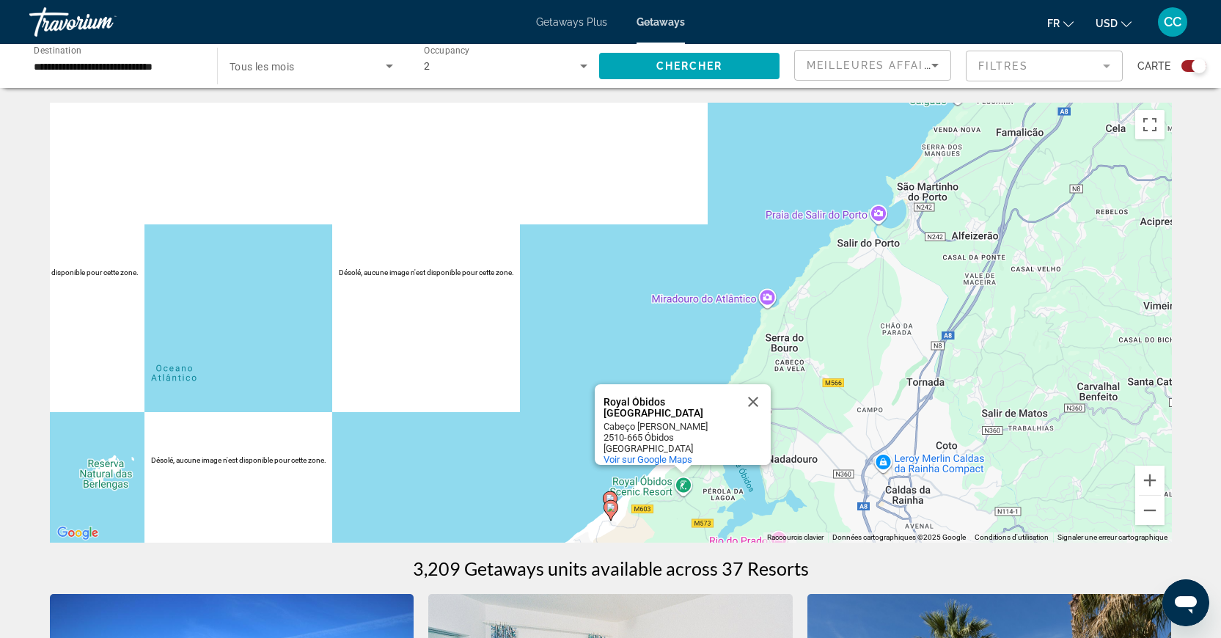
click at [608, 494] on icon "Main content" at bounding box center [609, 501] width 13 height 19
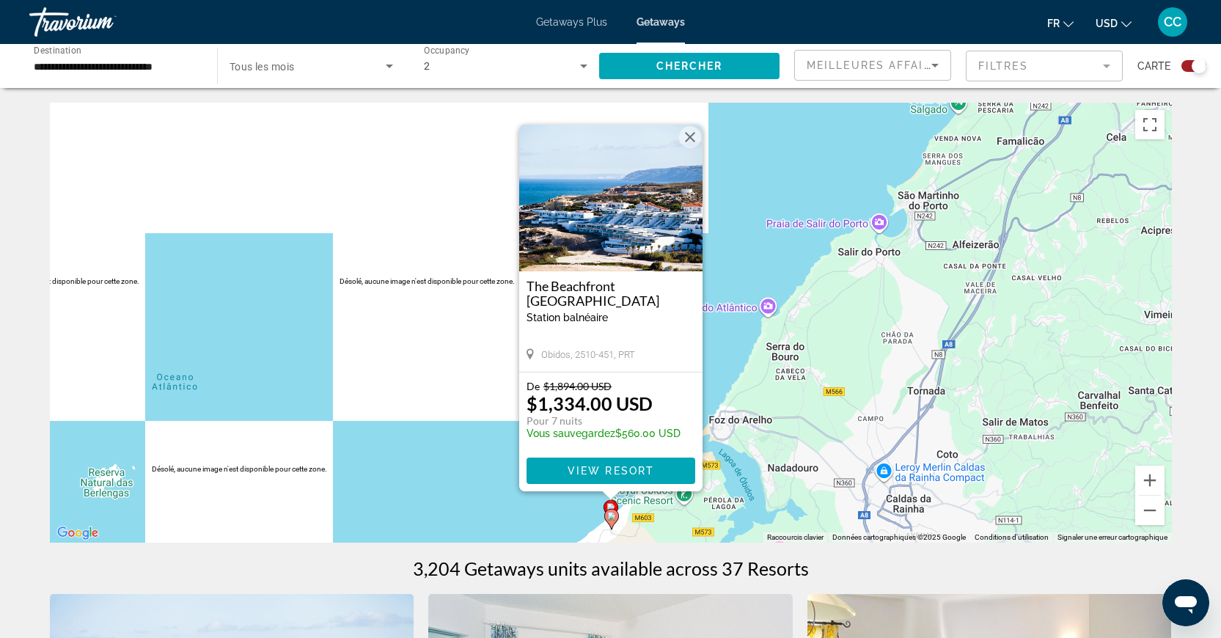
click at [773, 294] on div "Pour activer le glissement avec le clavier, appuyez sur Alt+Entrée. Une fois ce…" at bounding box center [611, 323] width 1122 height 440
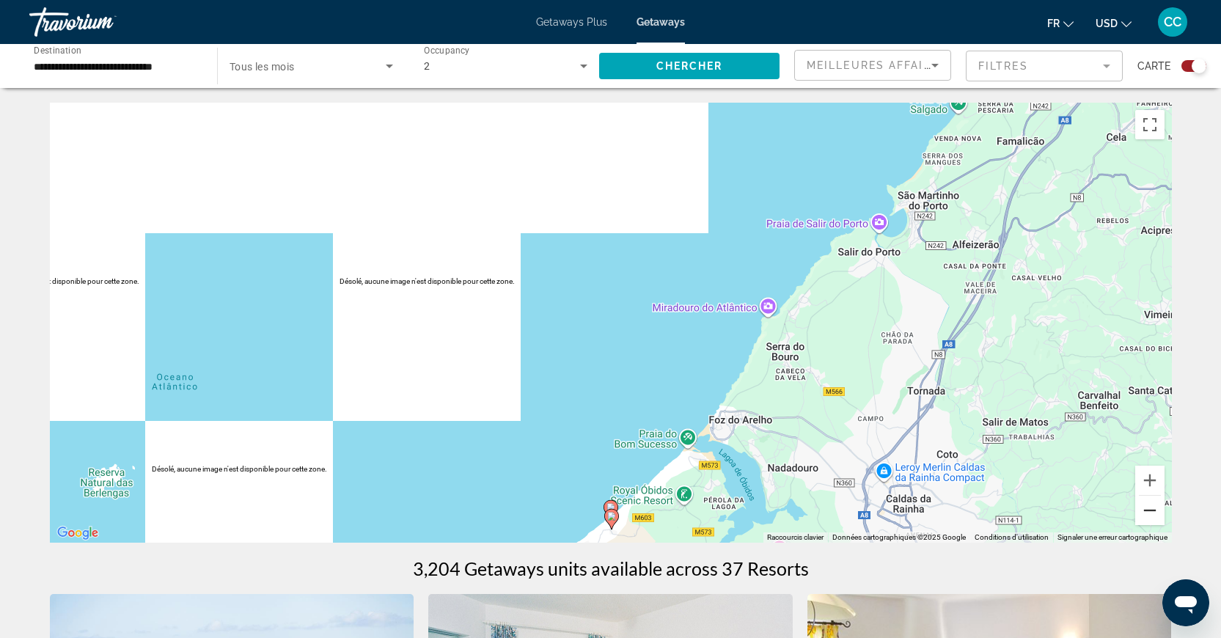
click at [1137, 515] on button "Zoom arrière" at bounding box center [1149, 510] width 29 height 29
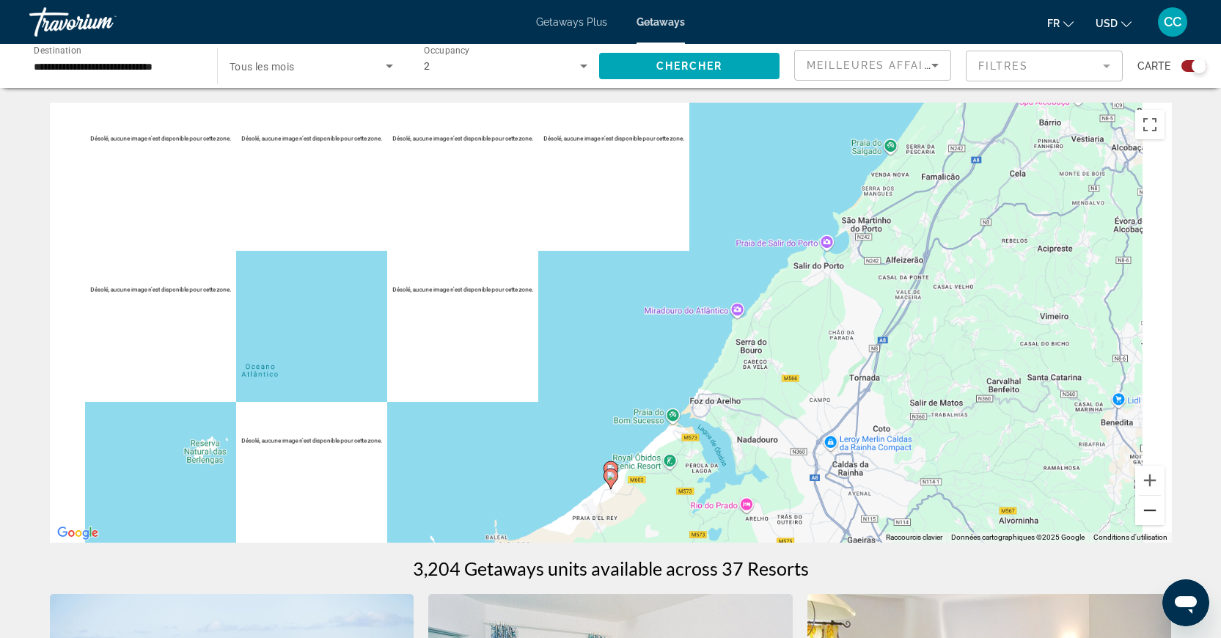
click at [1137, 515] on button "Zoom arrière" at bounding box center [1149, 510] width 29 height 29
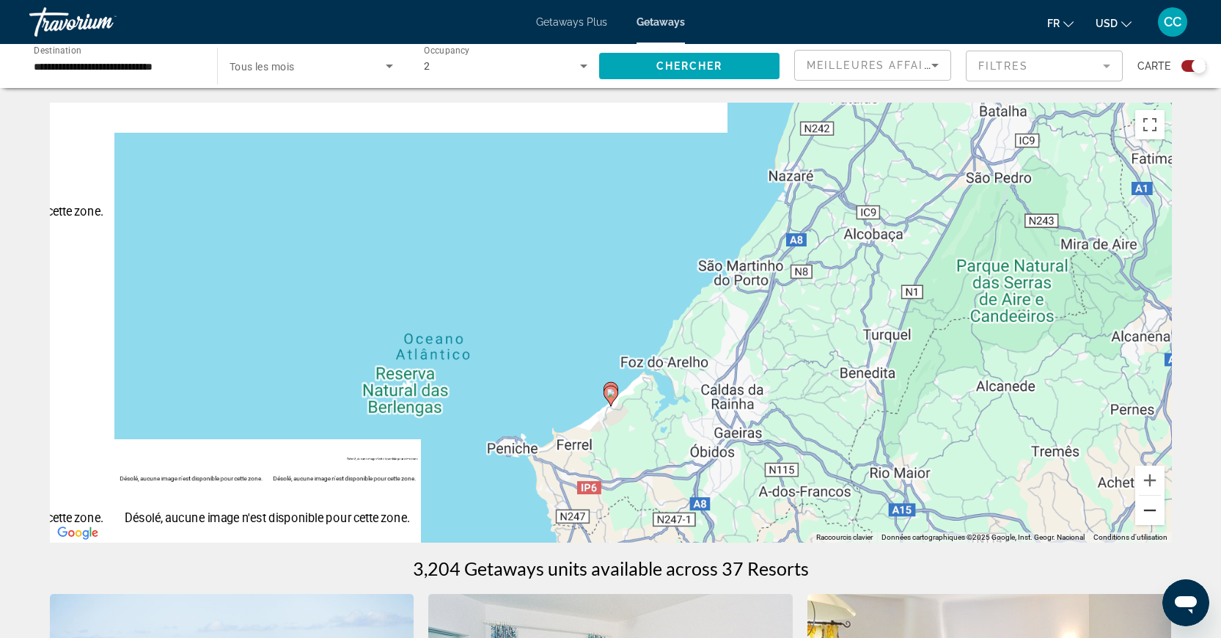
click at [1137, 515] on button "Zoom arrière" at bounding box center [1149, 510] width 29 height 29
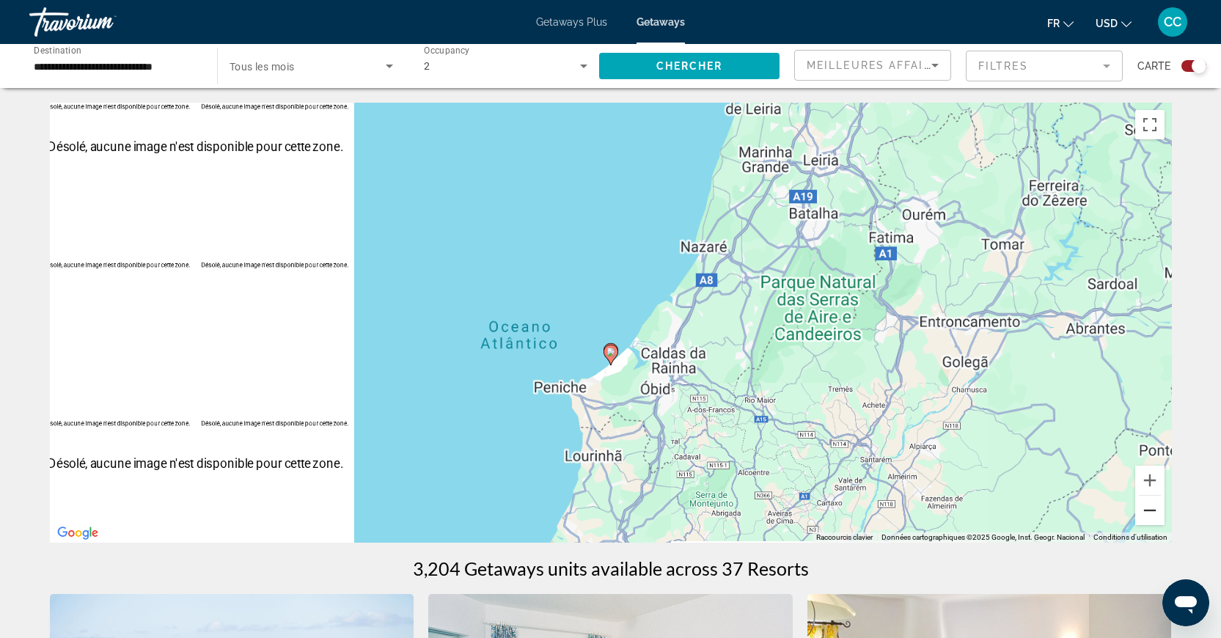
click at [1137, 515] on button "Zoom arrière" at bounding box center [1149, 510] width 29 height 29
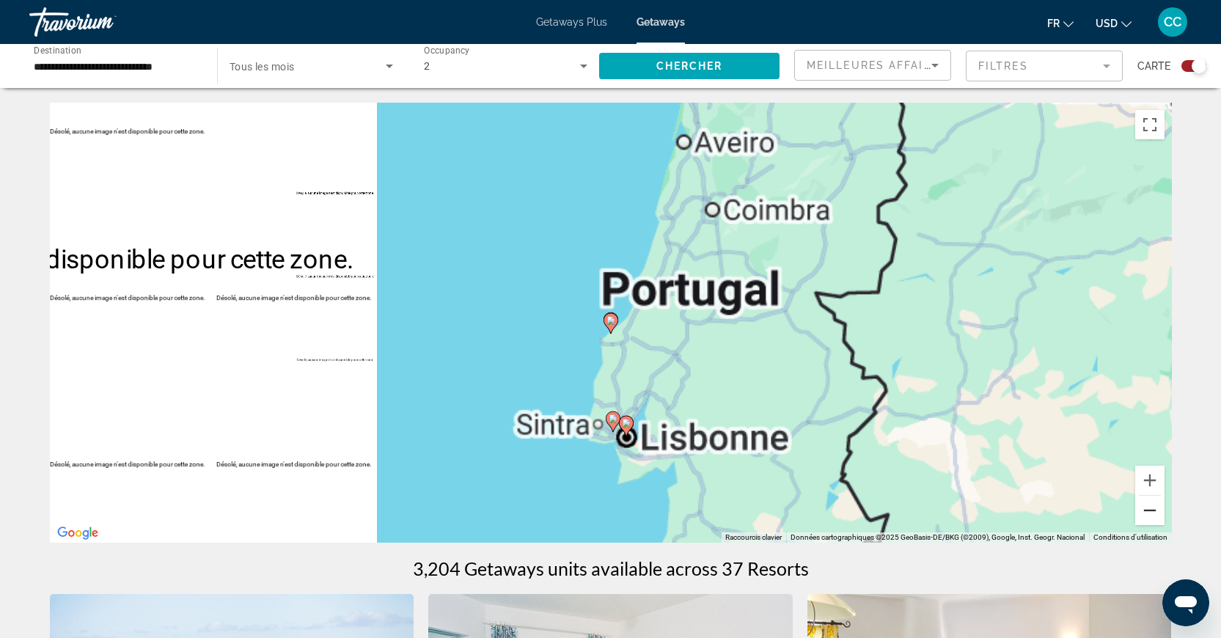
click at [1137, 515] on button "Zoom arrière" at bounding box center [1149, 510] width 29 height 29
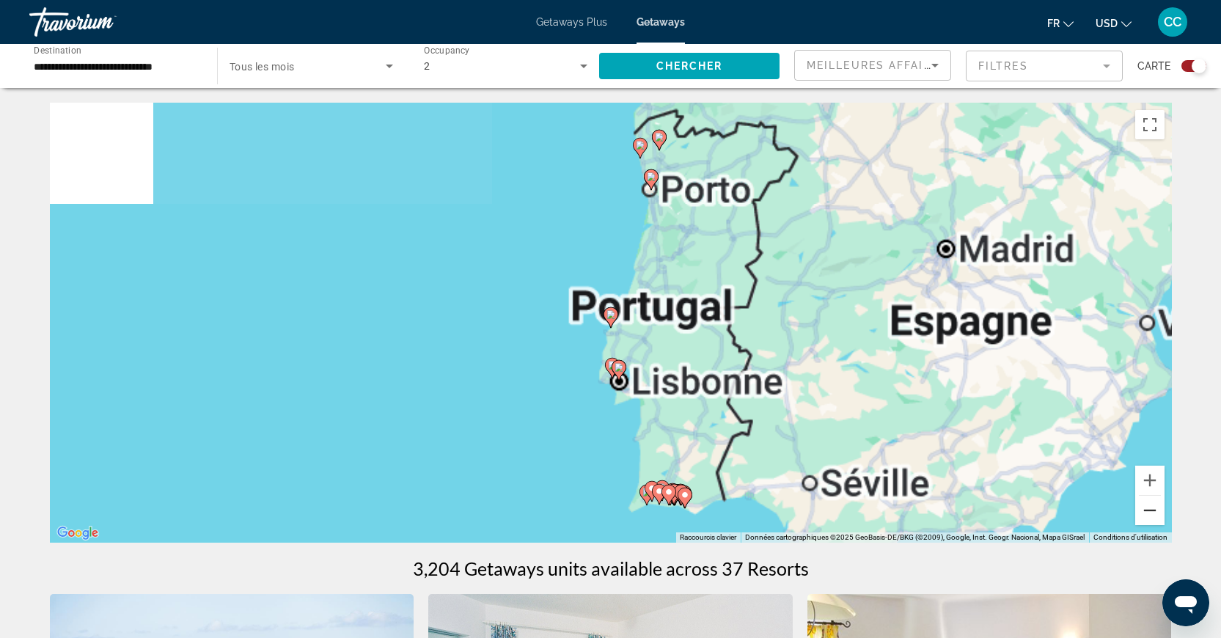
click at [1137, 515] on button "Zoom arrière" at bounding box center [1149, 510] width 29 height 29
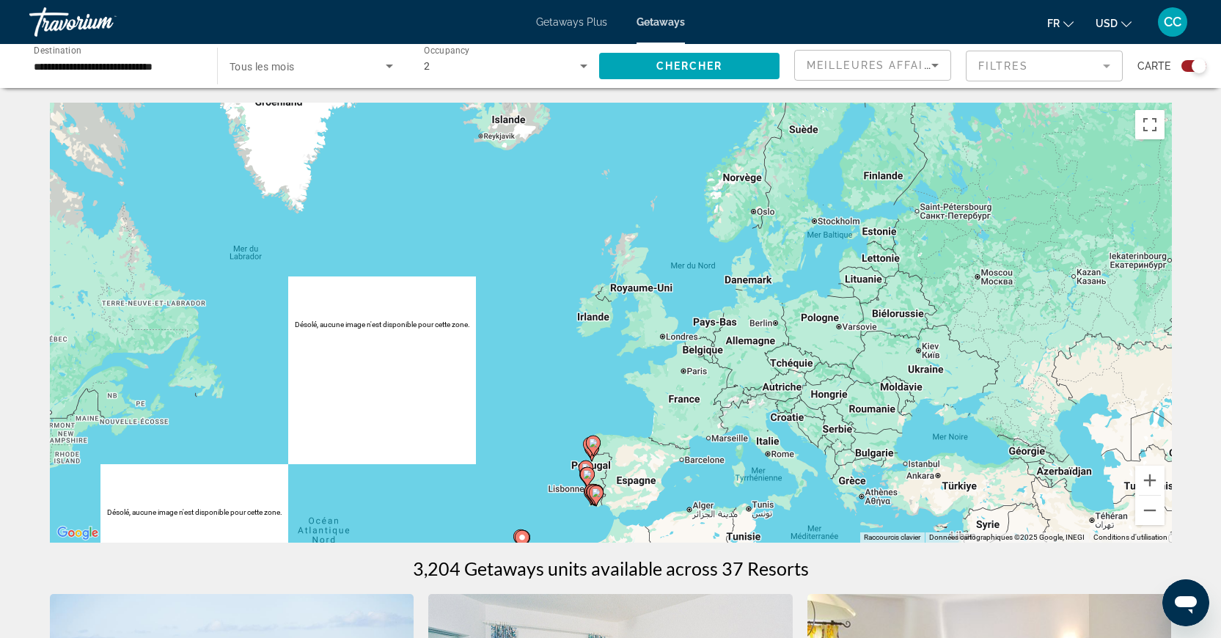
drag, startPoint x: 587, startPoint y: 224, endPoint x: 565, endPoint y: 392, distance: 168.7
click at [565, 392] on div "Pour activer le glissement avec le clavier, appuyez sur Alt+Entrée. Une fois ce…" at bounding box center [611, 323] width 1122 height 440
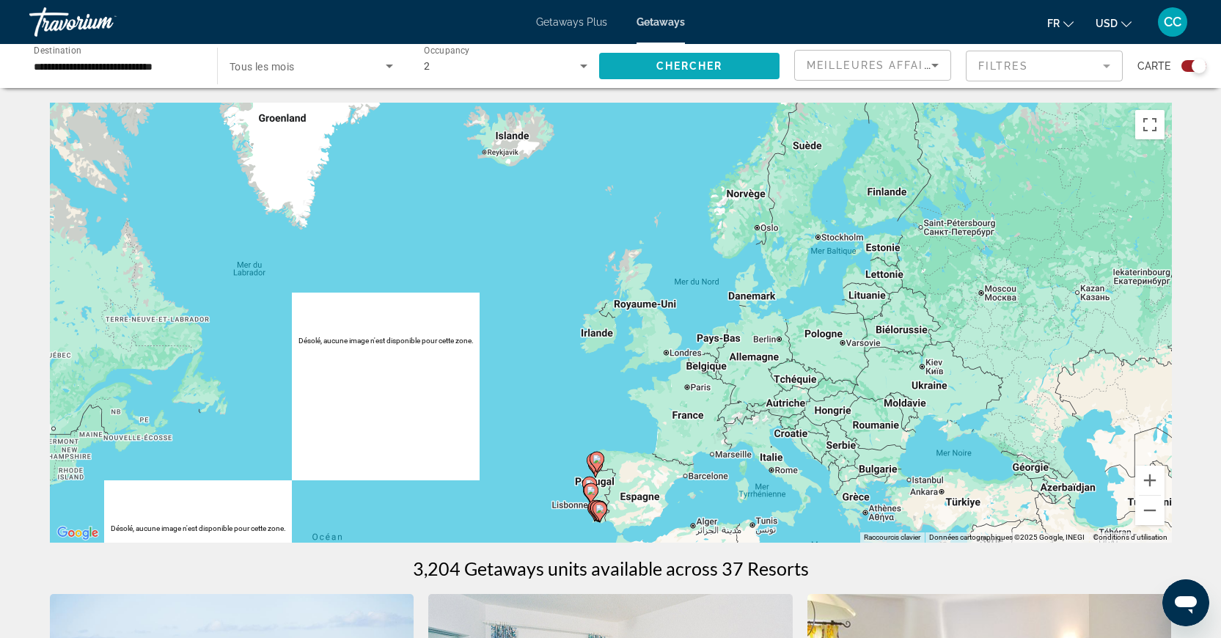
click at [677, 67] on span "Chercher" at bounding box center [689, 66] width 67 height 12
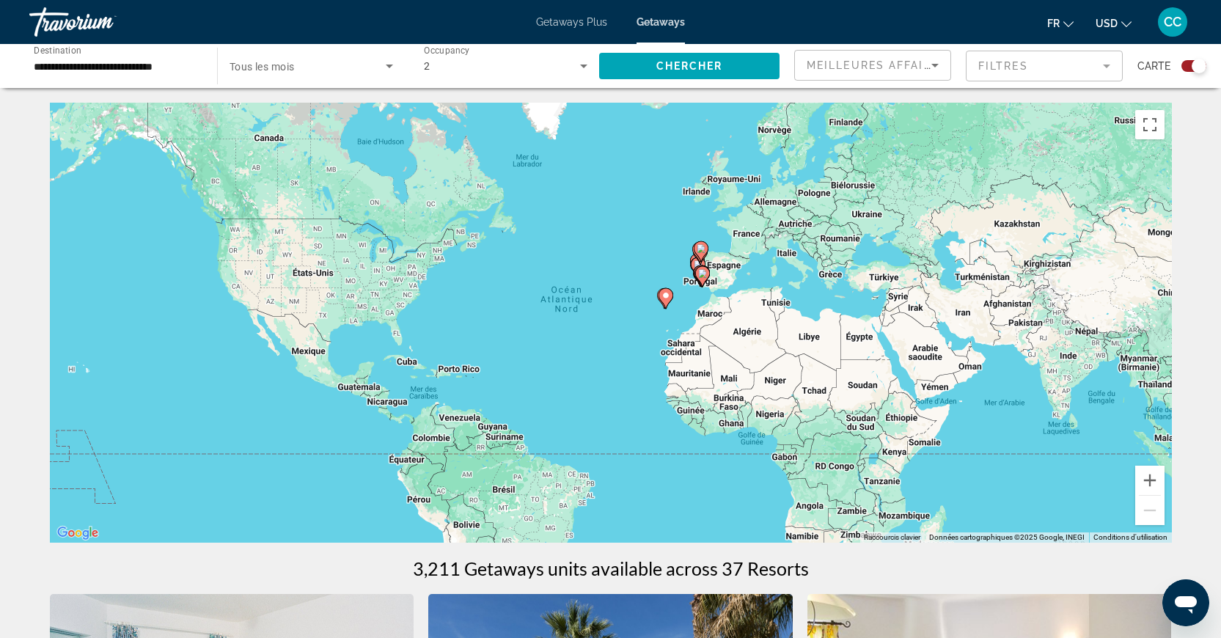
click at [684, 17] on div "Getaways Plus Getaways fr English Español Français Italiano Português русский U…" at bounding box center [610, 22] width 1221 height 38
click at [664, 21] on span "Getaways" at bounding box center [660, 22] width 48 height 12
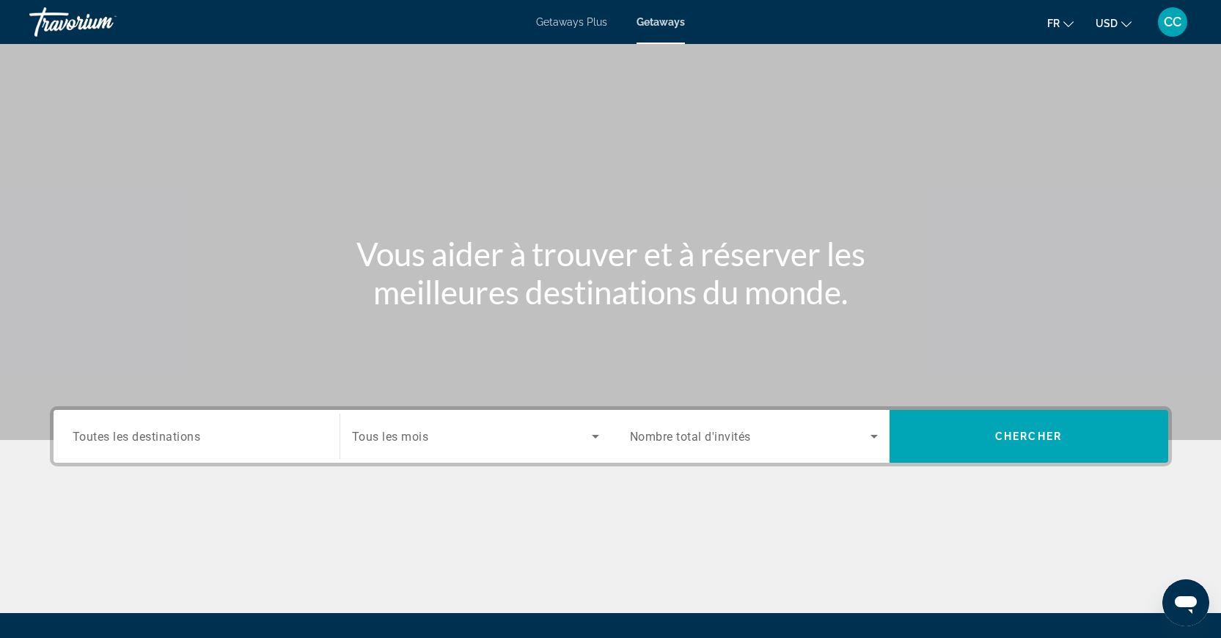
click at [727, 453] on div "Search widget" at bounding box center [754, 436] width 248 height 41
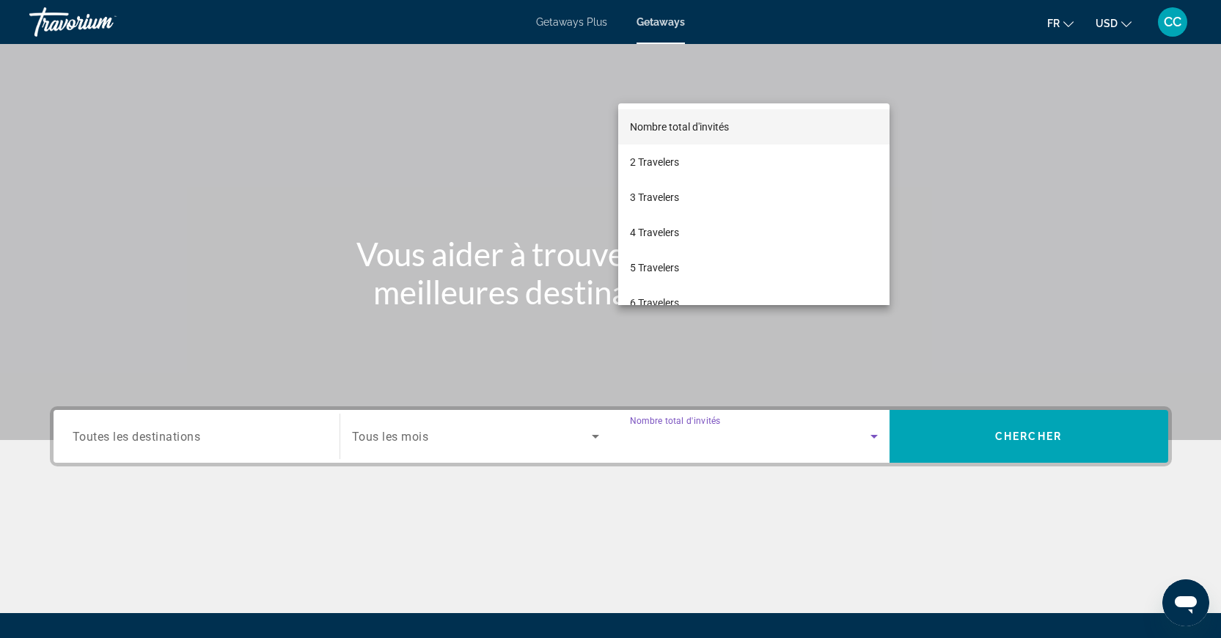
scroll to position [155, 0]
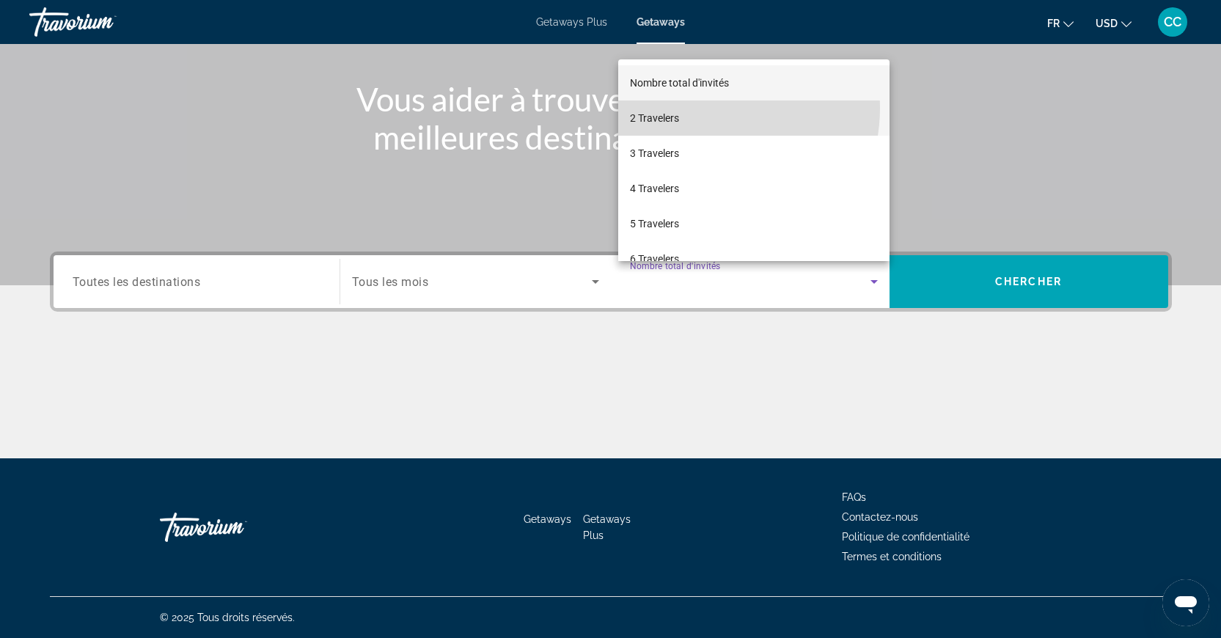
click at [700, 108] on mat-option "2 Travelers" at bounding box center [753, 117] width 271 height 35
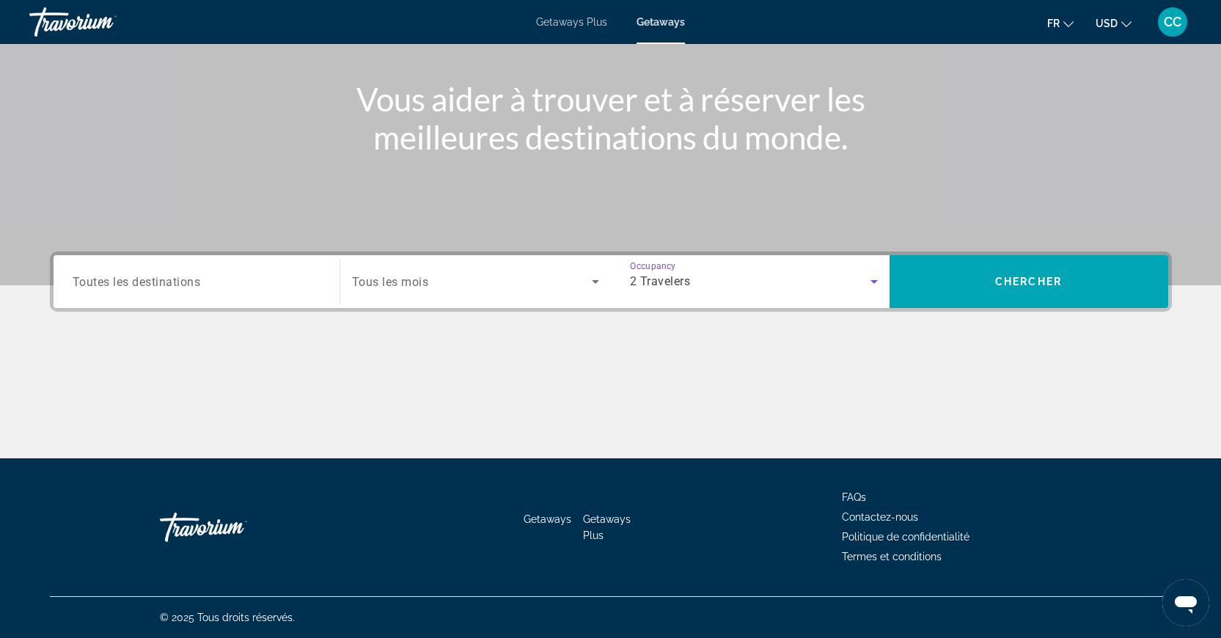
click at [867, 197] on div "Main content" at bounding box center [610, 65] width 1221 height 440
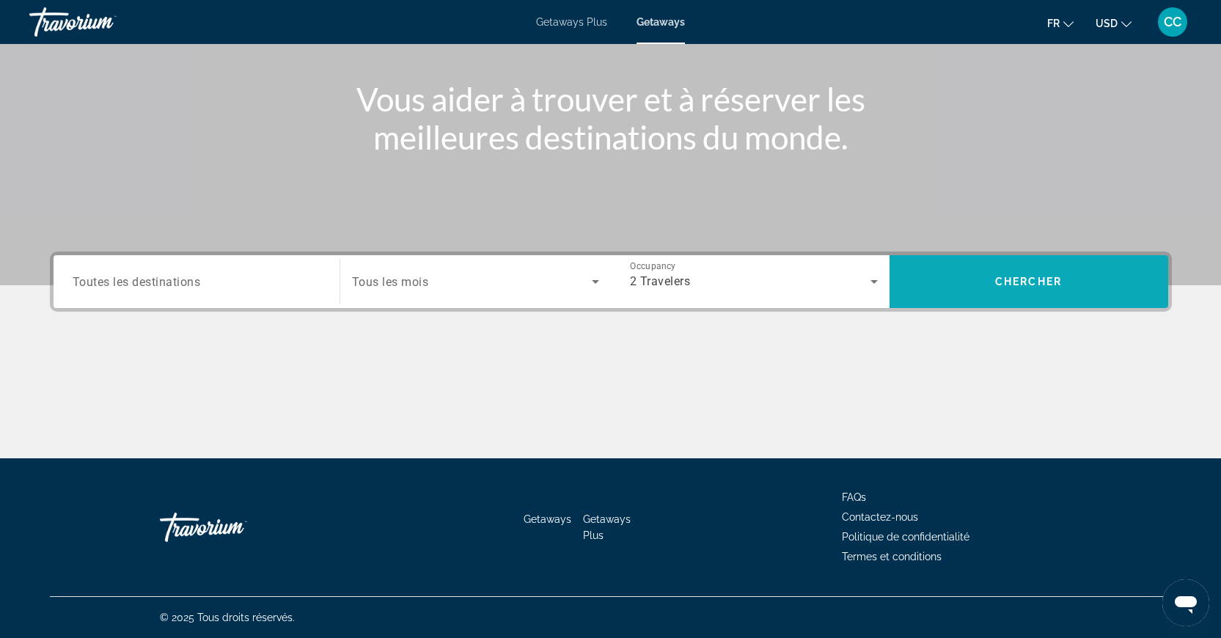
click at [944, 274] on span "Search widget" at bounding box center [1028, 281] width 279 height 35
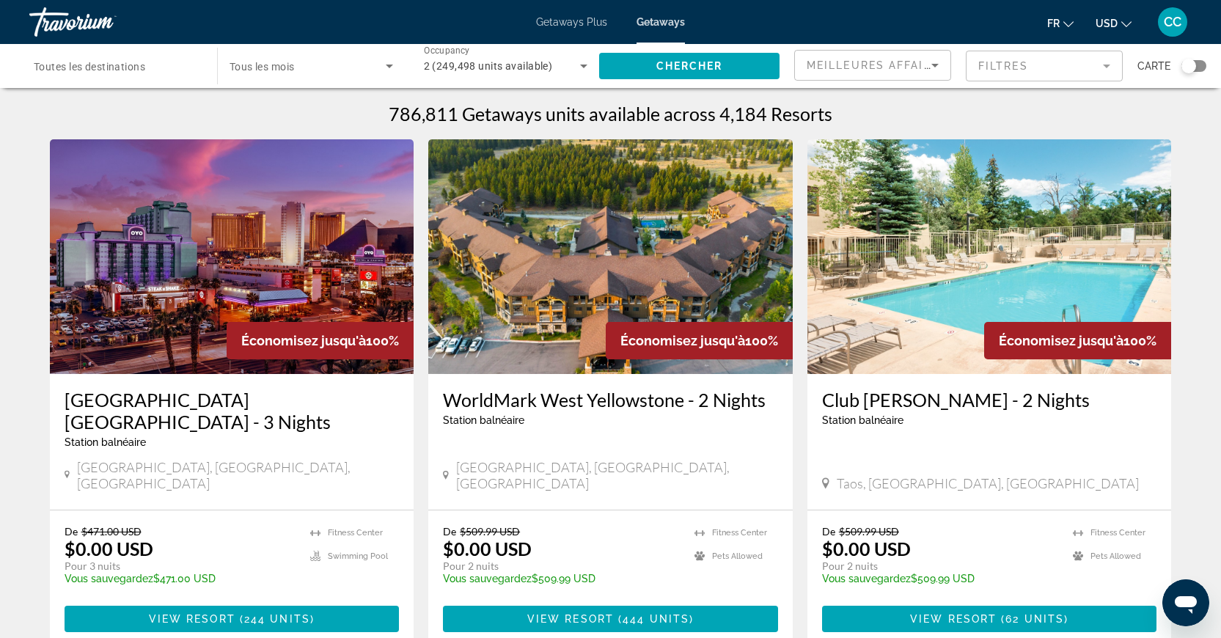
click at [1194, 66] on div "Search widget" at bounding box center [1188, 66] width 15 height 15
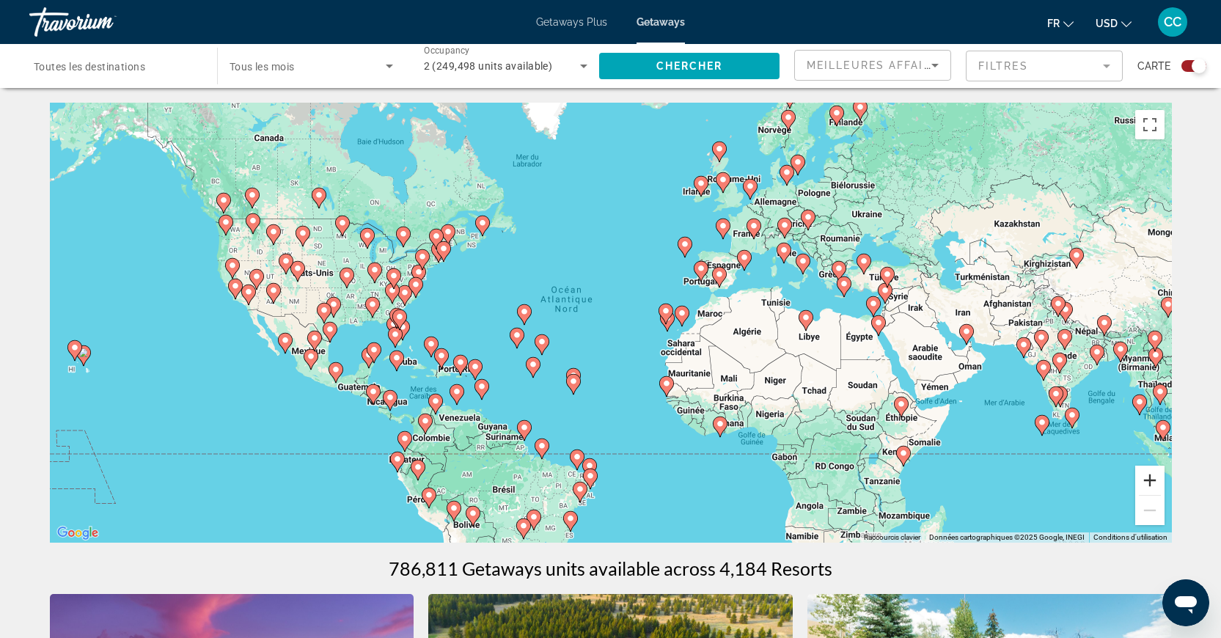
click at [1143, 482] on button "Zoom avant" at bounding box center [1149, 480] width 29 height 29
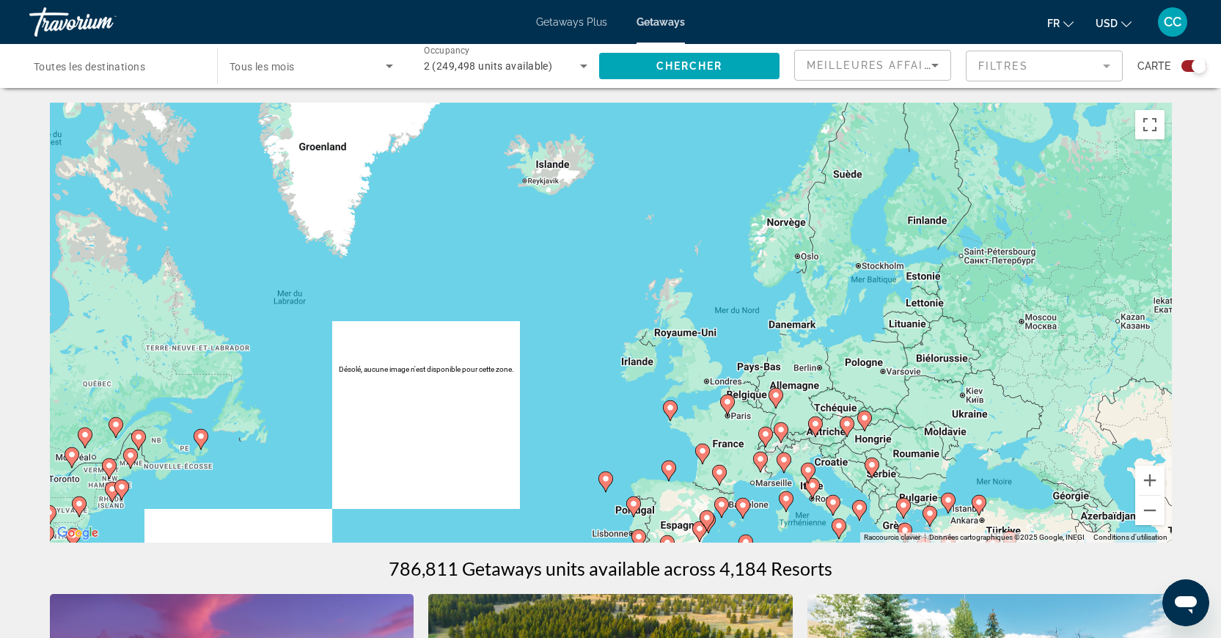
drag, startPoint x: 921, startPoint y: 189, endPoint x: 764, endPoint y: 497, distance: 345.6
click at [764, 497] on div "Pour activer le glissement avec le clavier, appuyez sur Alt+Entrée. Une fois ce…" at bounding box center [611, 323] width 1122 height 440
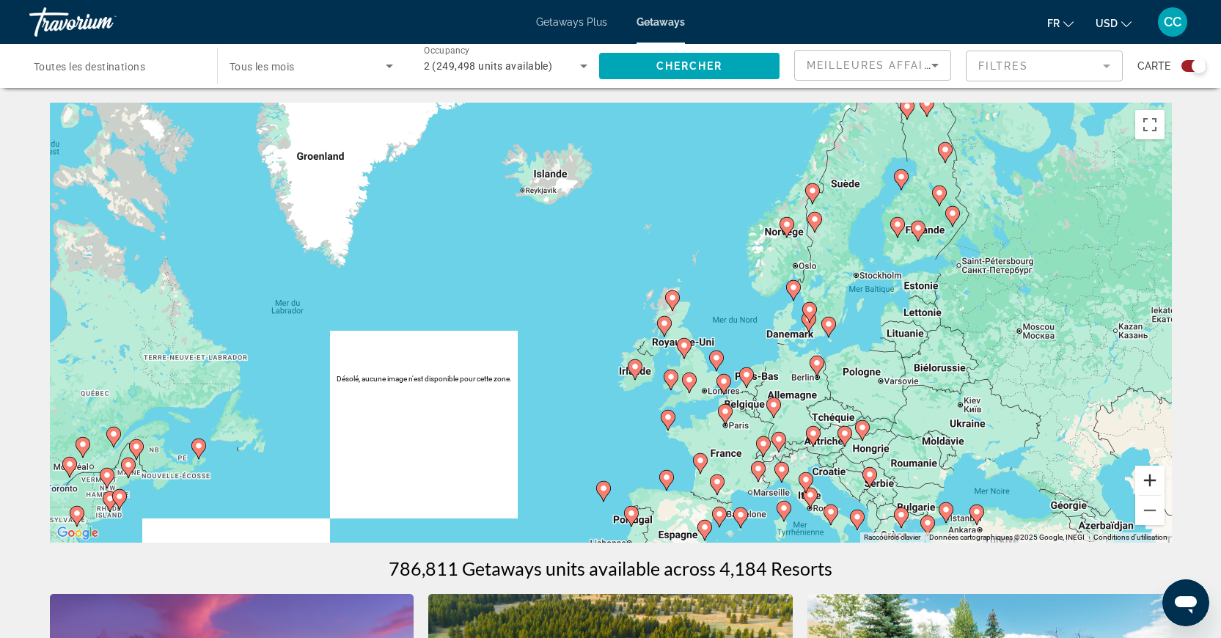
click at [1147, 487] on button "Zoom avant" at bounding box center [1149, 480] width 29 height 29
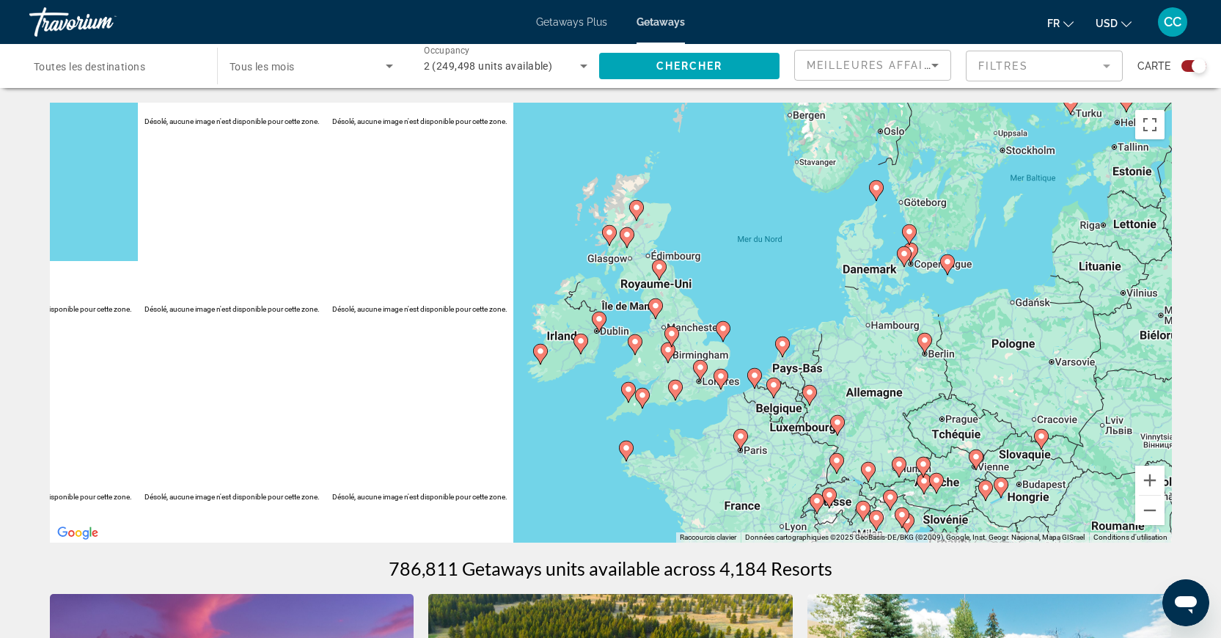
drag, startPoint x: 873, startPoint y: 366, endPoint x: 782, endPoint y: 295, distance: 116.0
click at [782, 295] on div "Pour activer le glissement avec le clavier, appuyez sur Alt+Entrée. Une fois ce…" at bounding box center [611, 323] width 1122 height 440
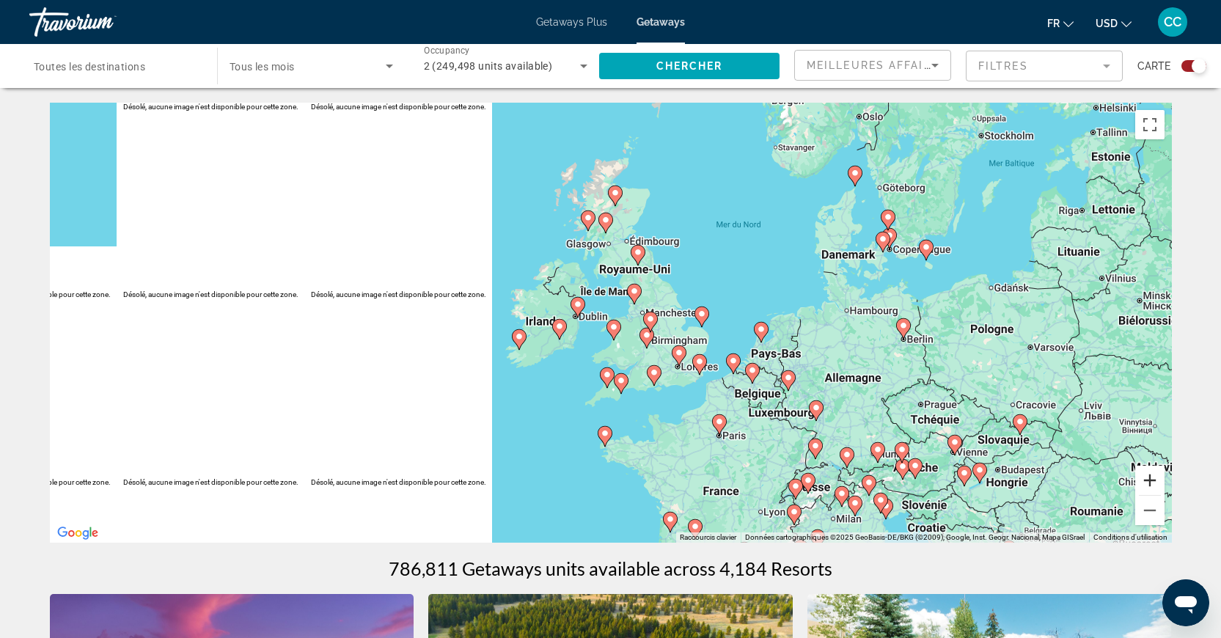
click at [1148, 477] on button "Zoom avant" at bounding box center [1149, 480] width 29 height 29
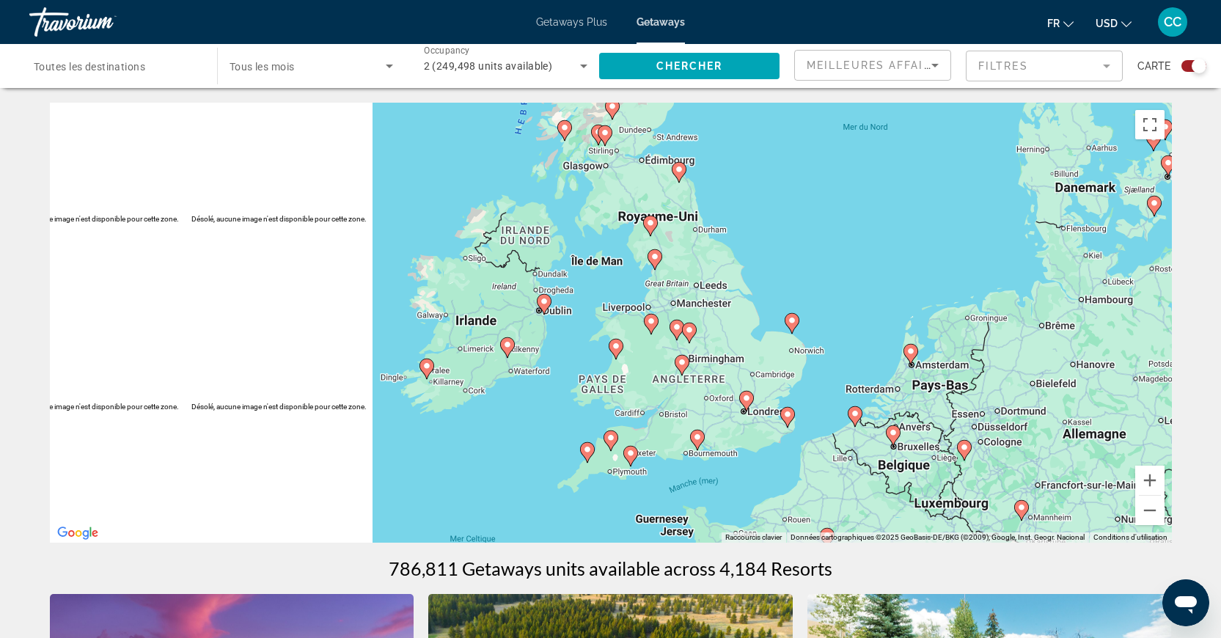
click at [749, 403] on icon "Main content" at bounding box center [745, 401] width 13 height 19
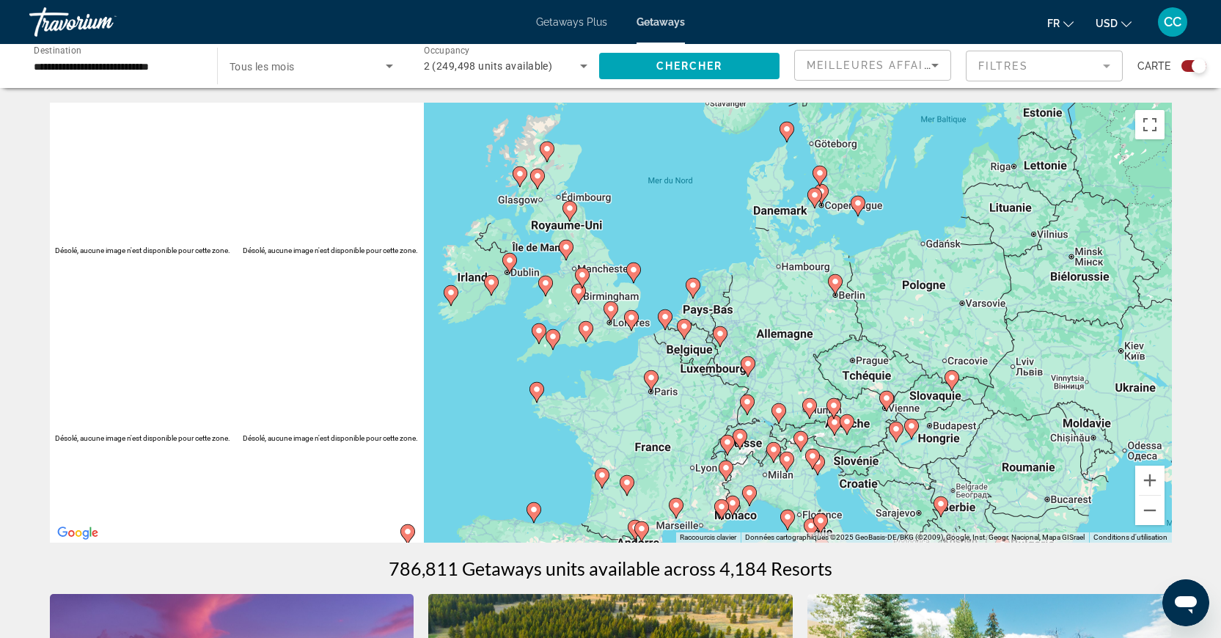
click at [615, 312] on icon "Main content" at bounding box center [609, 311] width 13 height 19
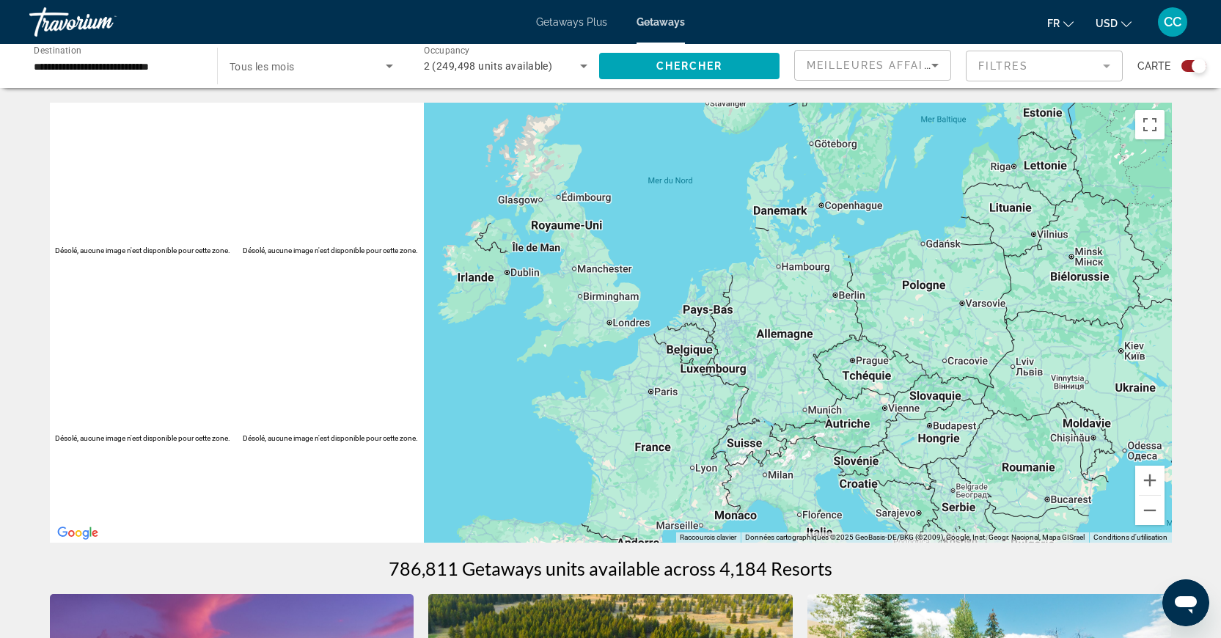
type input "**********"
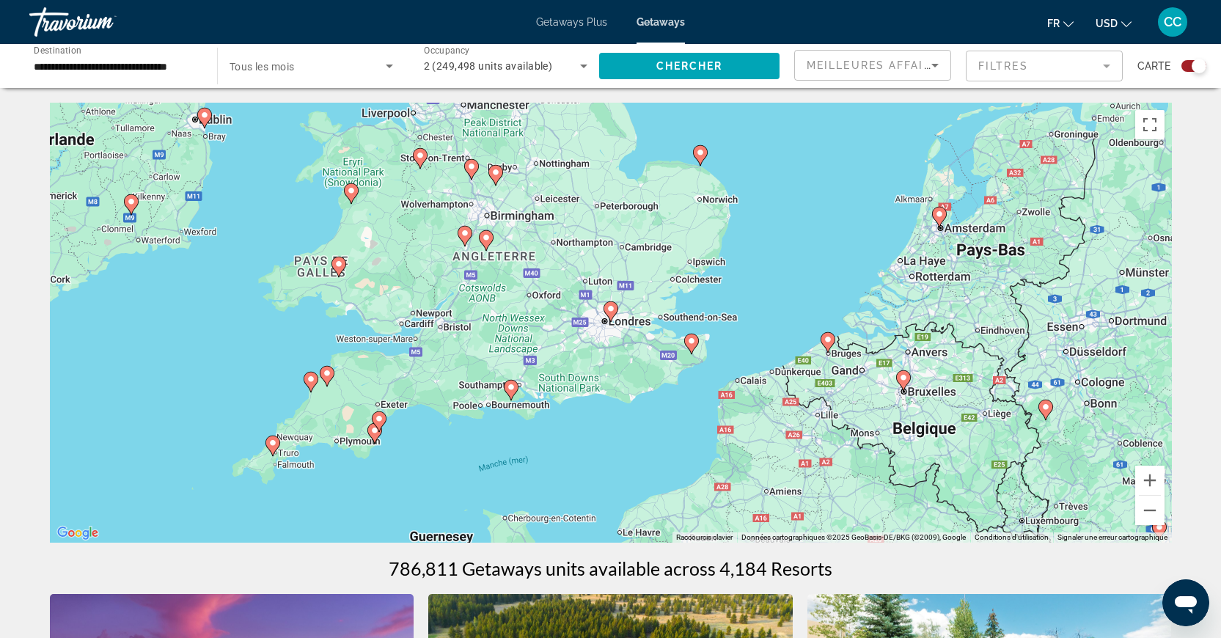
click at [611, 309] on image "Main content" at bounding box center [610, 308] width 9 height 9
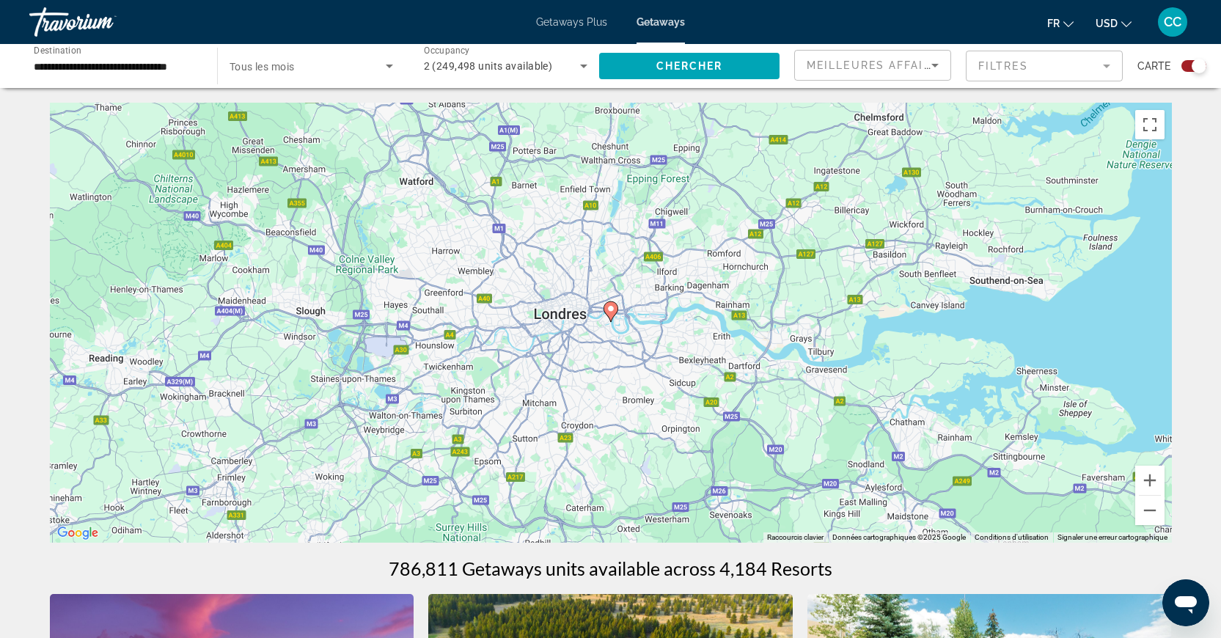
click at [611, 311] on image "Main content" at bounding box center [610, 308] width 9 height 9
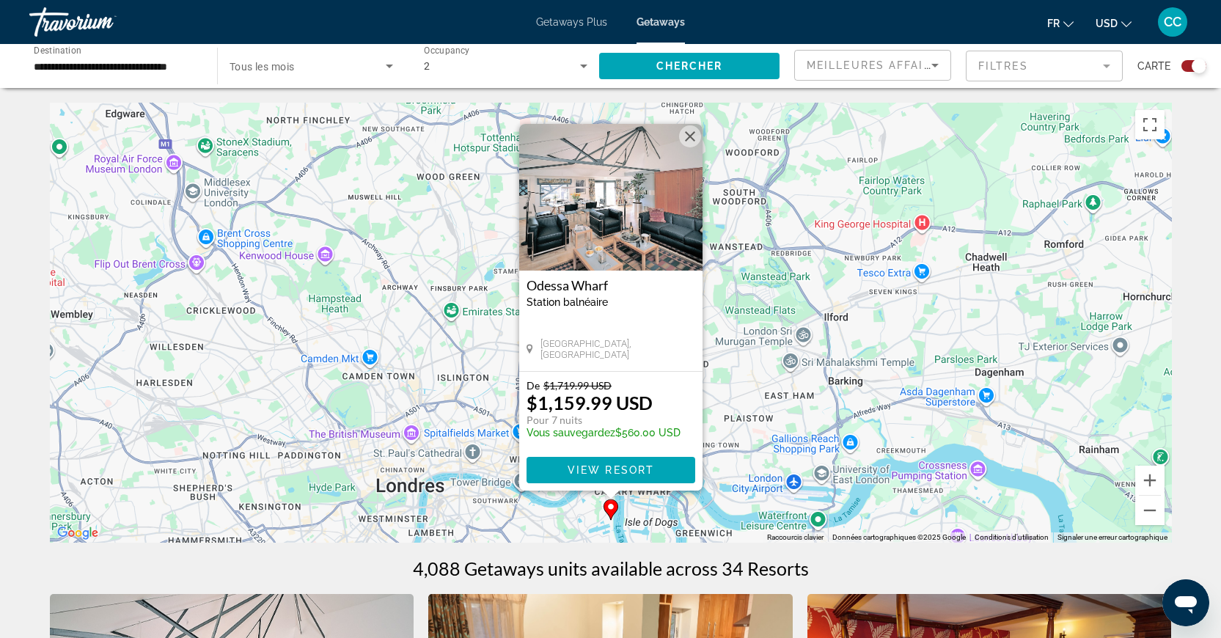
click at [686, 132] on button "Fermer" at bounding box center [690, 136] width 22 height 22
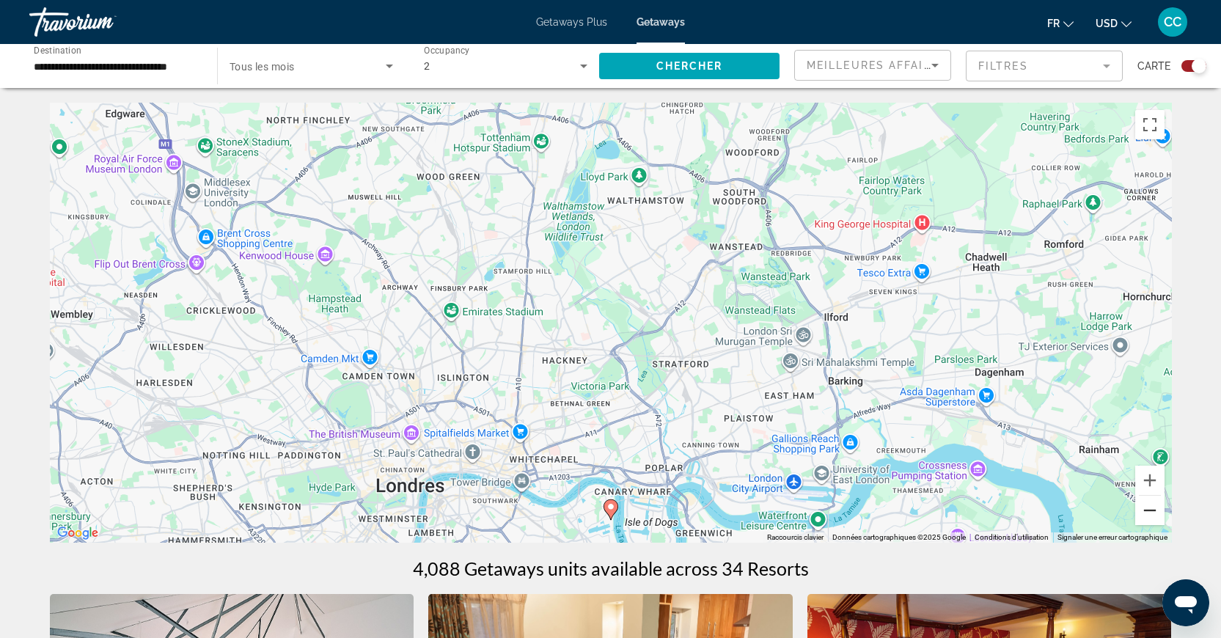
click at [1152, 513] on button "Zoom arrière" at bounding box center [1149, 510] width 29 height 29
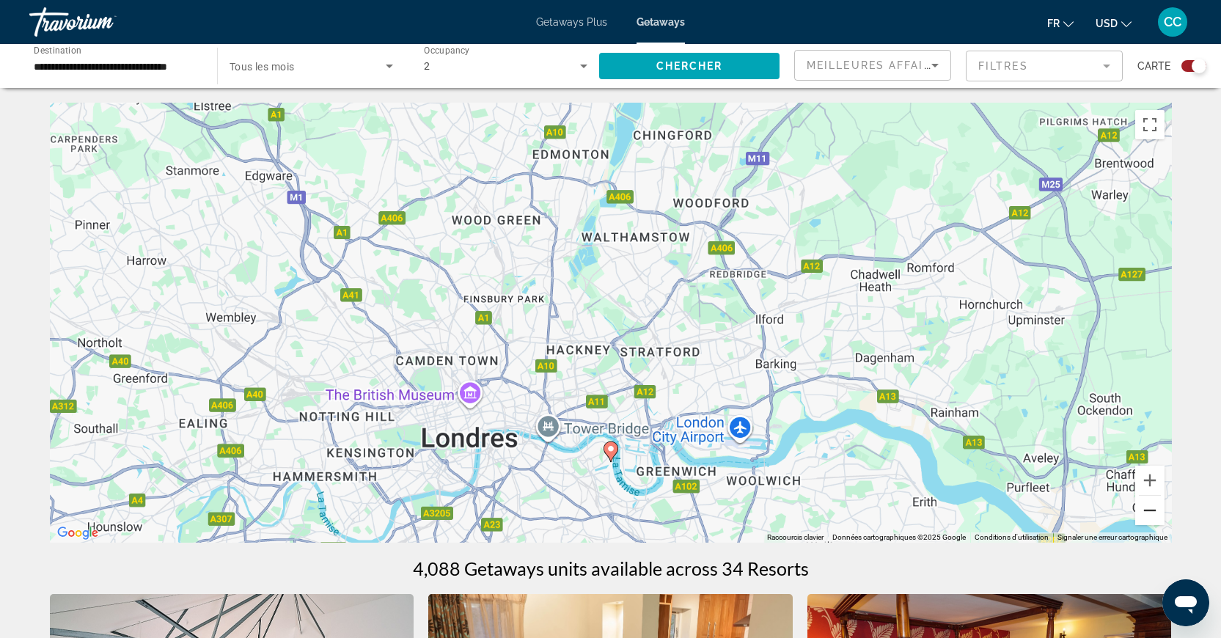
click at [1152, 513] on button "Zoom arrière" at bounding box center [1149, 510] width 29 height 29
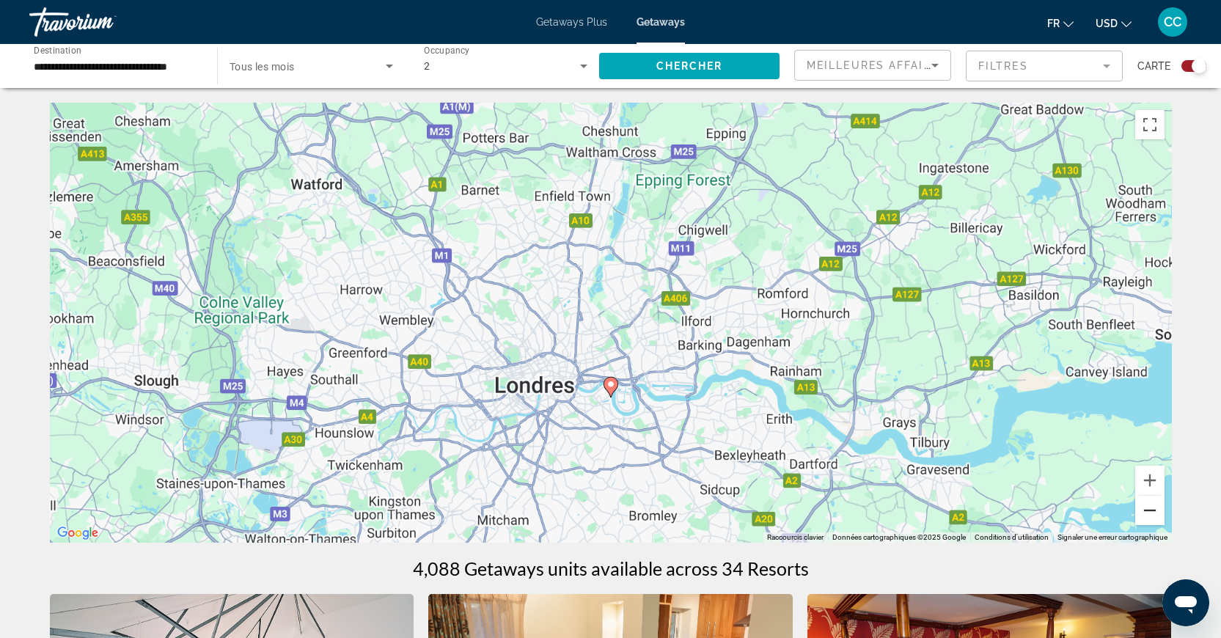
click at [1152, 513] on button "Zoom arrière" at bounding box center [1149, 510] width 29 height 29
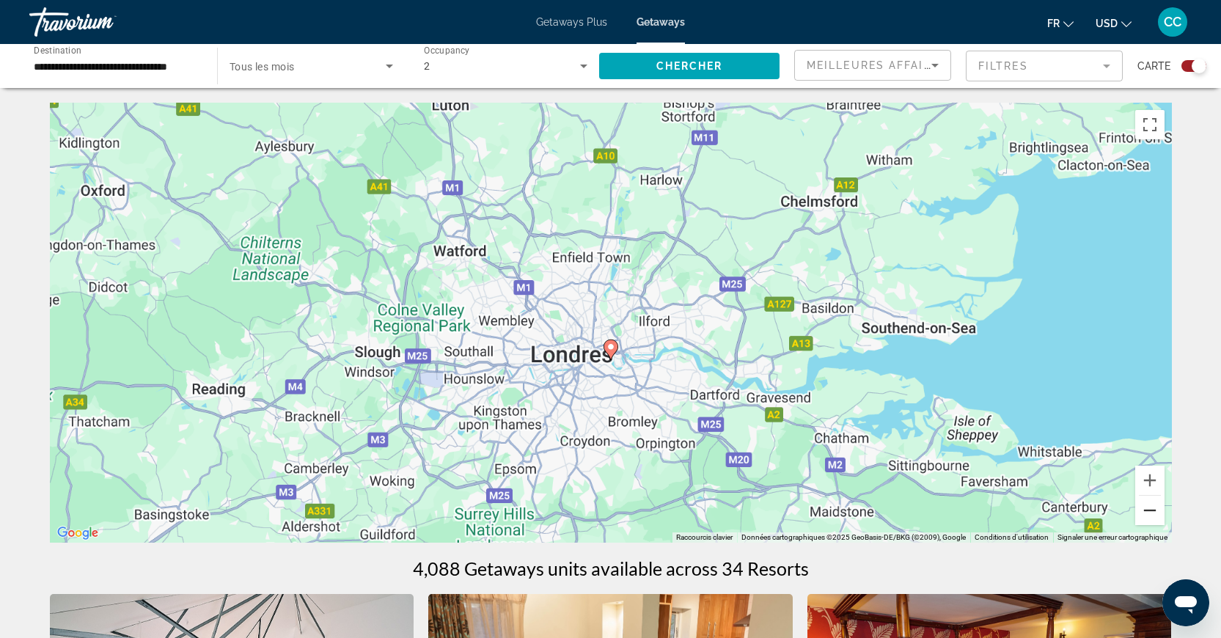
click at [1152, 513] on button "Zoom arrière" at bounding box center [1149, 510] width 29 height 29
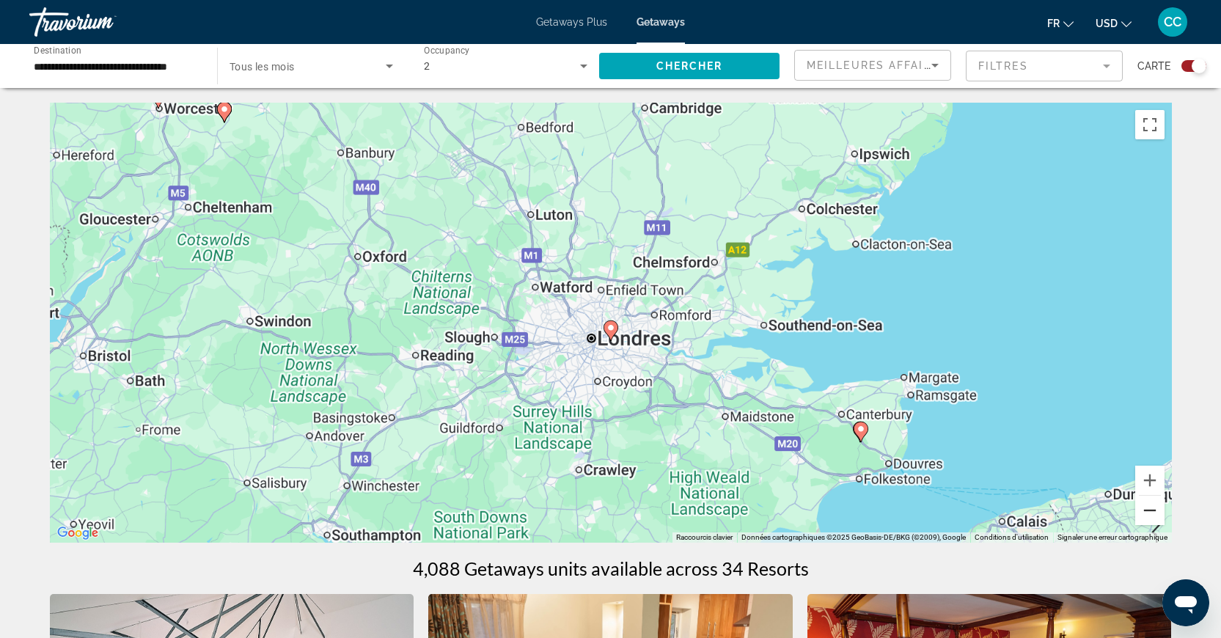
click at [1152, 513] on button "Zoom arrière" at bounding box center [1149, 510] width 29 height 29
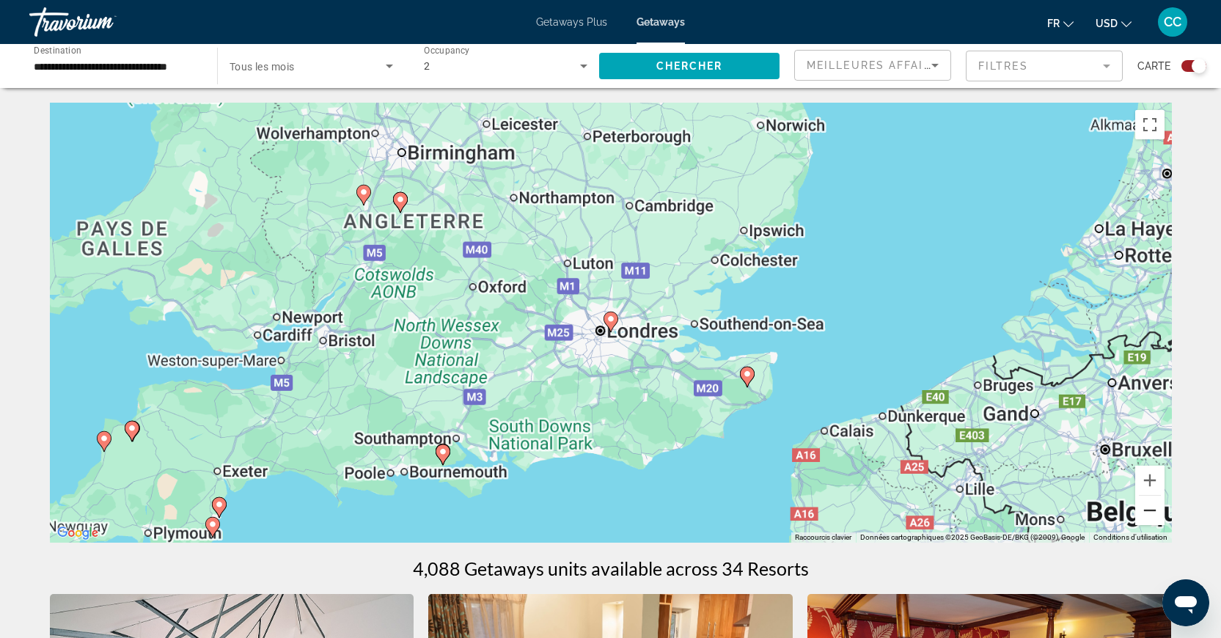
click at [1152, 513] on button "Zoom arrière" at bounding box center [1149, 510] width 29 height 29
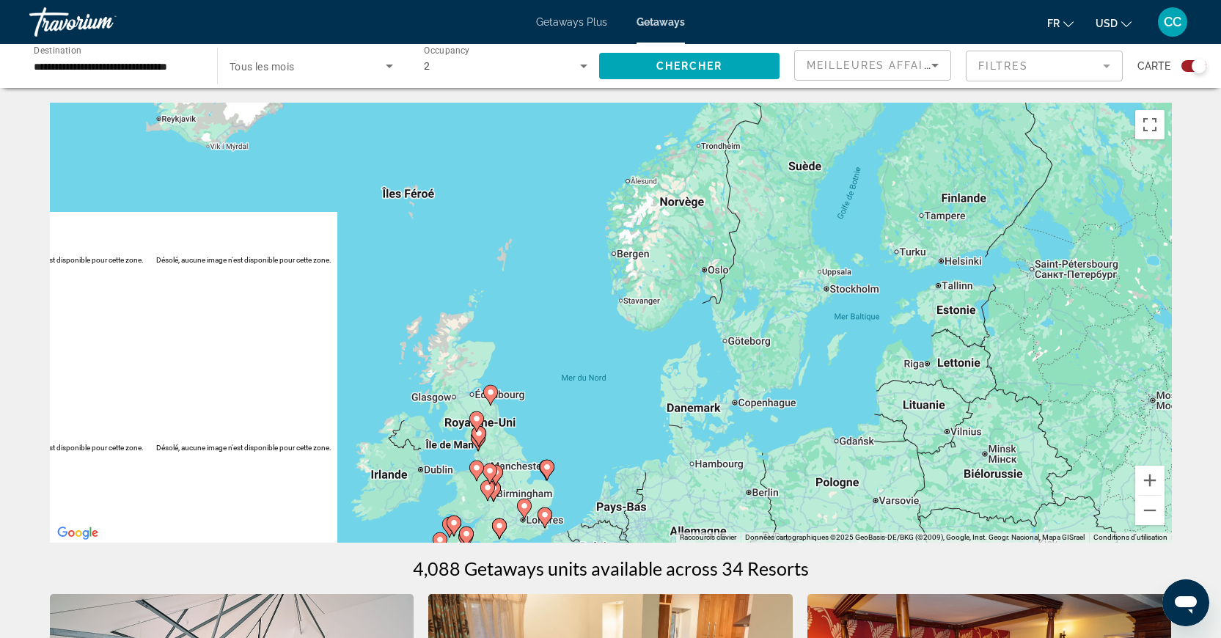
drag, startPoint x: 696, startPoint y: 227, endPoint x: 616, endPoint y: 376, distance: 169.6
click at [607, 430] on div "Pour activer le glissement avec le clavier, appuyez sur Alt+Entrée. Une fois ce…" at bounding box center [611, 323] width 1122 height 440
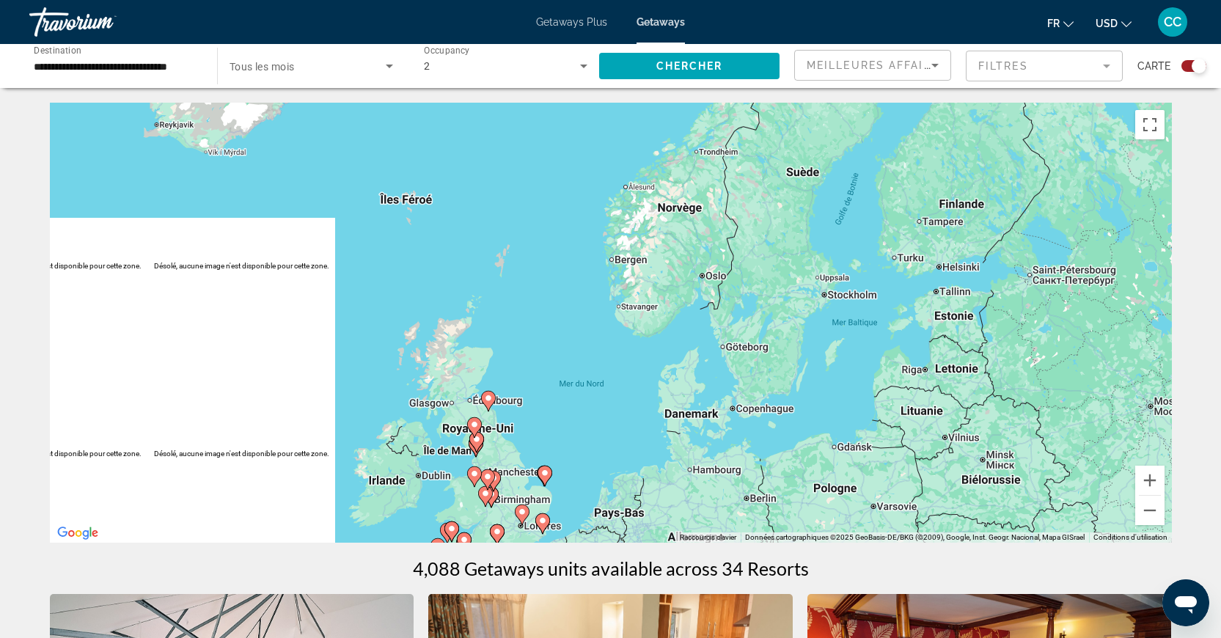
click at [661, 285] on div "Pour activer le glissement avec le clavier, appuyez sur Alt+Entrée. Une fois ce…" at bounding box center [611, 323] width 1122 height 440
click at [711, 64] on span "Chercher" at bounding box center [689, 66] width 67 height 12
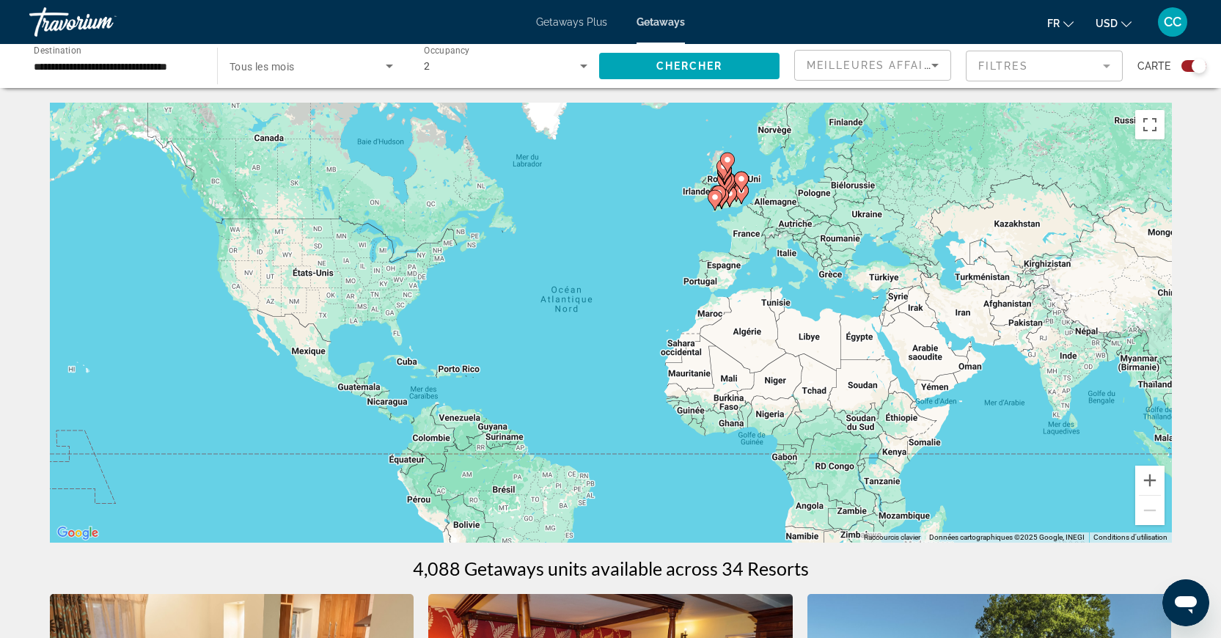
click at [1192, 67] on div "Search widget" at bounding box center [1199, 66] width 15 height 15
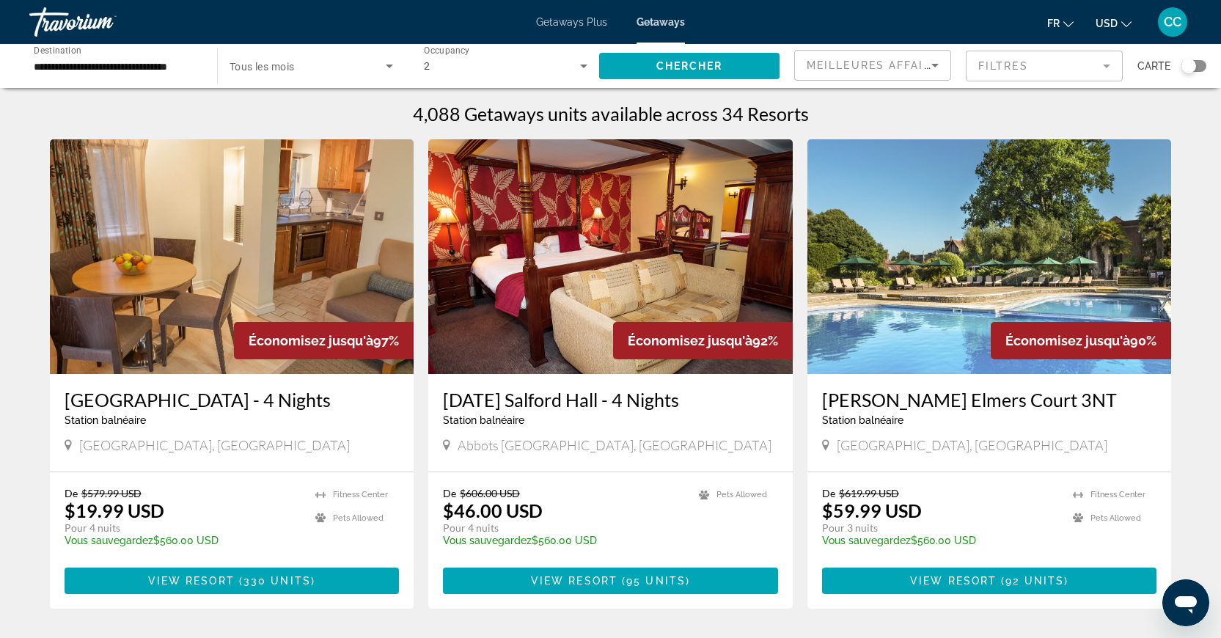
click at [1192, 67] on div "Search widget" at bounding box center [1188, 66] width 15 height 15
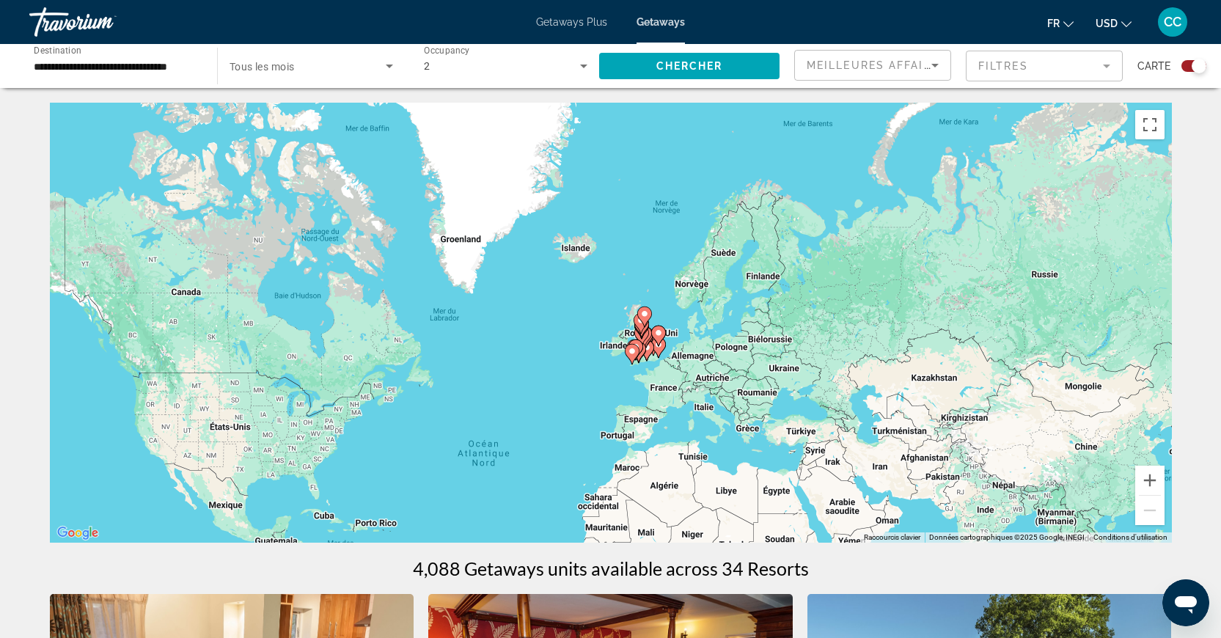
drag, startPoint x: 669, startPoint y: 197, endPoint x: 551, endPoint y: 417, distance: 249.0
click at [552, 417] on div "Pour activer le glissement avec le clavier, appuyez sur Alt+Entrée. Une fois ce…" at bounding box center [611, 323] width 1122 height 440
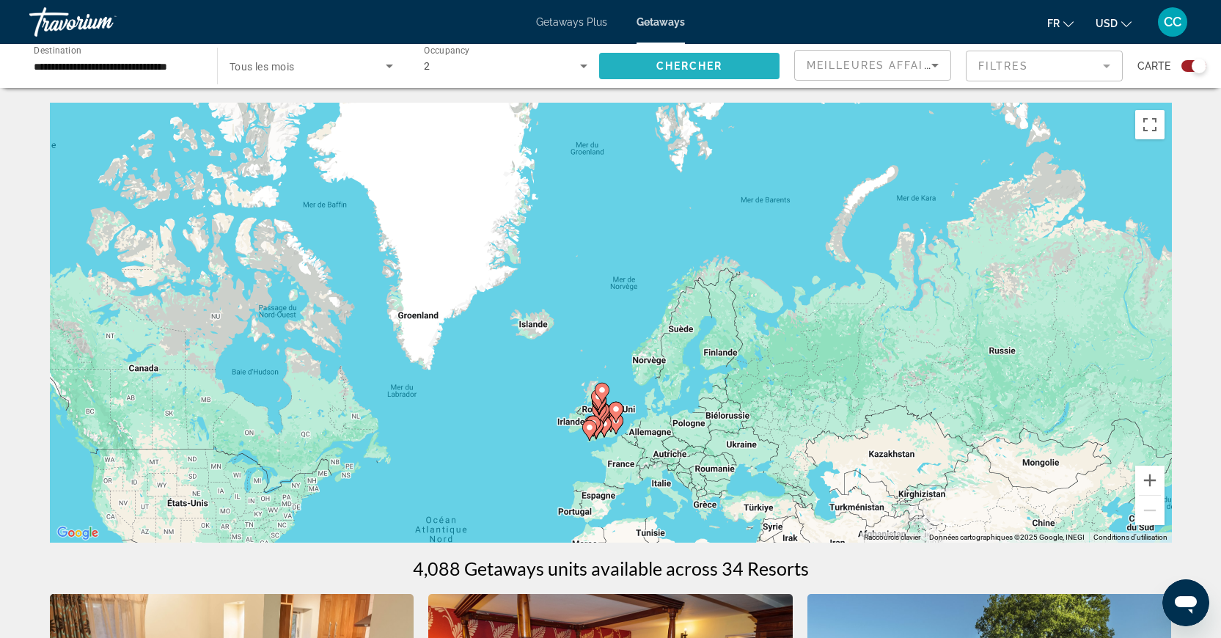
click at [646, 70] on span "Search widget" at bounding box center [689, 65] width 180 height 35
click at [661, 21] on span "Getaways" at bounding box center [660, 22] width 48 height 12
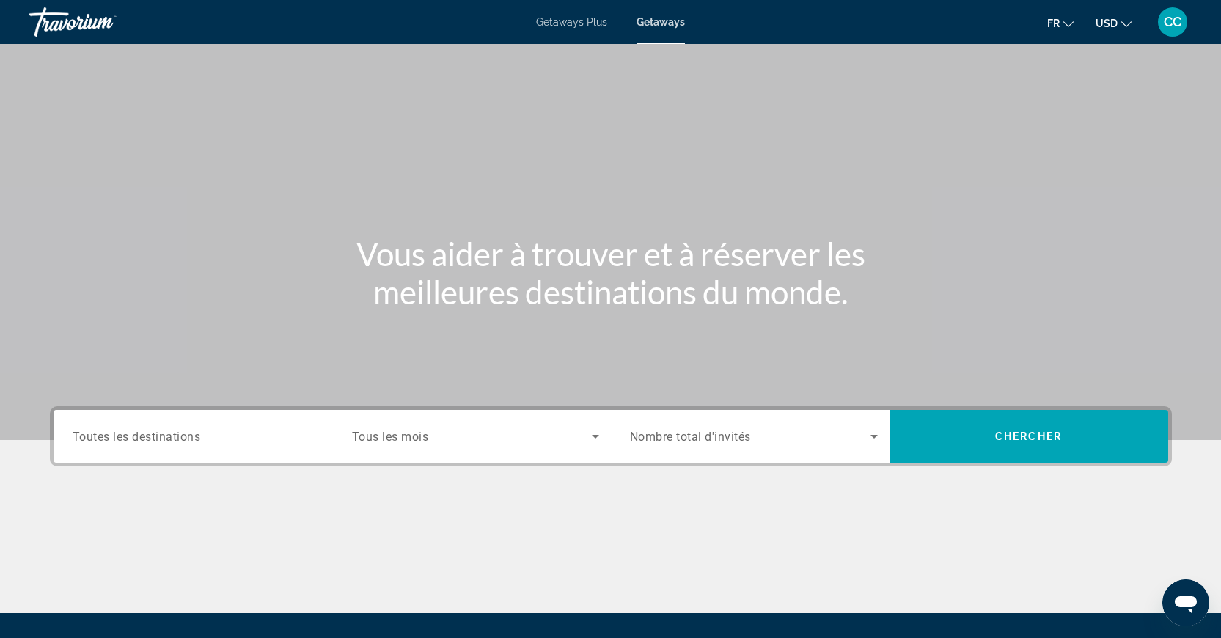
click at [775, 433] on span "Search widget" at bounding box center [750, 437] width 241 height 18
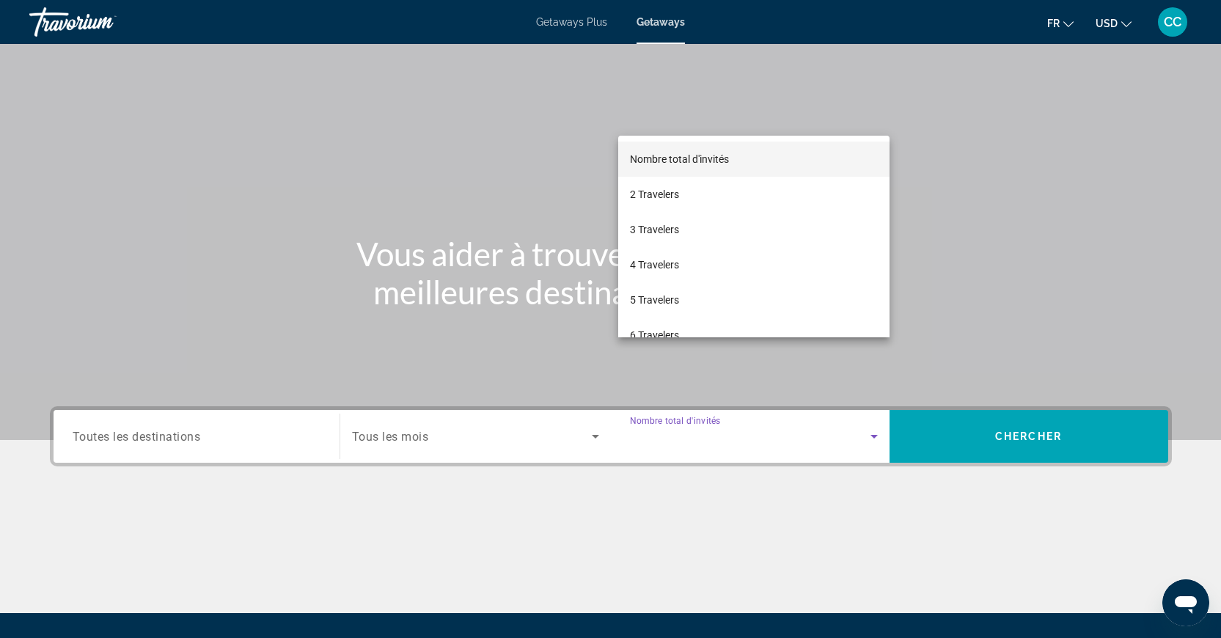
scroll to position [155, 0]
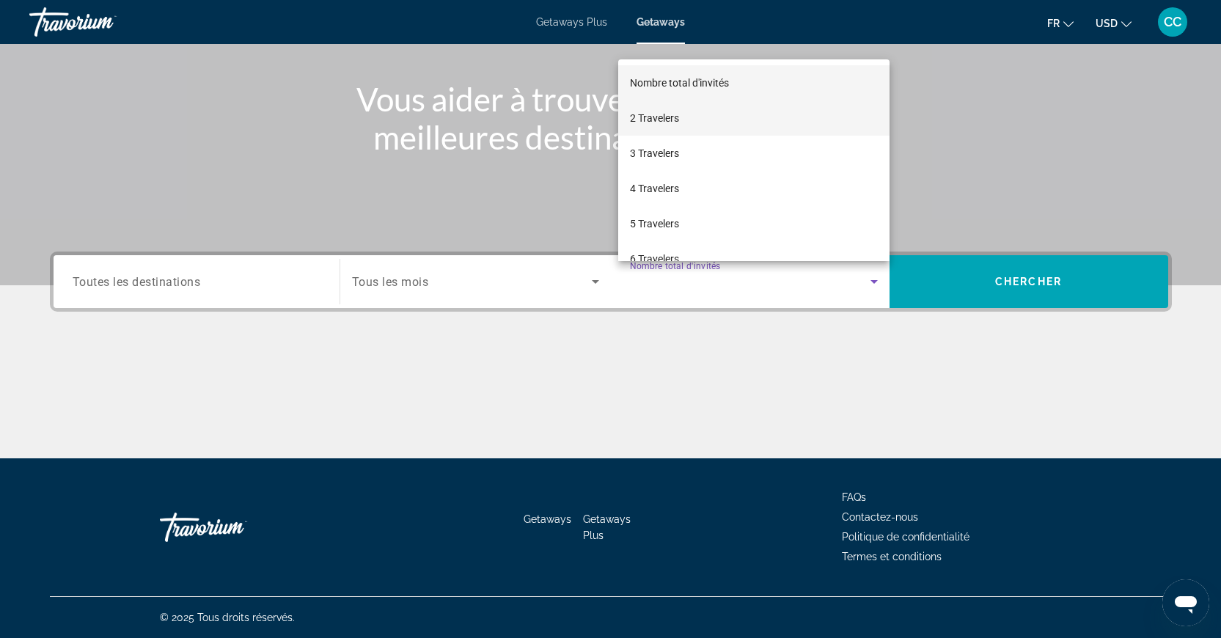
click at [699, 124] on mat-option "2 Travelers" at bounding box center [753, 117] width 271 height 35
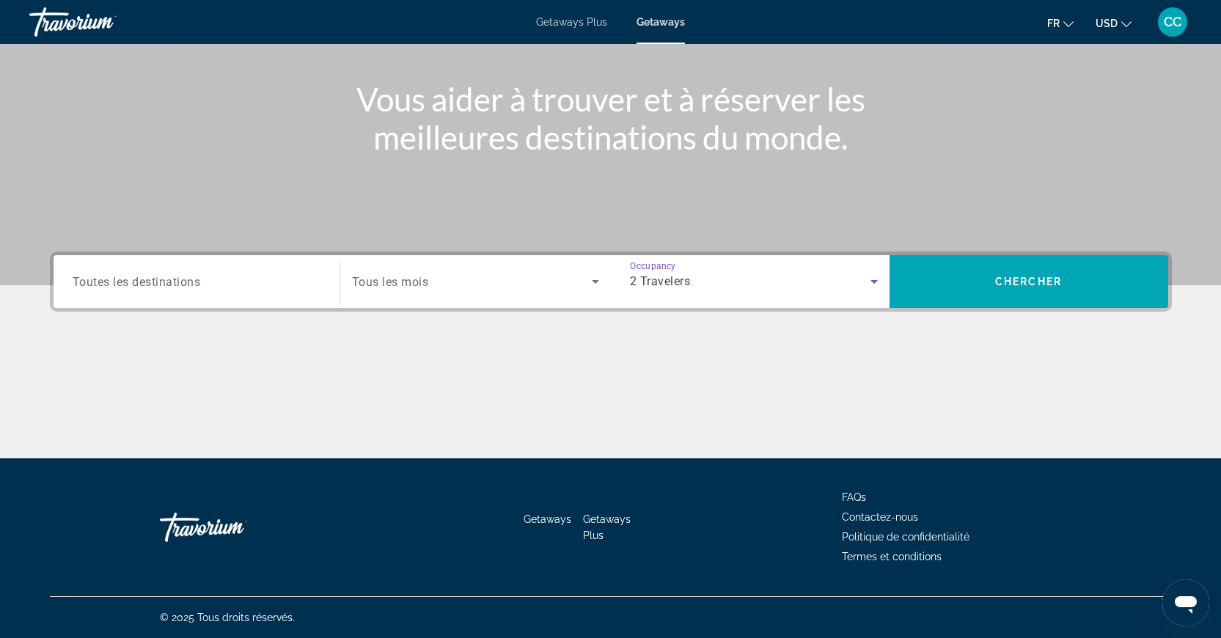
click at [983, 249] on div "Main content" at bounding box center [610, 65] width 1221 height 440
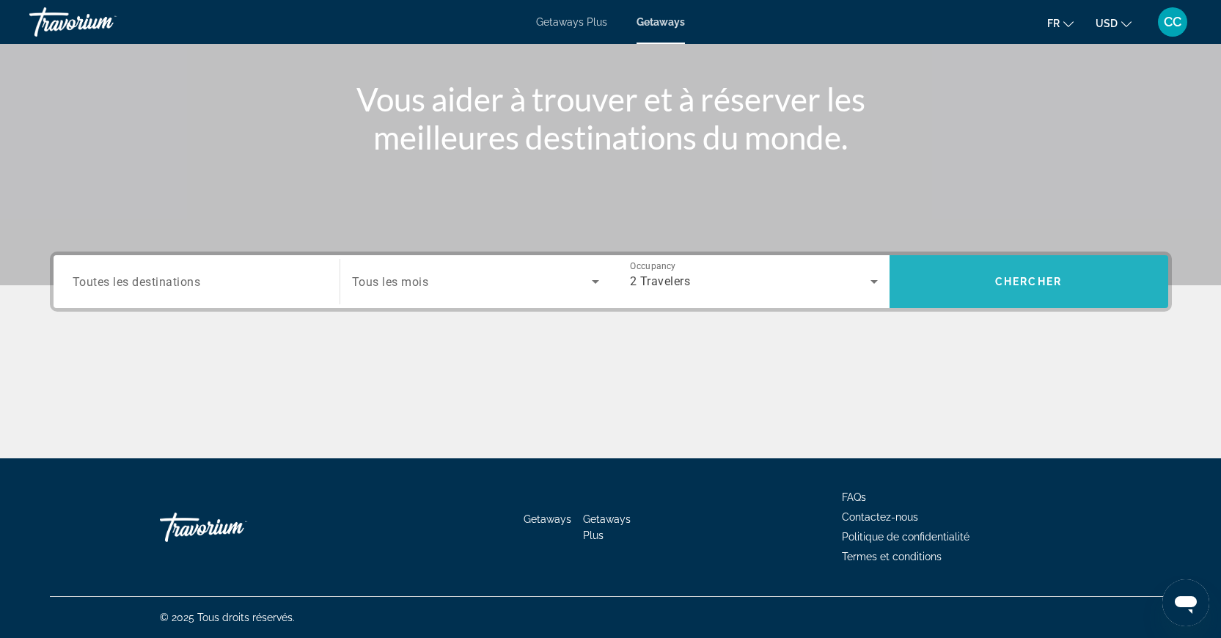
click at [990, 274] on span "Search widget" at bounding box center [1028, 281] width 279 height 35
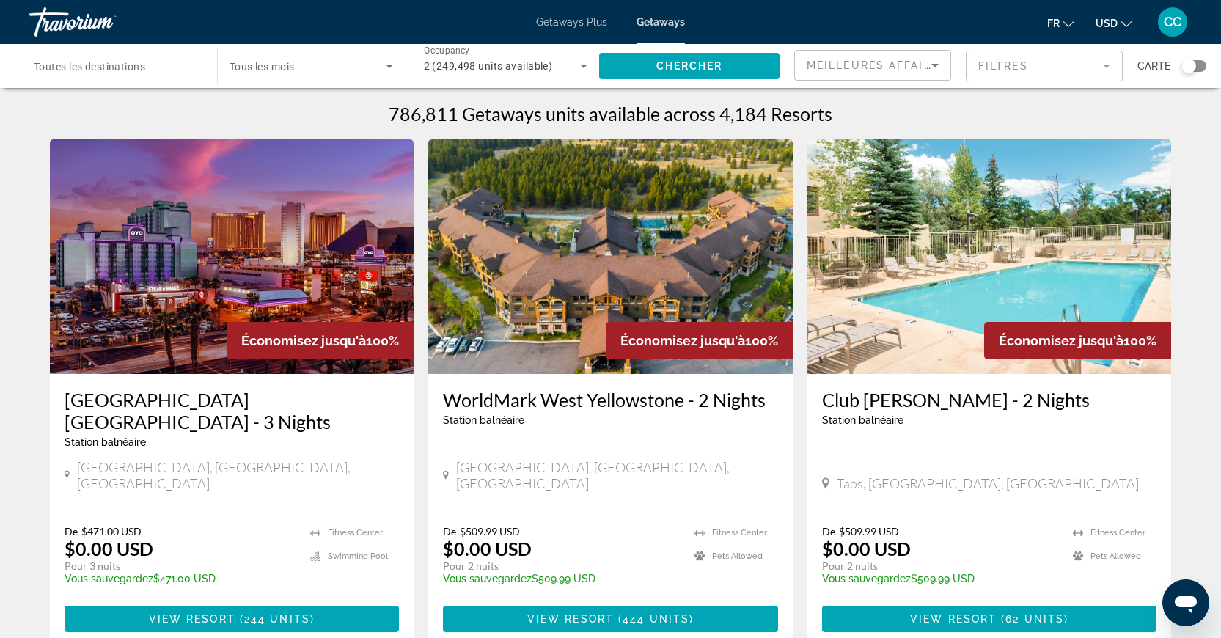
click at [1192, 64] on div "Search widget" at bounding box center [1188, 66] width 15 height 15
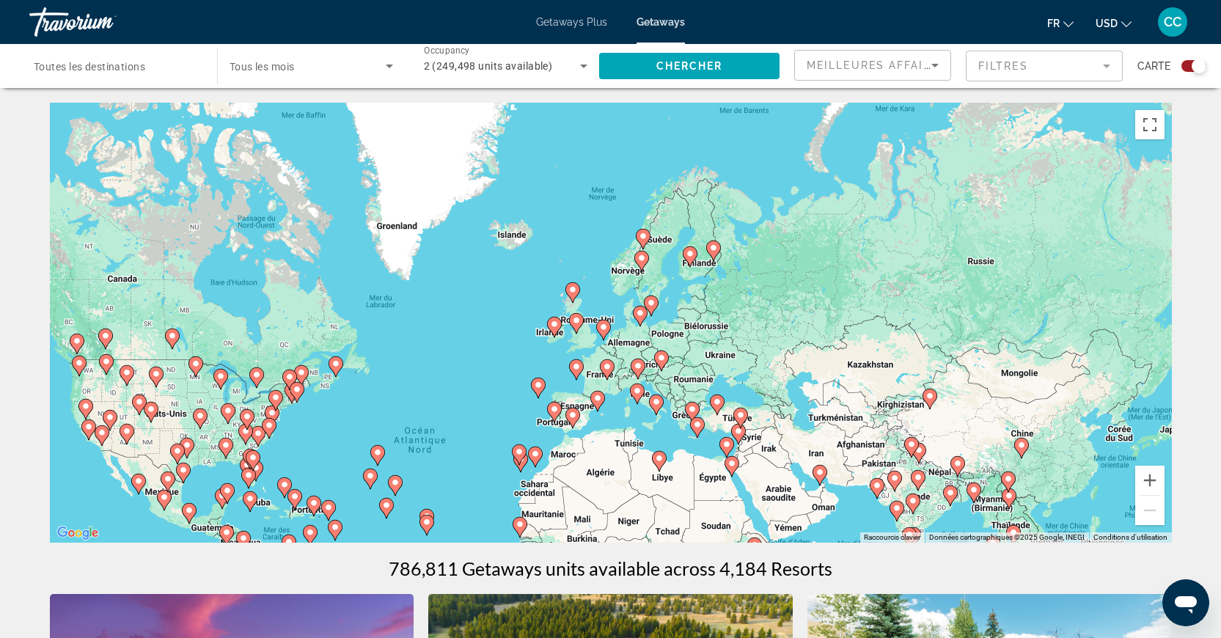
drag, startPoint x: 642, startPoint y: 151, endPoint x: 473, endPoint y: 317, distance: 237.0
click at [478, 312] on div "Pour activer le glissement avec le clavier, appuyez sur Alt+Entrée. Une fois ce…" at bounding box center [611, 323] width 1122 height 440
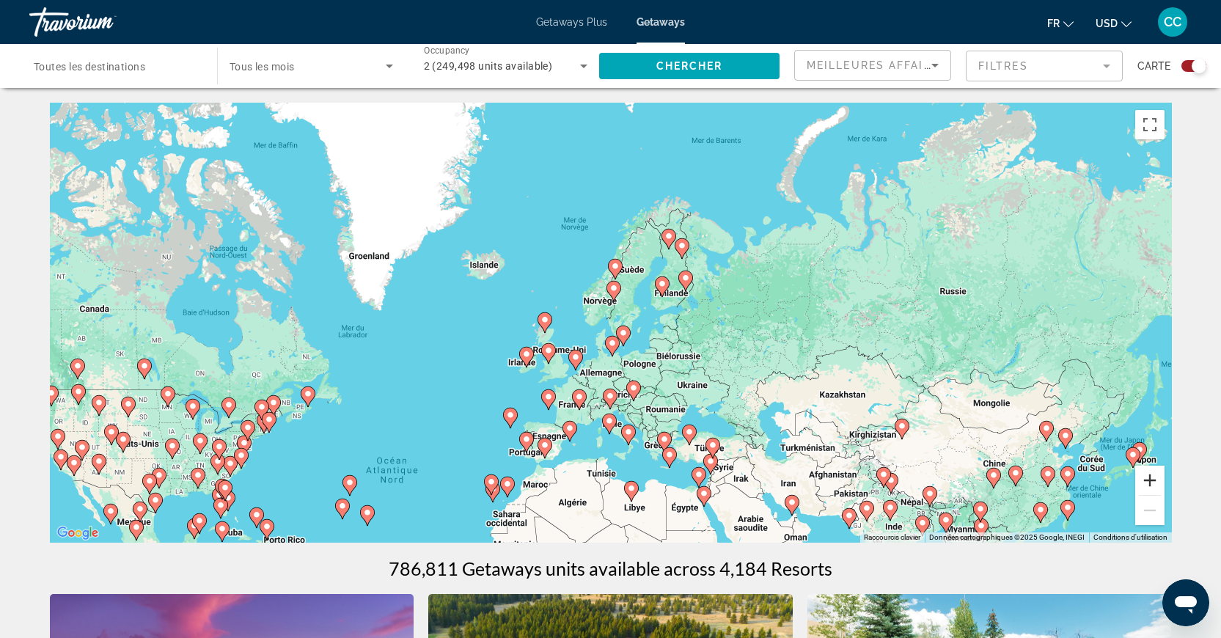
click at [1147, 476] on button "Zoom avant" at bounding box center [1149, 480] width 29 height 29
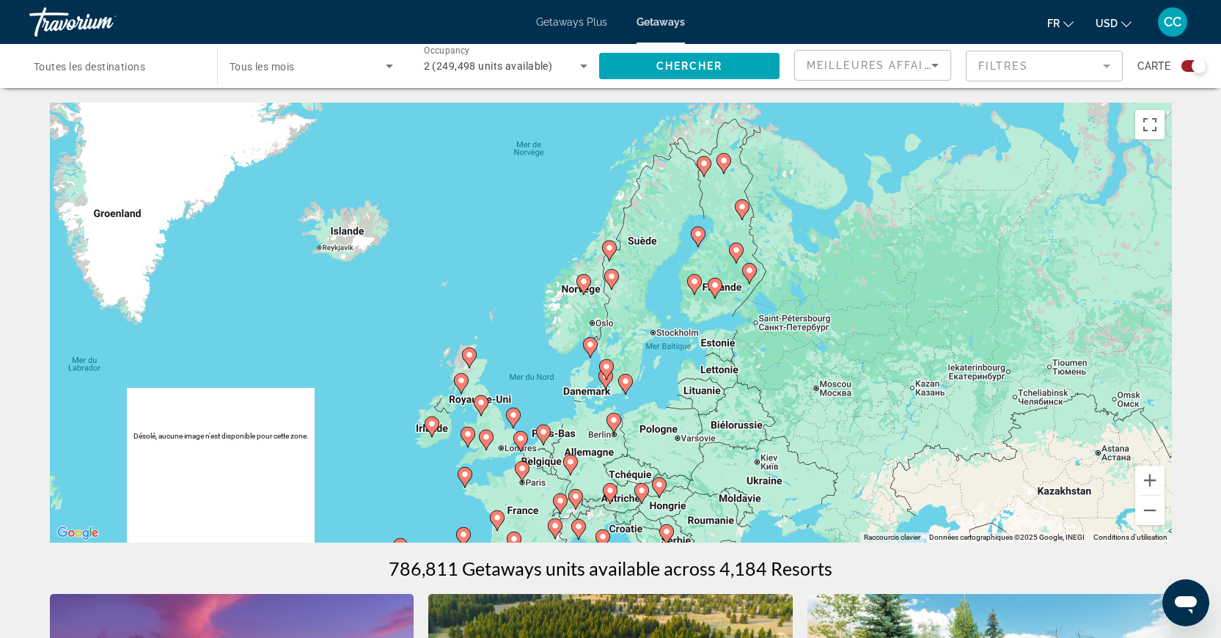
click at [656, 318] on div "Pour activer le glissement avec le clavier, appuyez sur Alt+Entrée. Une fois ce…" at bounding box center [611, 323] width 1122 height 440
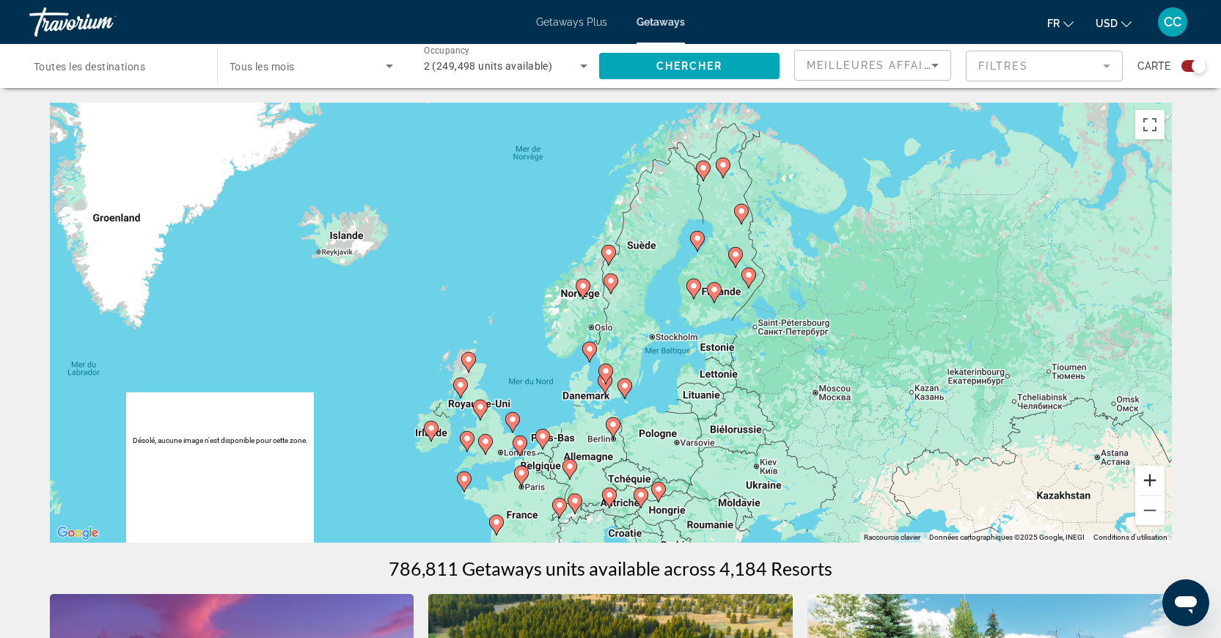
click at [1155, 477] on button "Zoom avant" at bounding box center [1149, 480] width 29 height 29
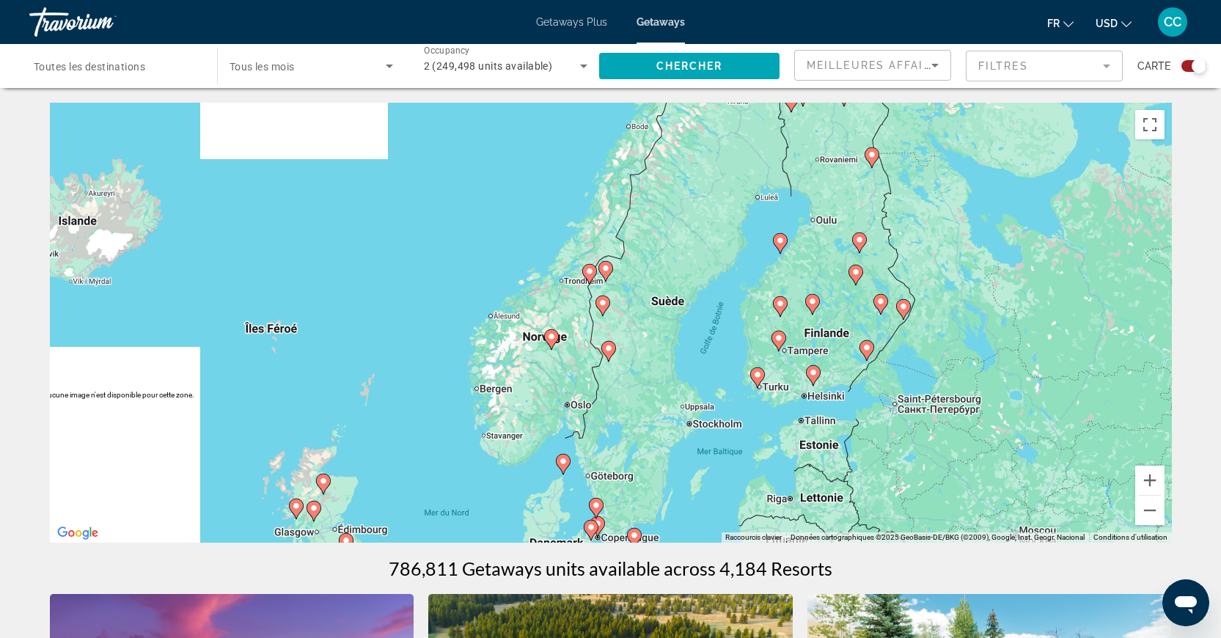
drag, startPoint x: 708, startPoint y: 256, endPoint x: 704, endPoint y: 330, distance: 74.2
click at [704, 330] on div "Pour activer le glissement avec le clavier, appuyez sur Alt+Entrée. Une fois ce…" at bounding box center [611, 323] width 1122 height 440
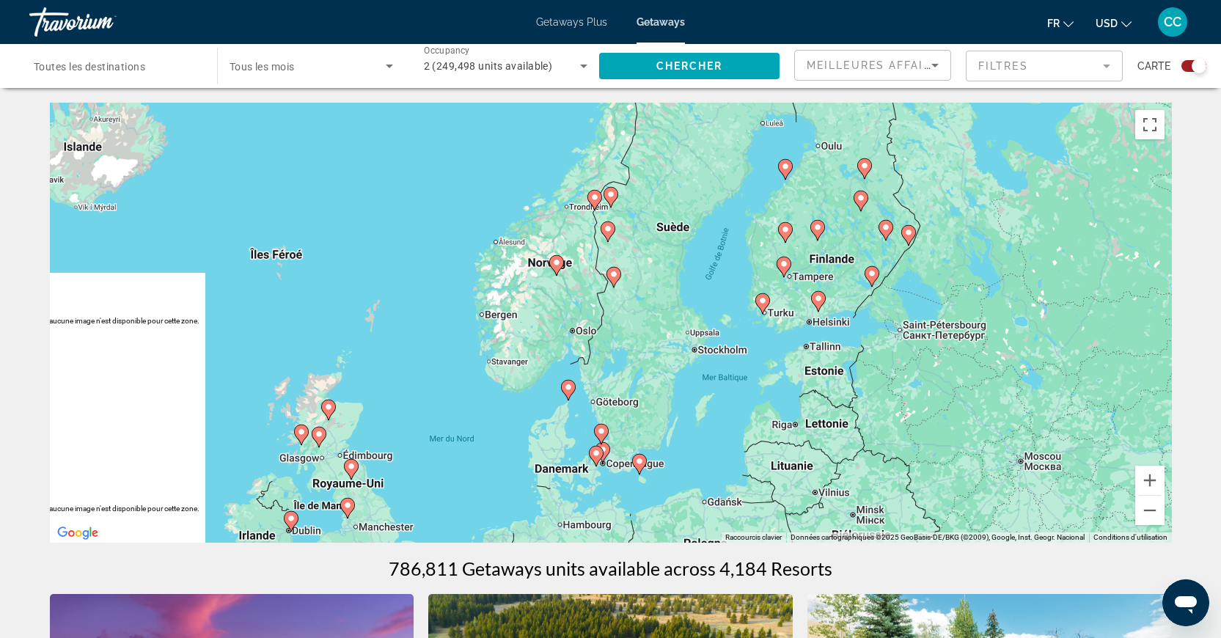
drag, startPoint x: 739, startPoint y: 249, endPoint x: 744, endPoint y: 175, distance: 74.2
click at [744, 175] on div "Pour activer le glissement avec le clavier, appuyez sur Alt+Entrée. Une fois ce…" at bounding box center [611, 323] width 1122 height 440
click at [609, 452] on icon "Main content" at bounding box center [602, 452] width 15 height 21
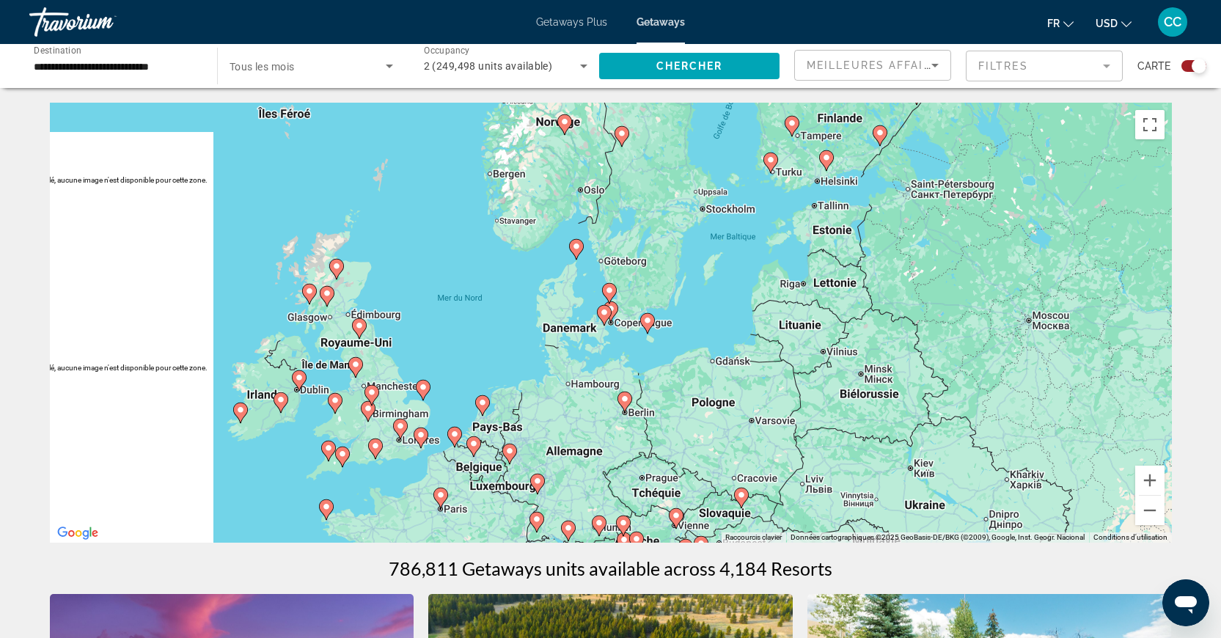
click at [612, 302] on gmp-advanced-marker "Main content" at bounding box center [609, 293] width 15 height 22
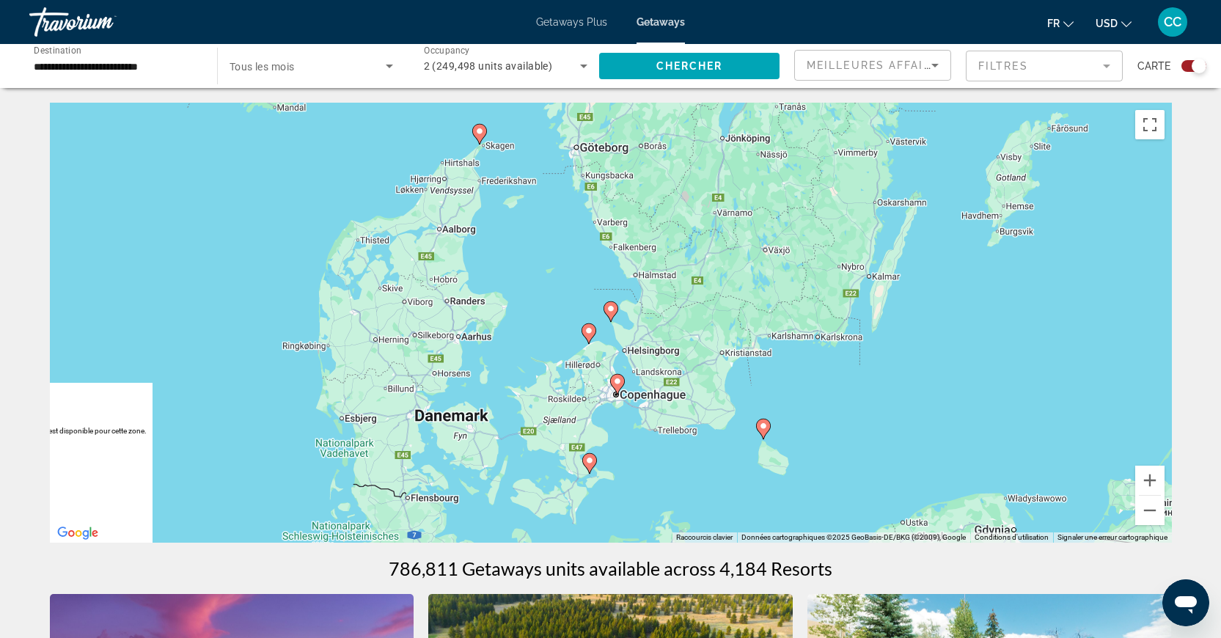
click at [616, 382] on image "Main content" at bounding box center [617, 381] width 9 height 9
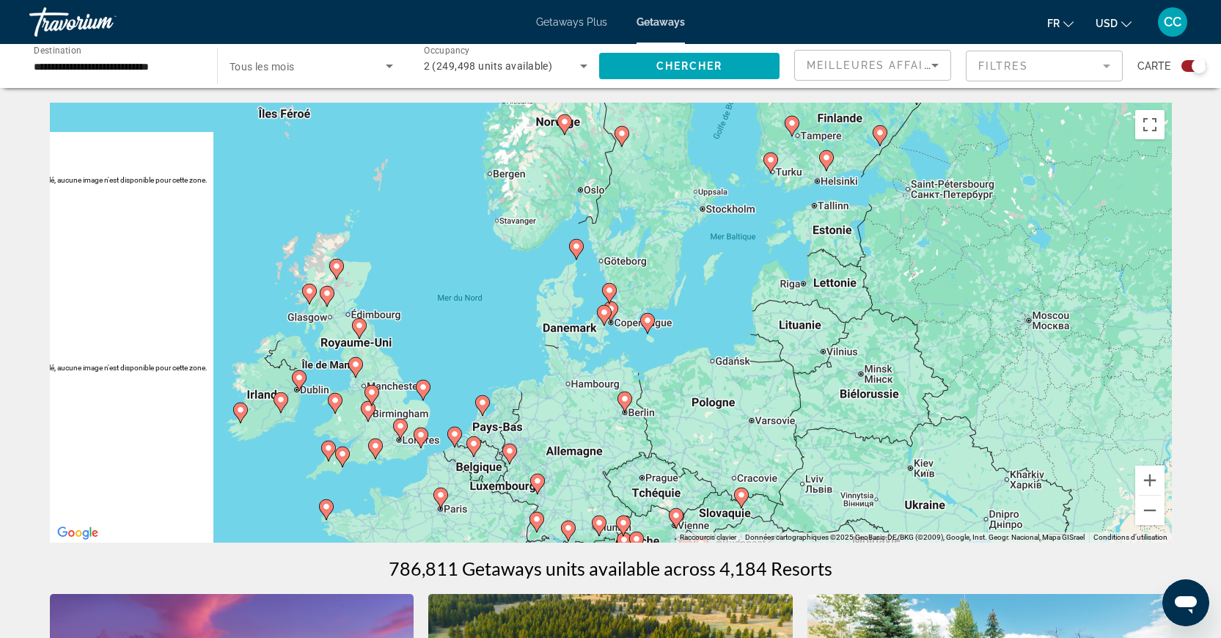
click at [602, 311] on image "Main content" at bounding box center [604, 312] width 9 height 9
type input "**********"
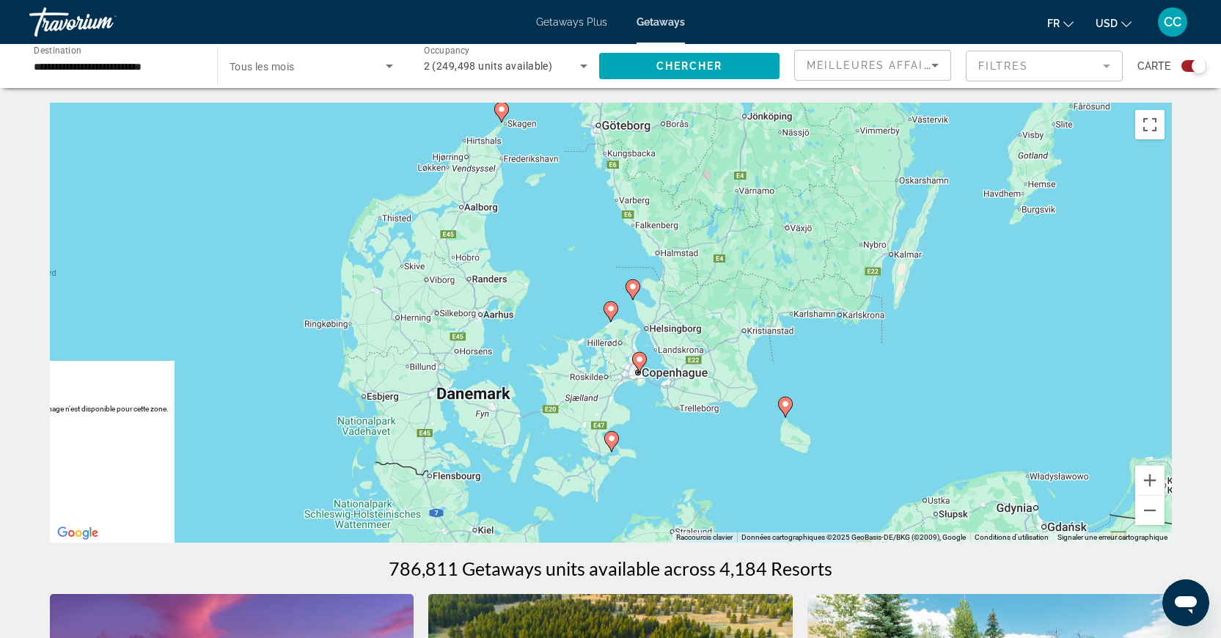
click at [641, 365] on icon "Main content" at bounding box center [638, 362] width 13 height 19
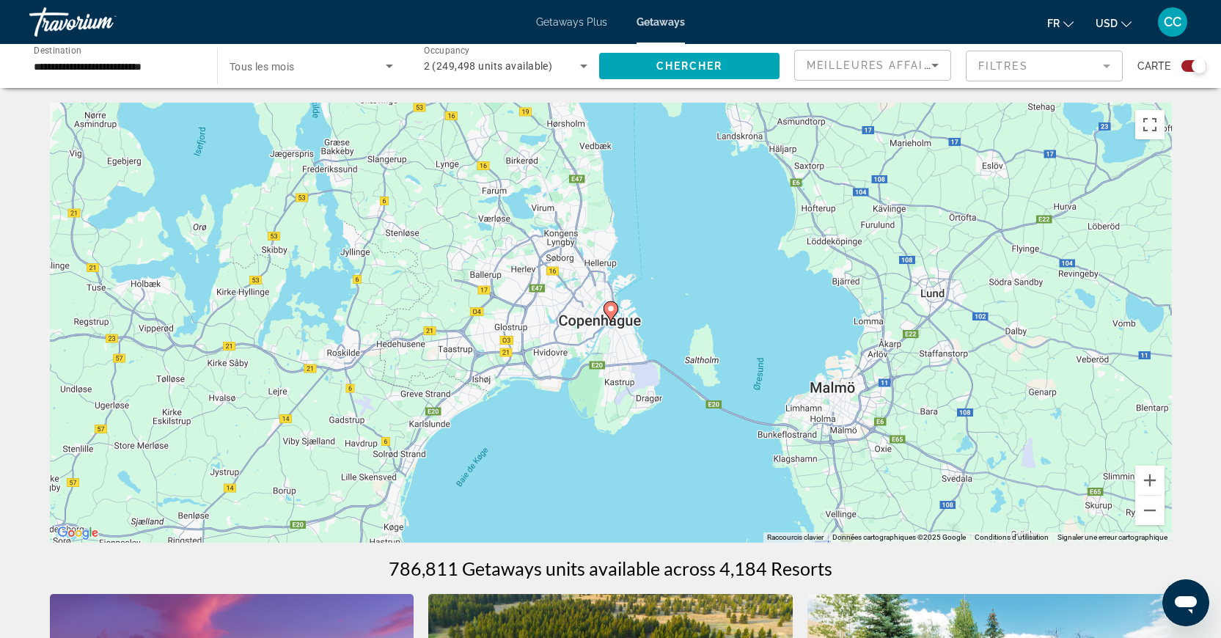
click at [610, 307] on image "Main content" at bounding box center [610, 308] width 9 height 9
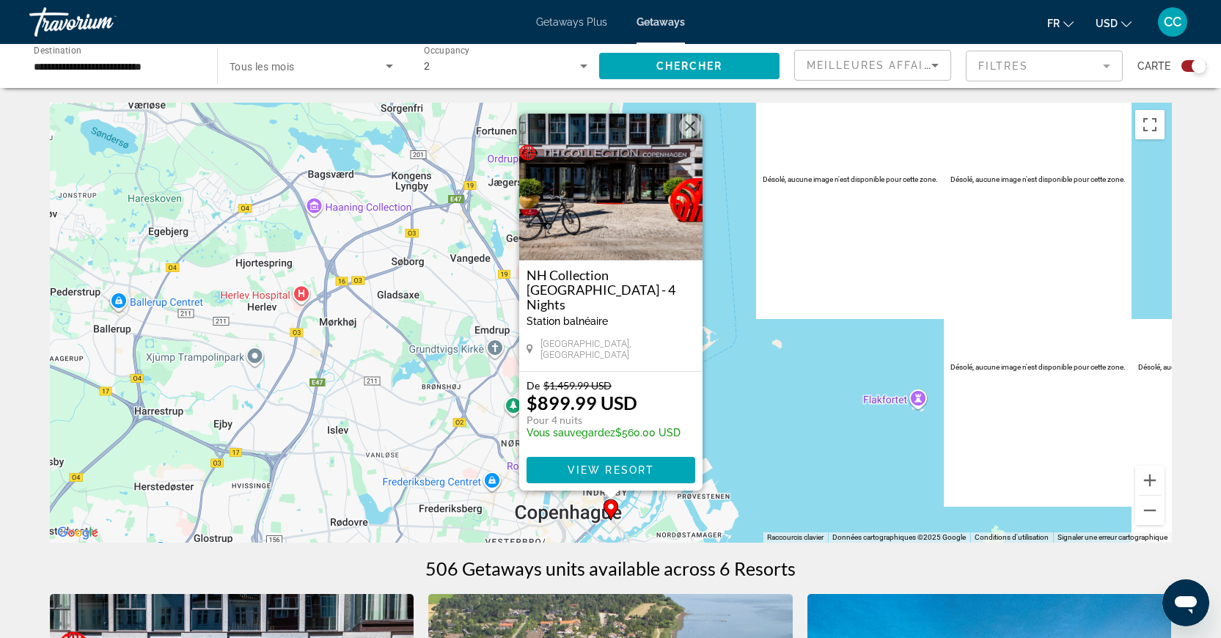
click at [666, 27] on span "Getaways" at bounding box center [660, 22] width 48 height 12
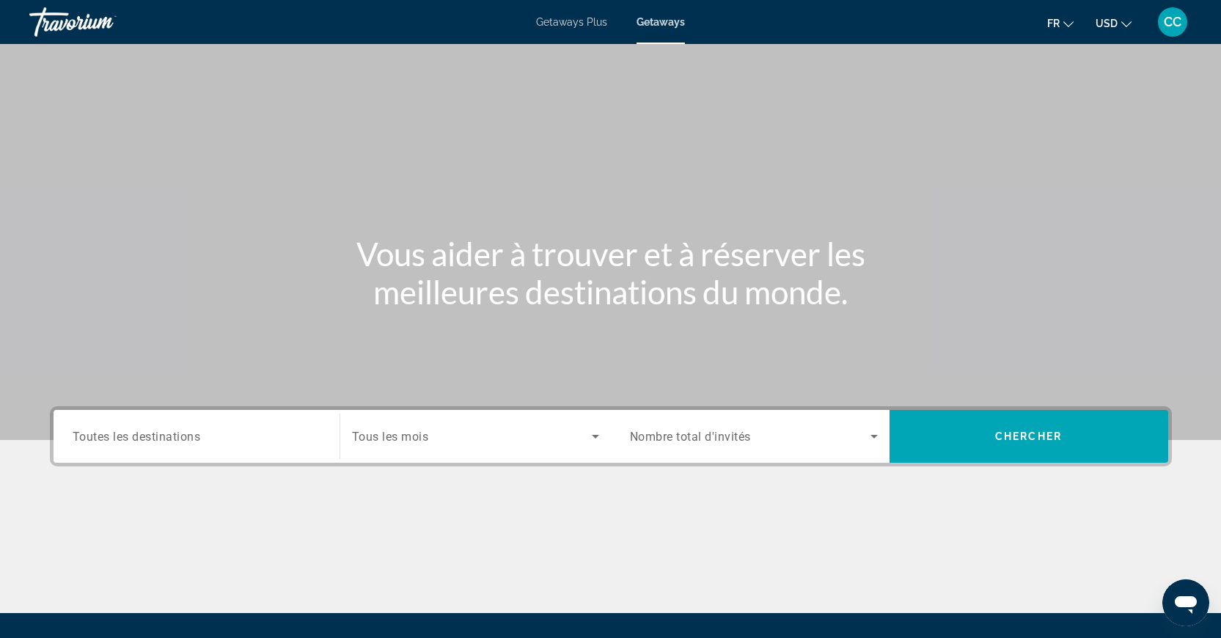
click at [766, 424] on div "Search widget" at bounding box center [754, 436] width 248 height 41
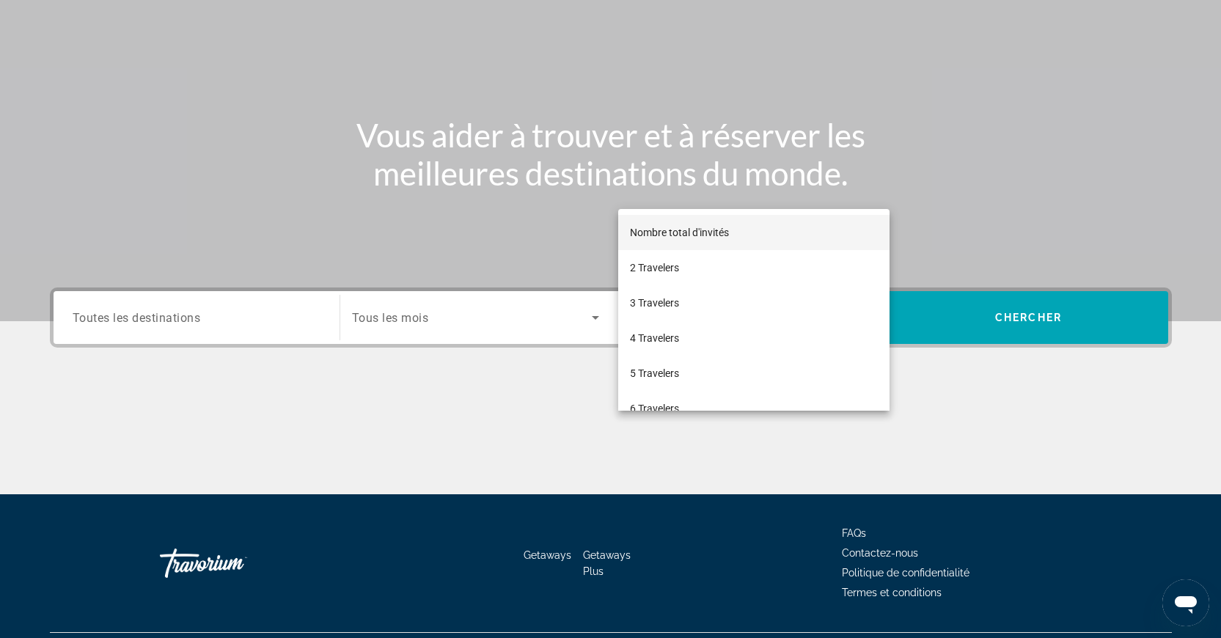
scroll to position [155, 0]
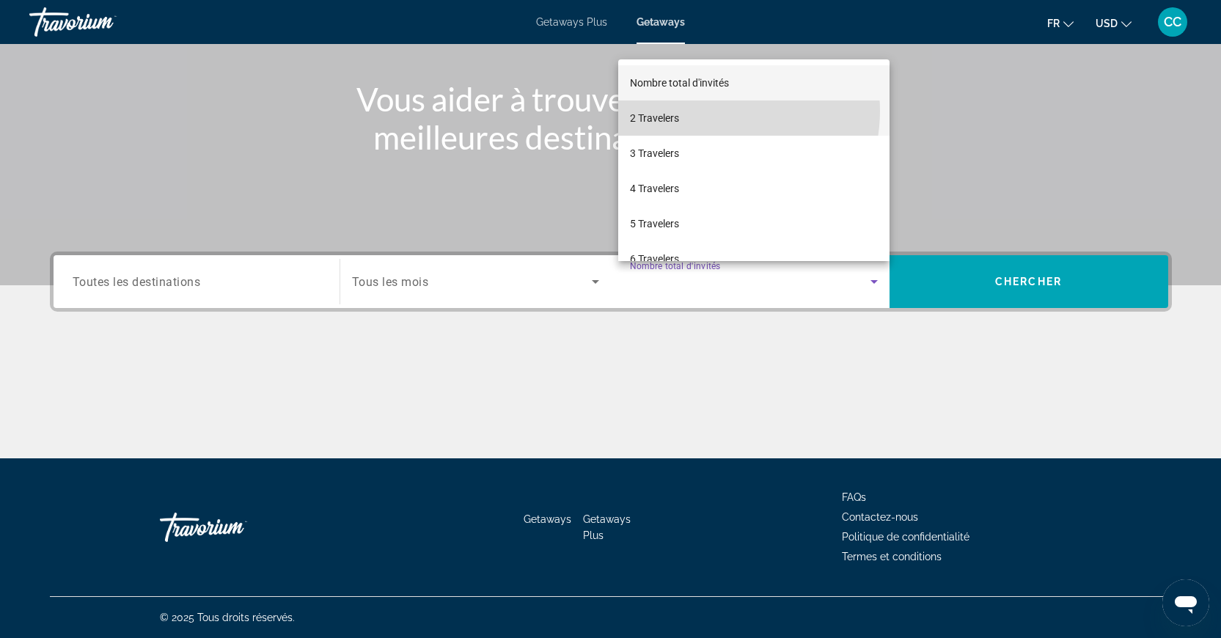
click at [714, 111] on mat-option "2 Travelers" at bounding box center [753, 117] width 271 height 35
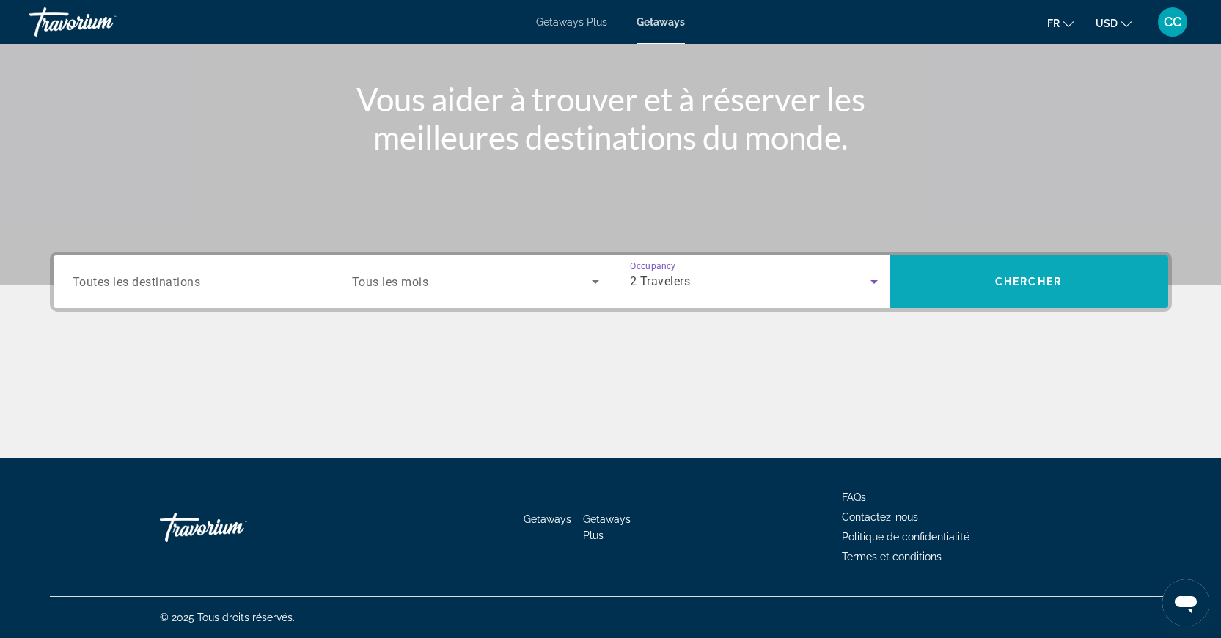
click at [1021, 298] on span "Search widget" at bounding box center [1028, 281] width 279 height 35
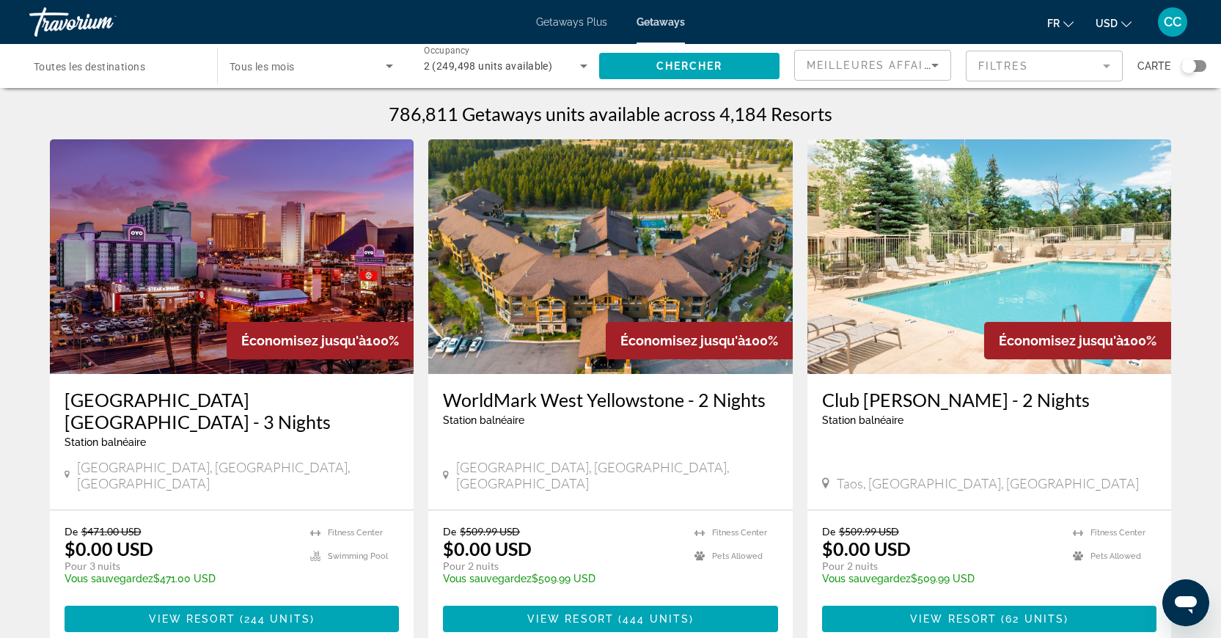
click at [1183, 65] on div "Search widget" at bounding box center [1188, 66] width 15 height 15
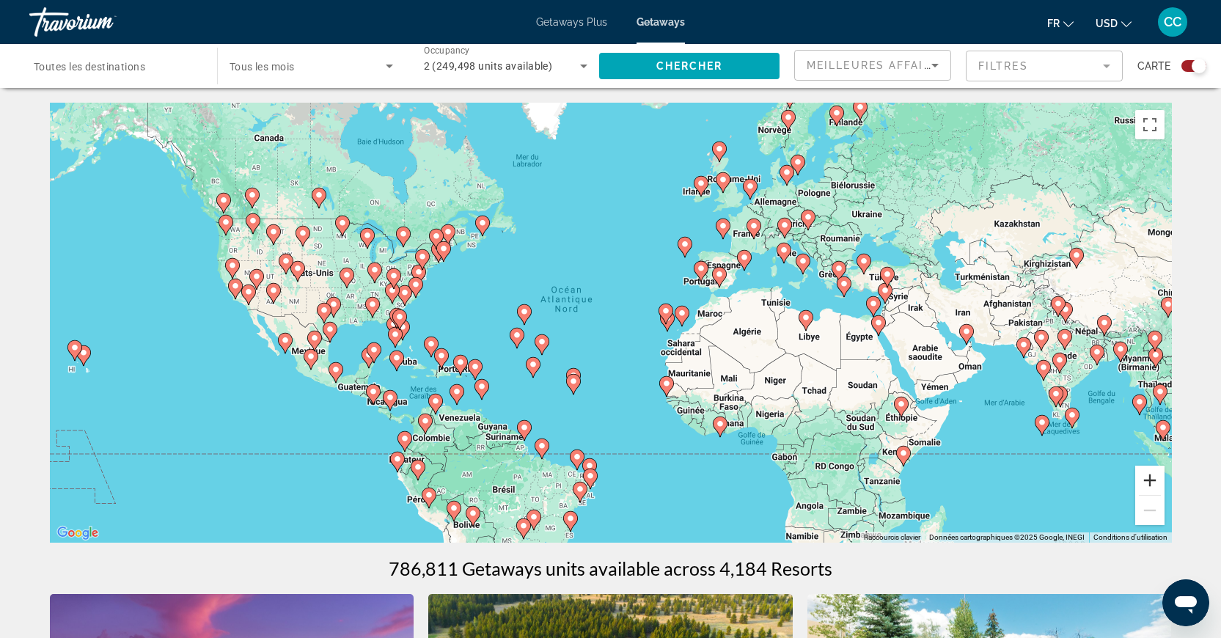
click at [1140, 483] on button "Zoom avant" at bounding box center [1149, 480] width 29 height 29
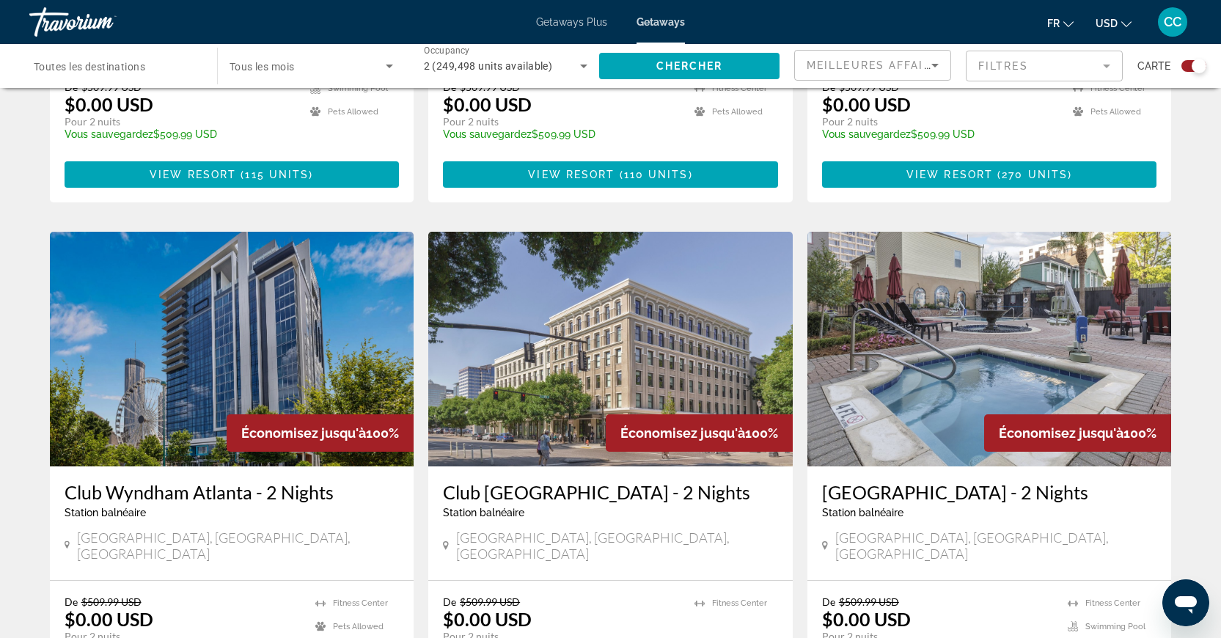
scroll to position [2182, 0]
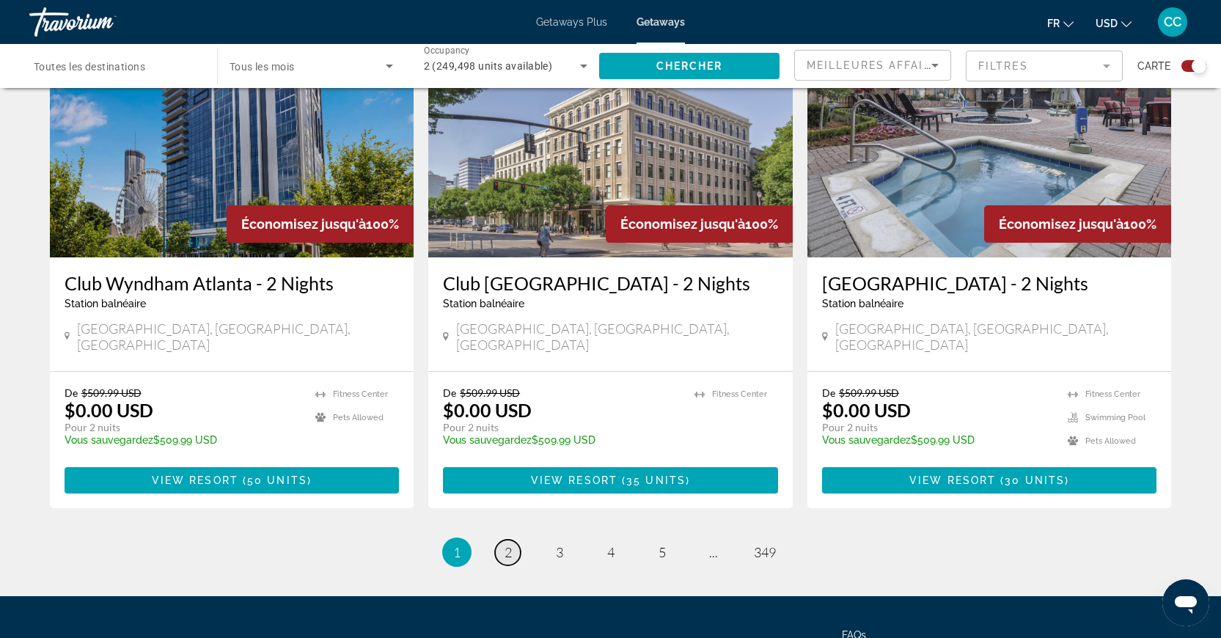
click at [513, 540] on link "page 2" at bounding box center [508, 553] width 26 height 26
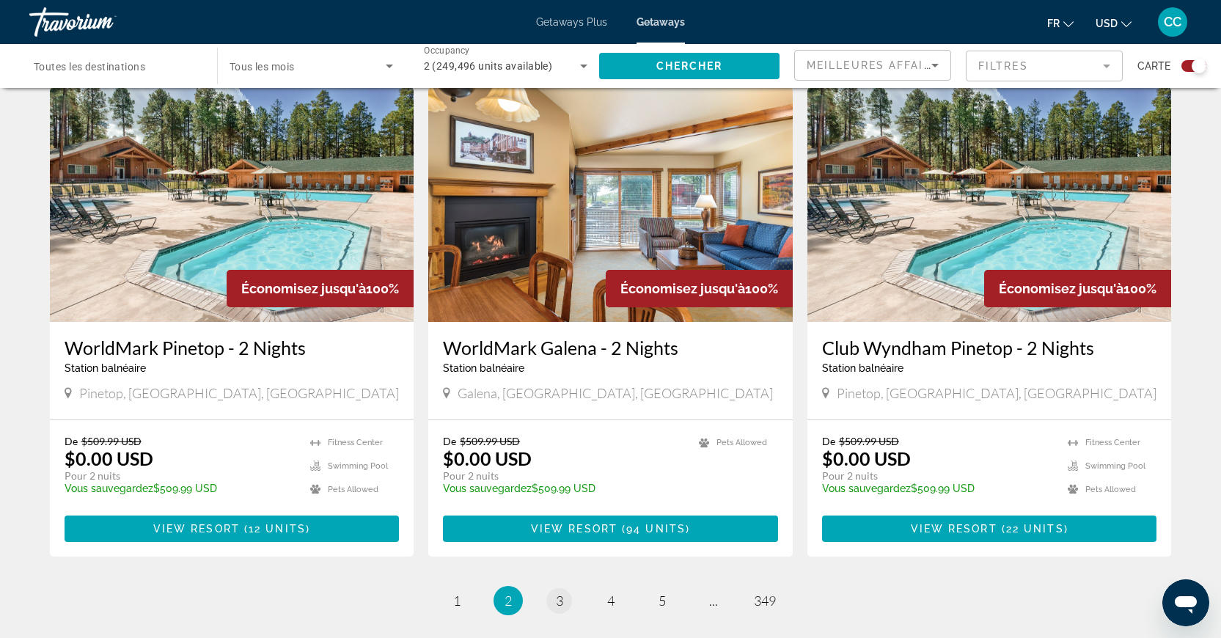
scroll to position [2114, 0]
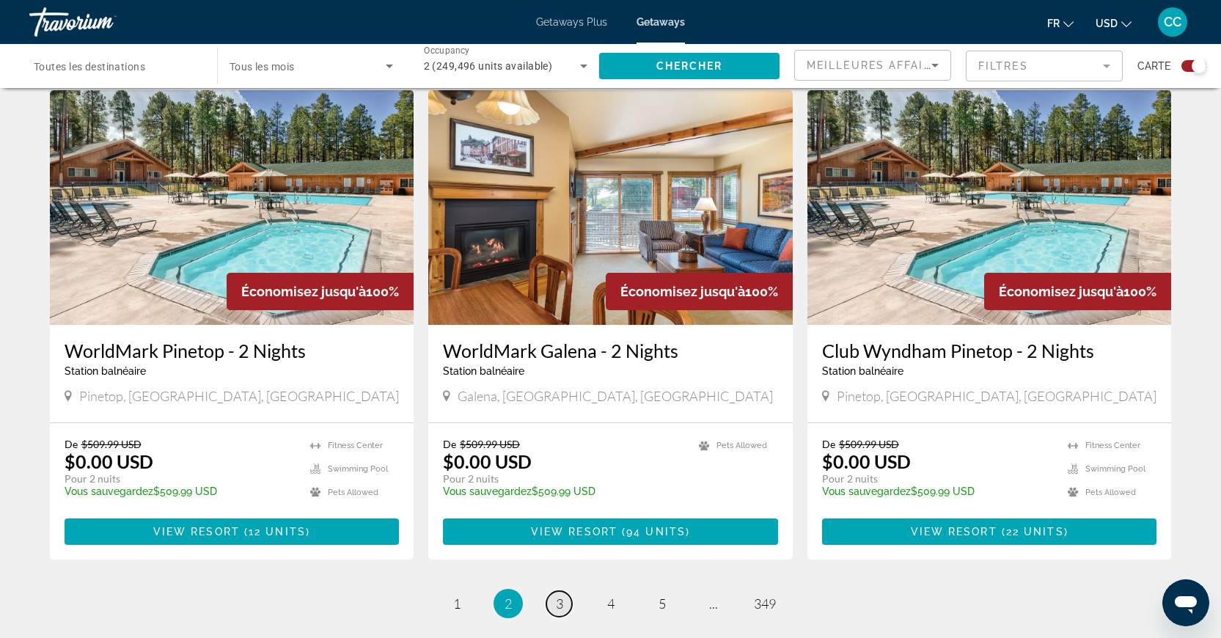
click at [561, 595] on span "3" at bounding box center [559, 603] width 7 height 16
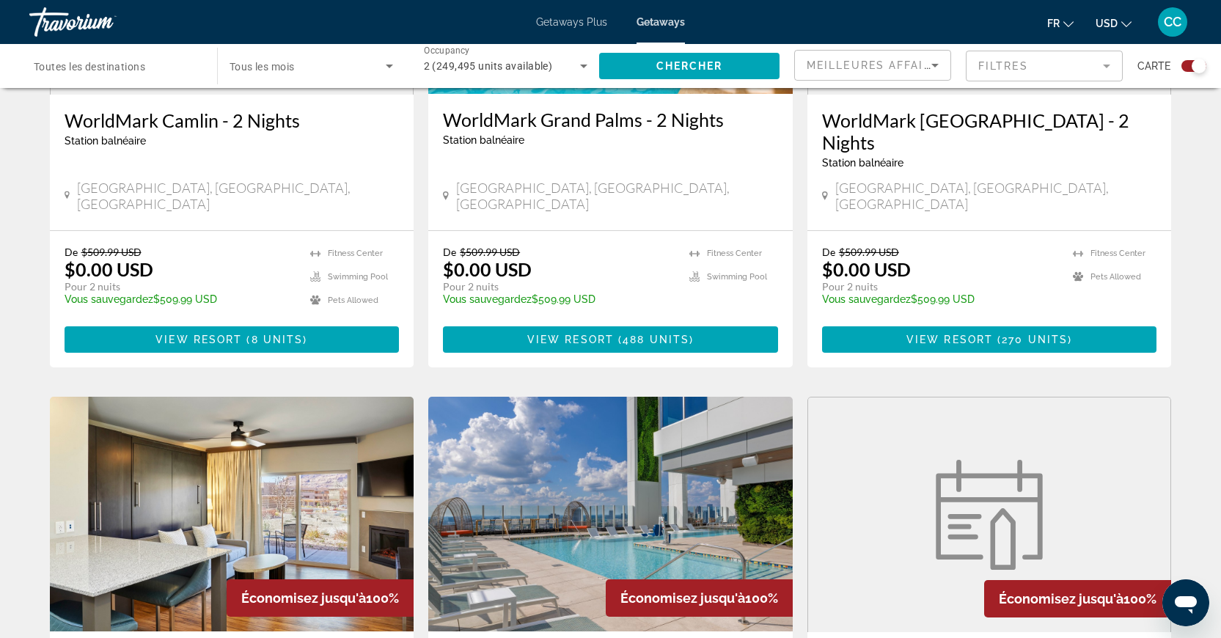
scroll to position [2235, 0]
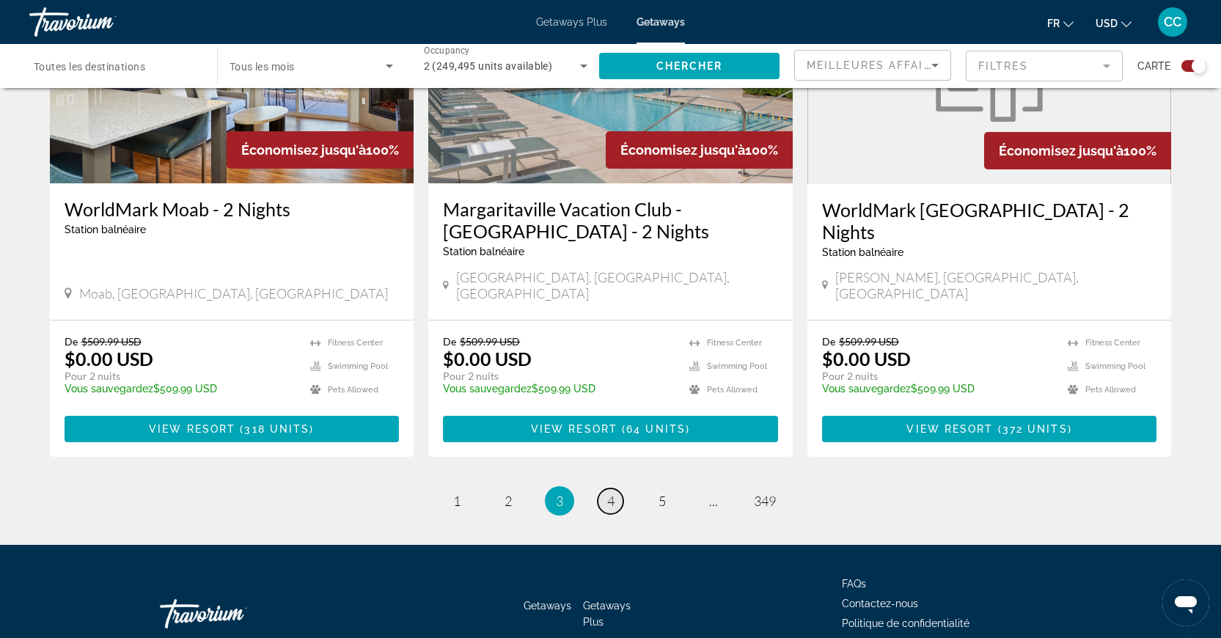
click at [617, 488] on link "page 4" at bounding box center [611, 501] width 26 height 26
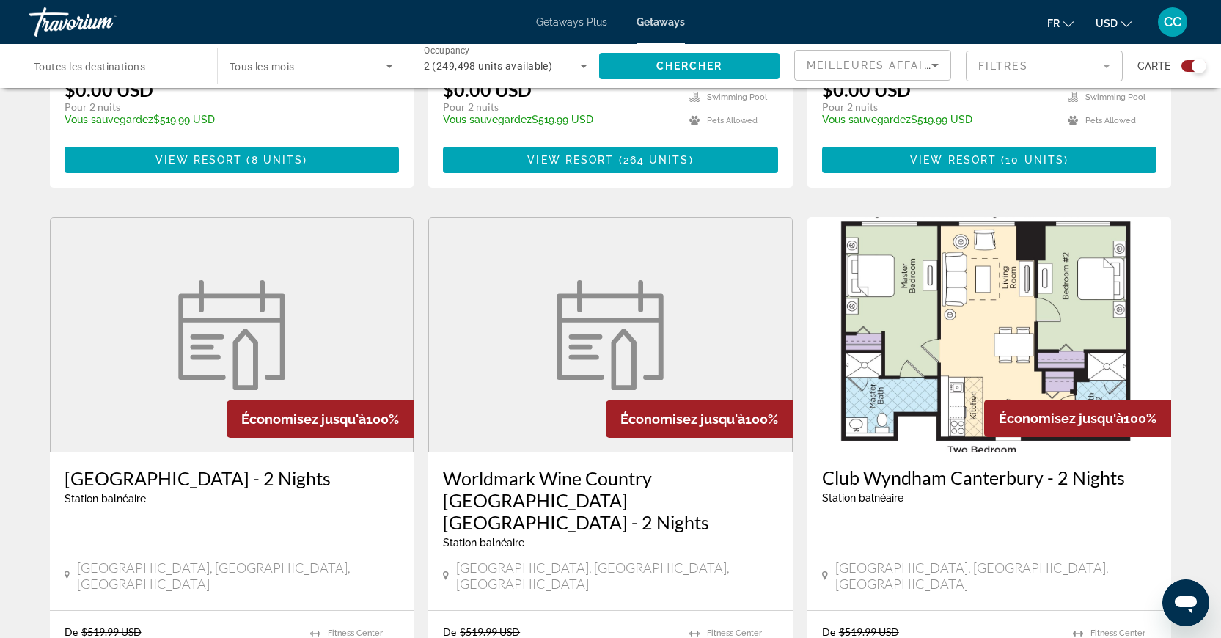
scroll to position [2279, 0]
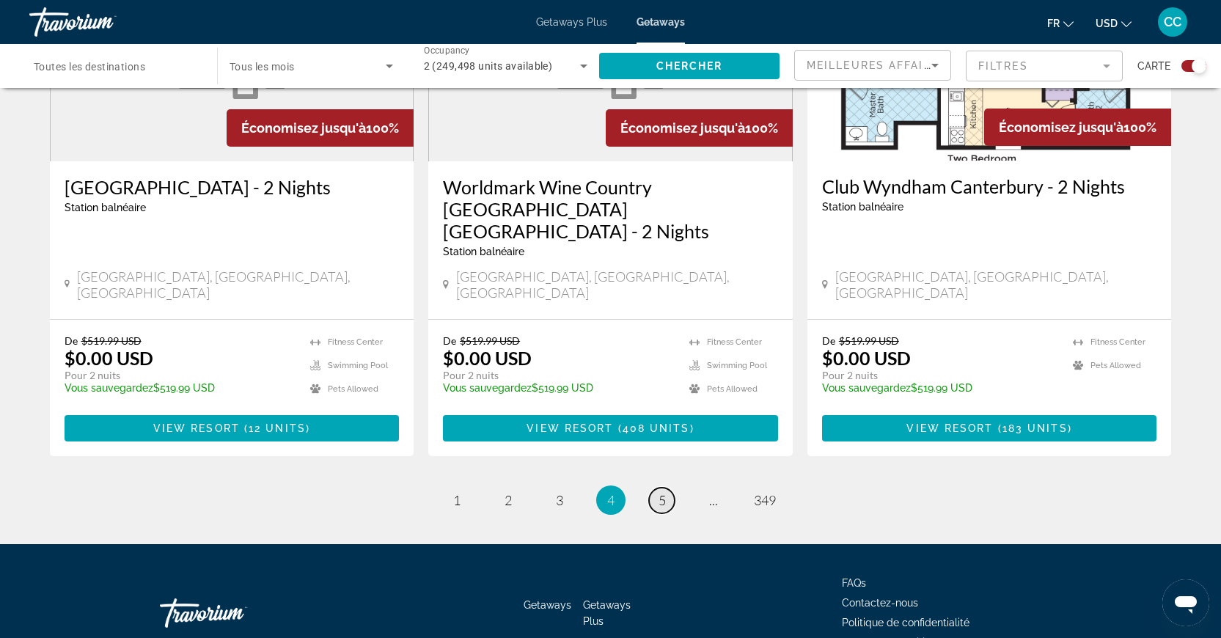
click at [658, 492] on span "5" at bounding box center [661, 500] width 7 height 16
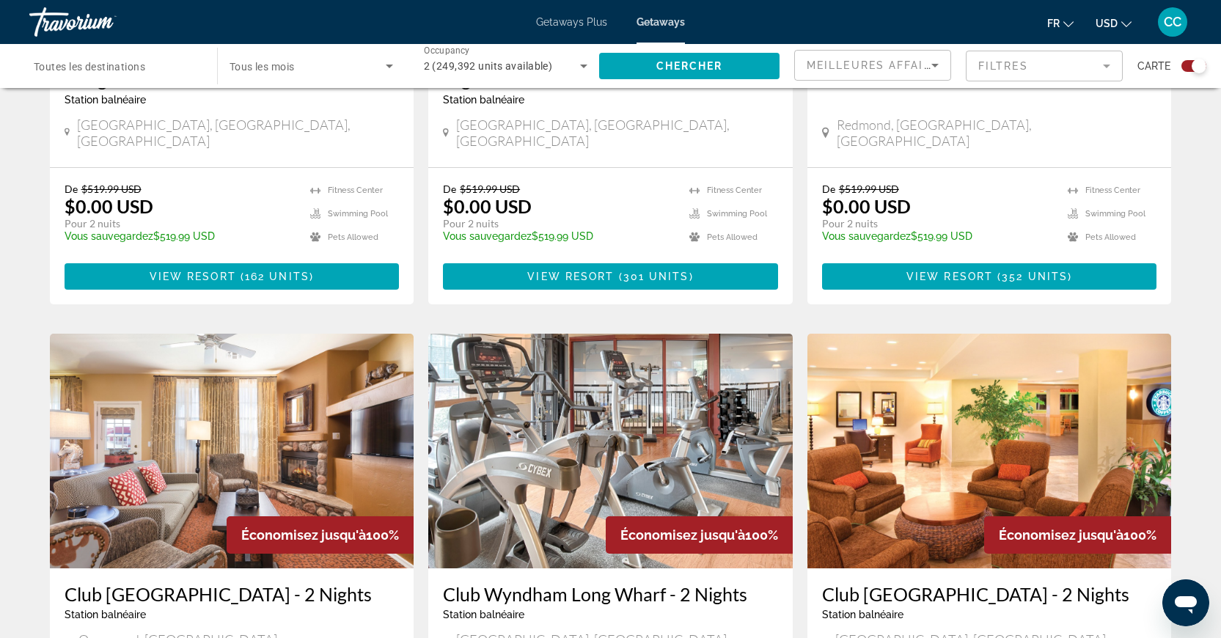
scroll to position [1263, 0]
